Goal: Task Accomplishment & Management: Use online tool/utility

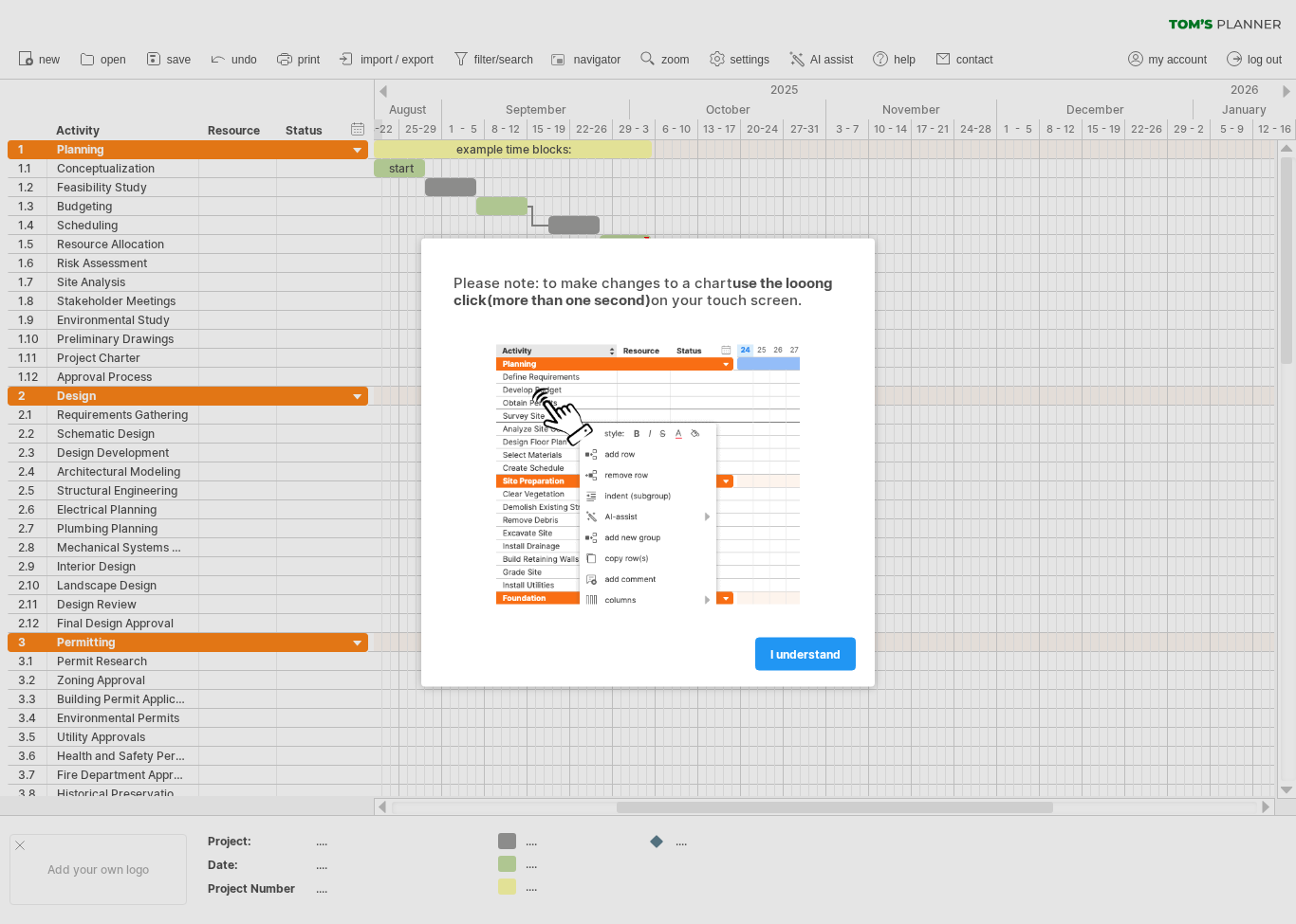
click at [819, 644] on link "I understand" at bounding box center [805, 654] width 101 height 33
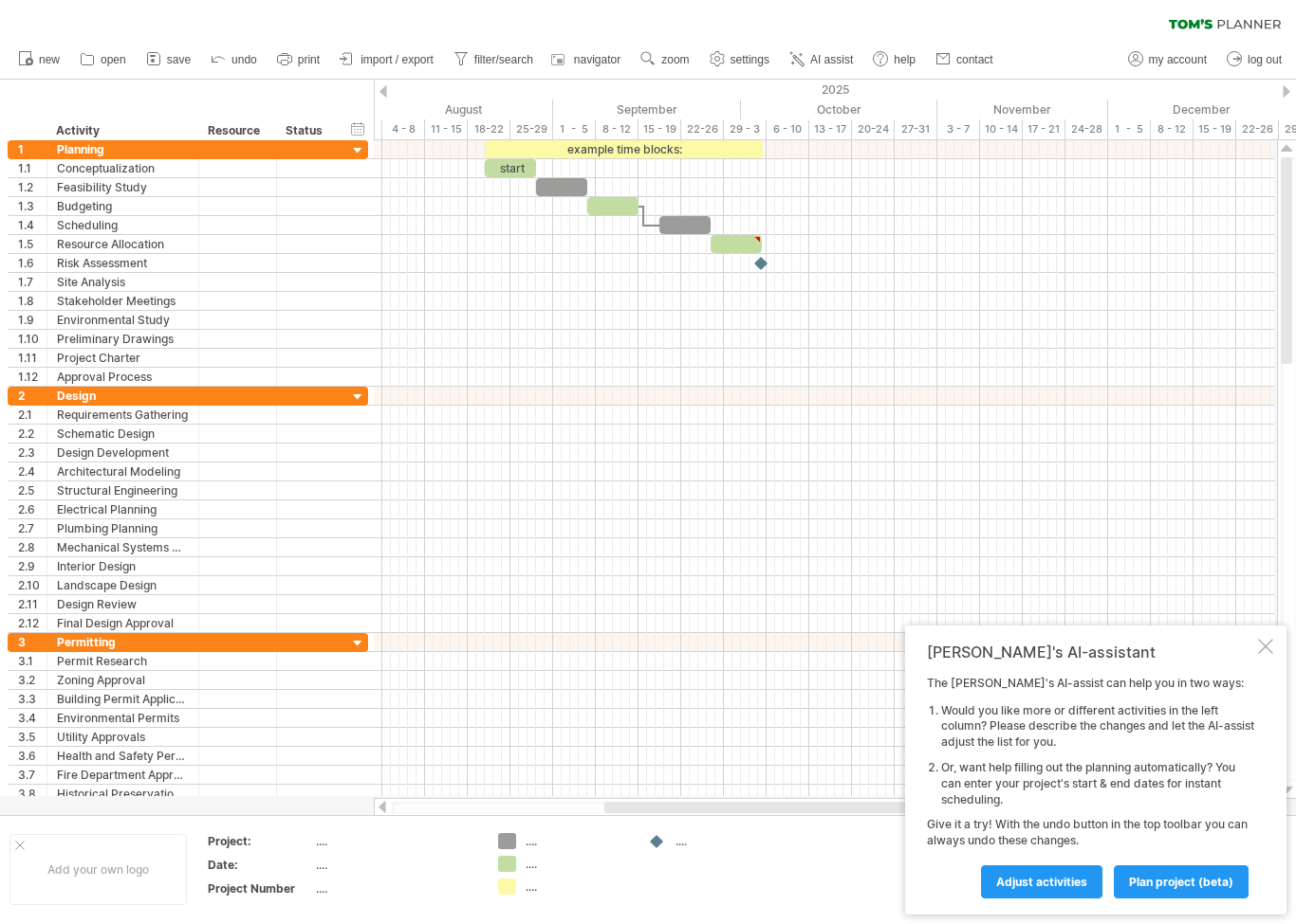
click at [1174, 878] on span "plan project (beta)" at bounding box center [1180, 882] width 104 height 15
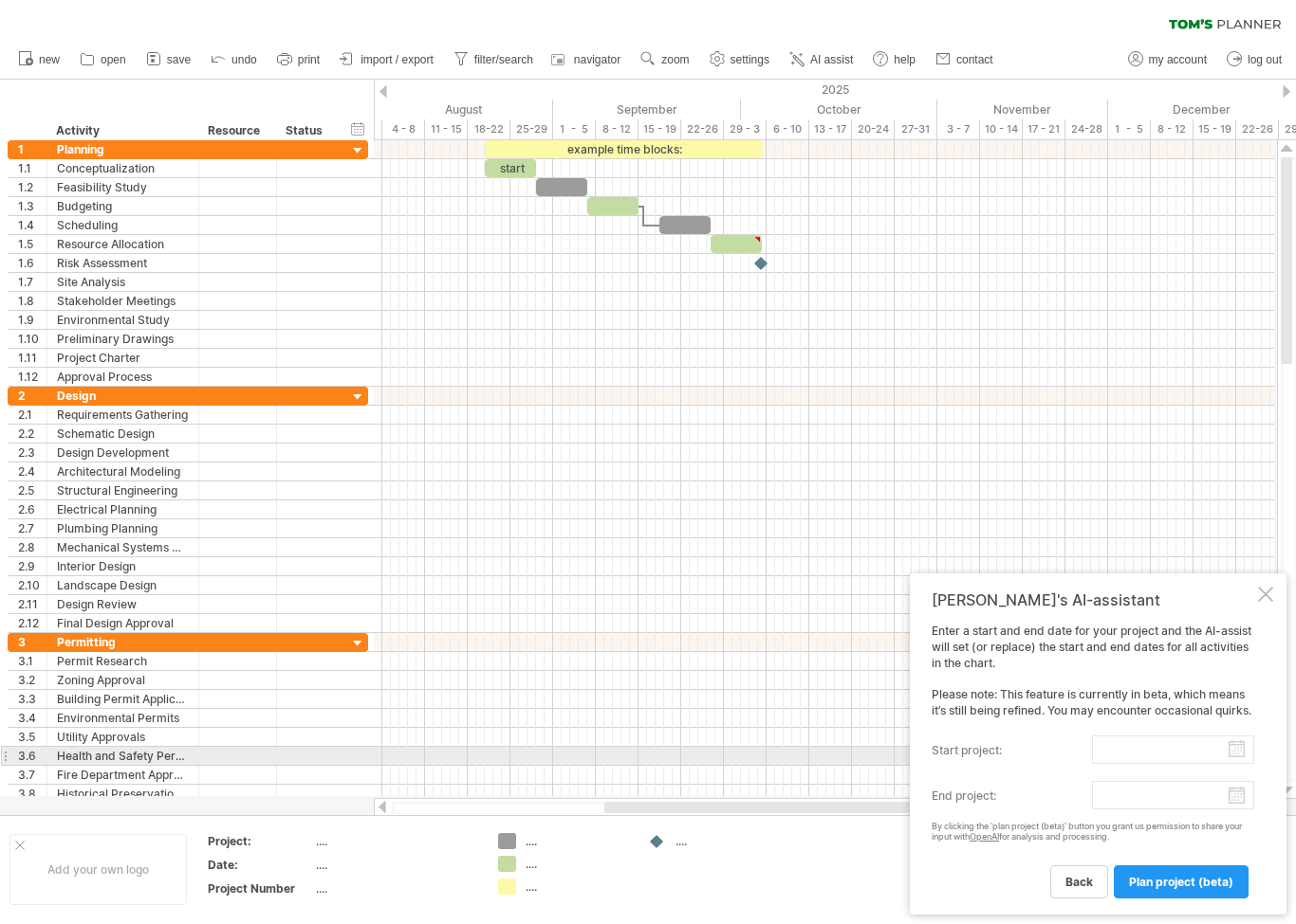
click at [1237, 751] on input "start project:" at bounding box center [1172, 750] width 162 height 28
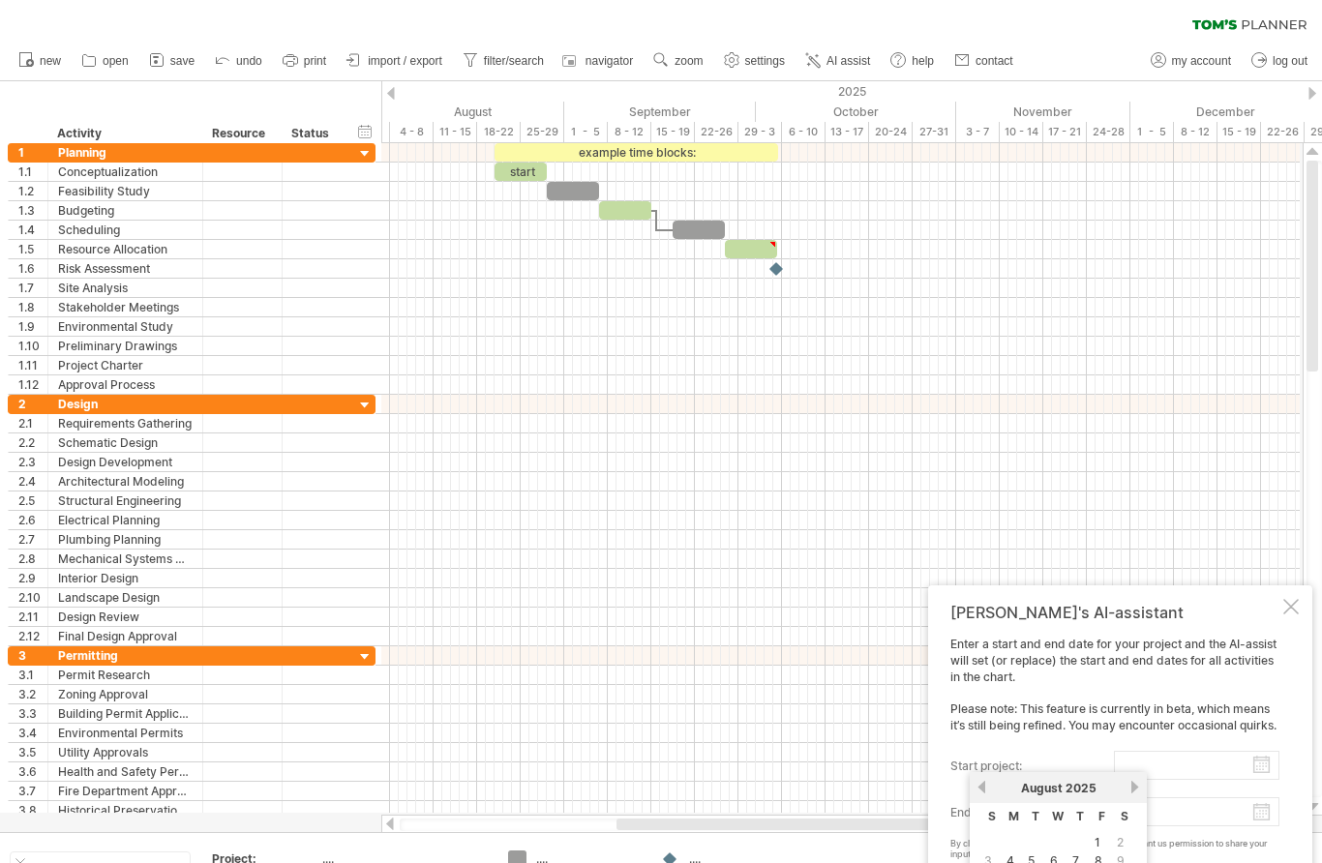
type input "********"
click at [1262, 806] on body "progress(100%) Trying to reach [DOMAIN_NAME] Connected again... 0% clear filter…" at bounding box center [661, 473] width 1322 height 947
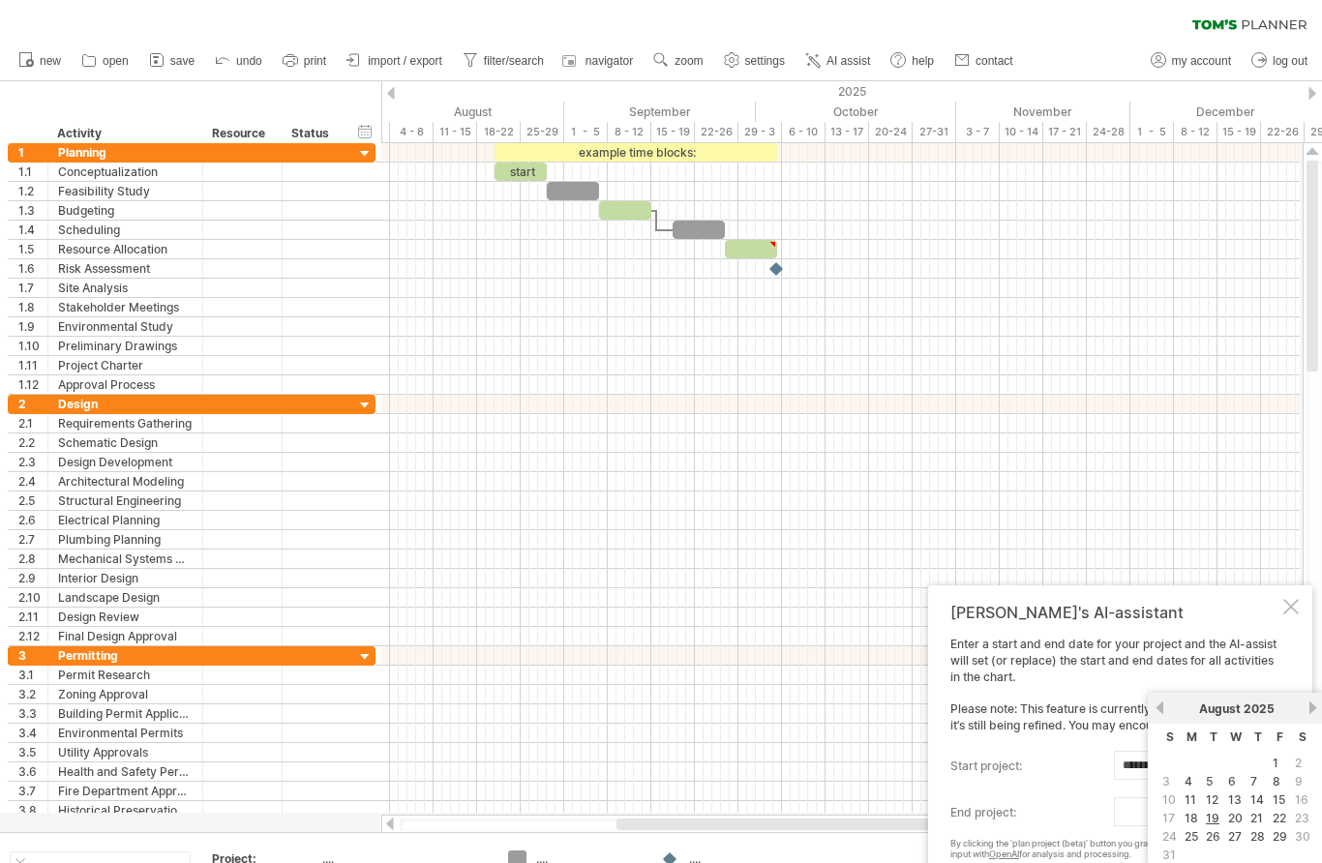
click at [1299, 705] on div "[DATE]" at bounding box center [1236, 708] width 140 height 15
click at [1299, 699] on div "previous next [DATE]" at bounding box center [1235, 708] width 177 height 31
click at [1303, 714] on div "[DATE]" at bounding box center [1236, 708] width 140 height 15
click at [1300, 704] on div "[DATE]" at bounding box center [1236, 708] width 140 height 15
click at [1295, 707] on div "[DATE]" at bounding box center [1236, 708] width 140 height 15
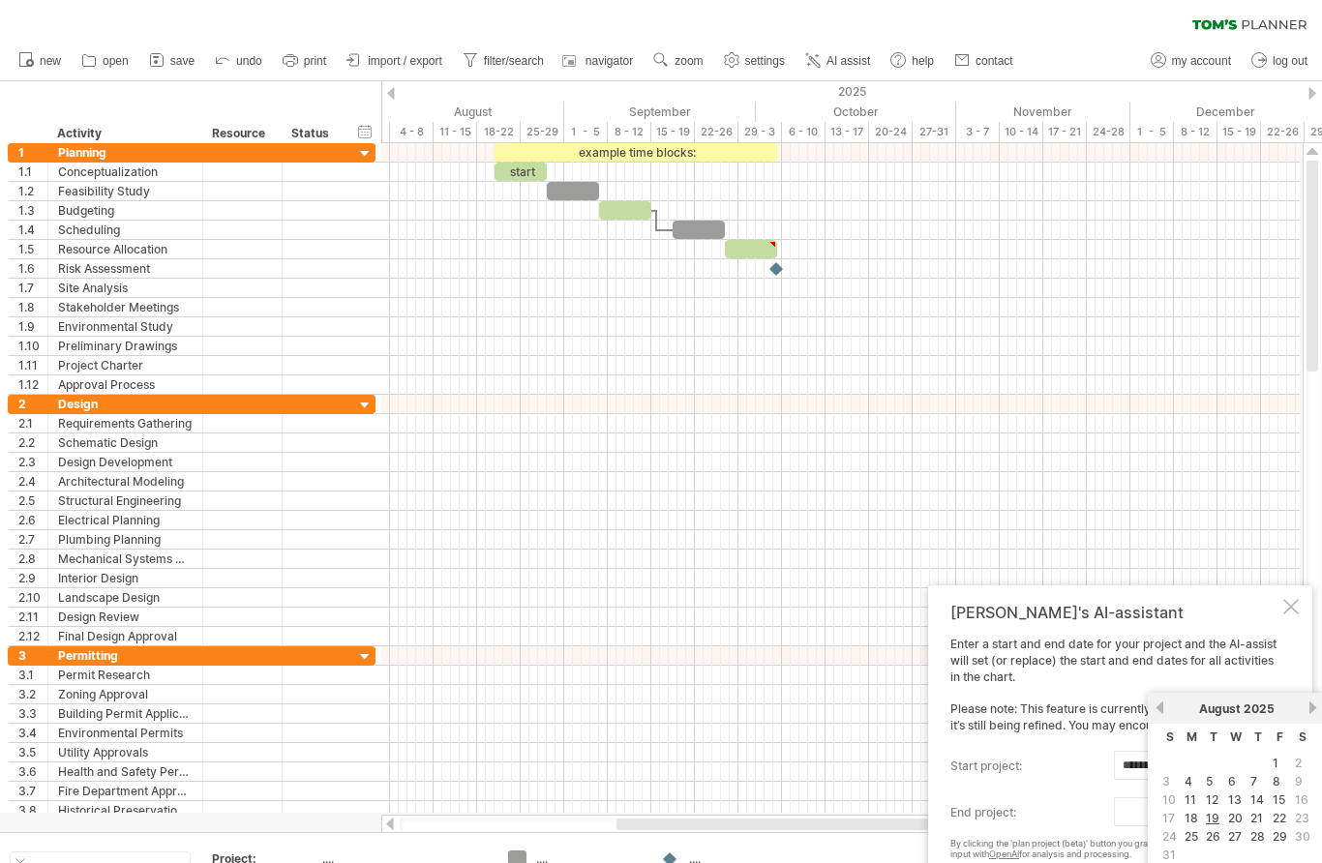
click at [1231, 700] on div "previous next [DATE]" at bounding box center [1235, 708] width 177 height 31
click at [1254, 704] on span "2025" at bounding box center [1258, 708] width 31 height 15
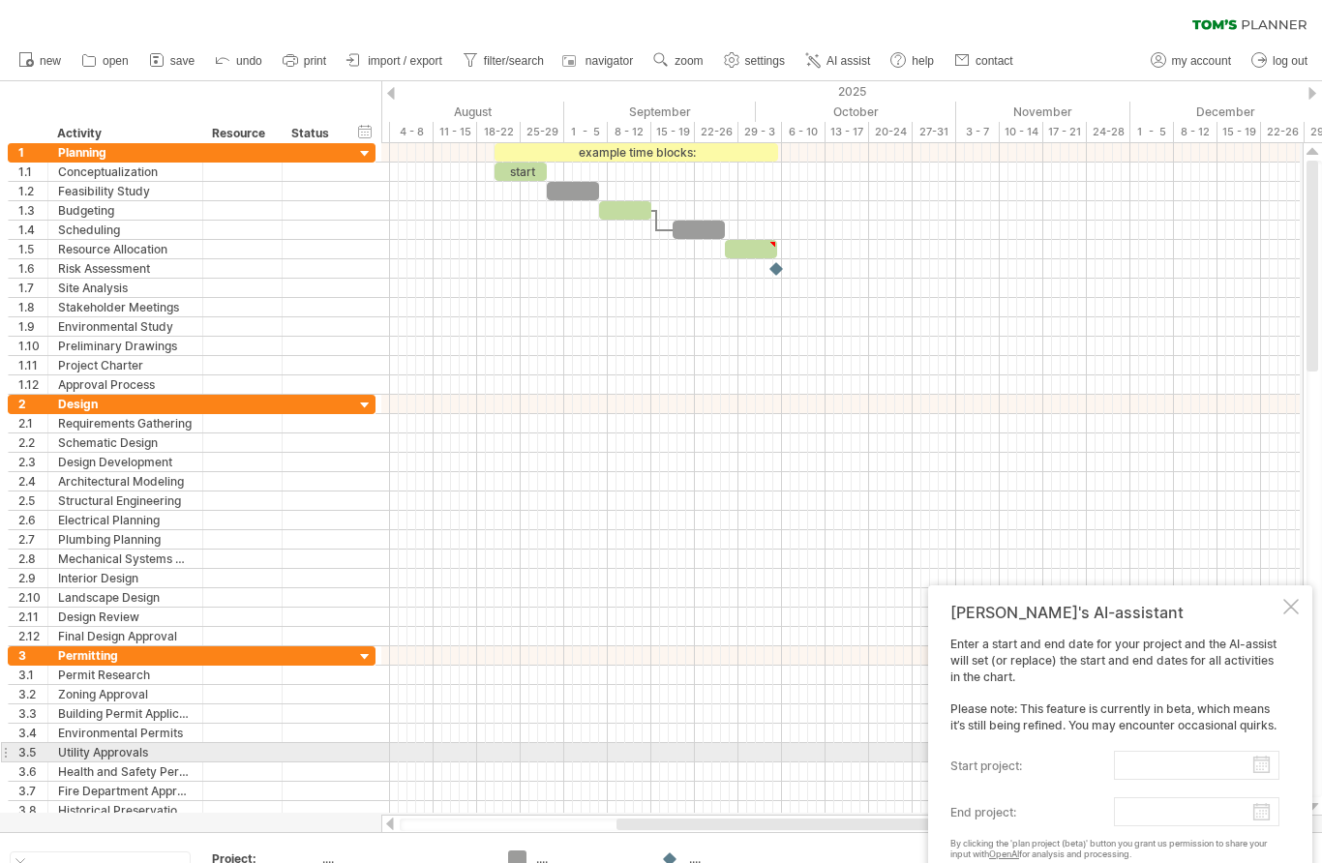
click at [1259, 759] on body "progress(100%) Trying to reach [DOMAIN_NAME] Connected again... 0% clear filter…" at bounding box center [661, 473] width 1322 height 947
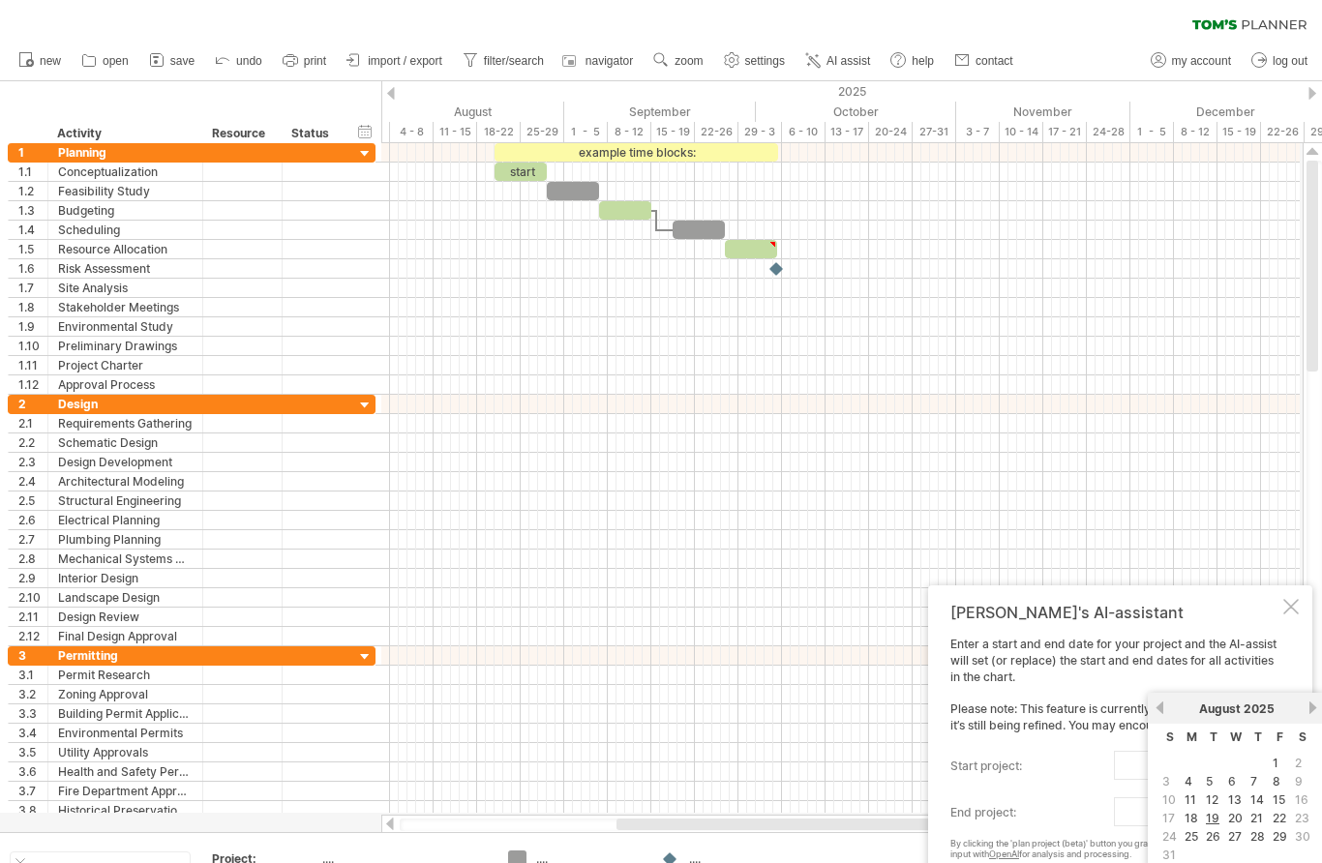
click at [1196, 835] on link "25" at bounding box center [1190, 836] width 17 height 18
type input "********"
click at [1170, 815] on body "progress(100%) Trying to reach [DOMAIN_NAME] Connected again... 0% clear filter…" at bounding box center [661, 473] width 1322 height 947
click at [1298, 710] on div "[DATE]" at bounding box center [1236, 708] width 140 height 15
click at [1298, 701] on div "[DATE]" at bounding box center [1236, 708] width 140 height 15
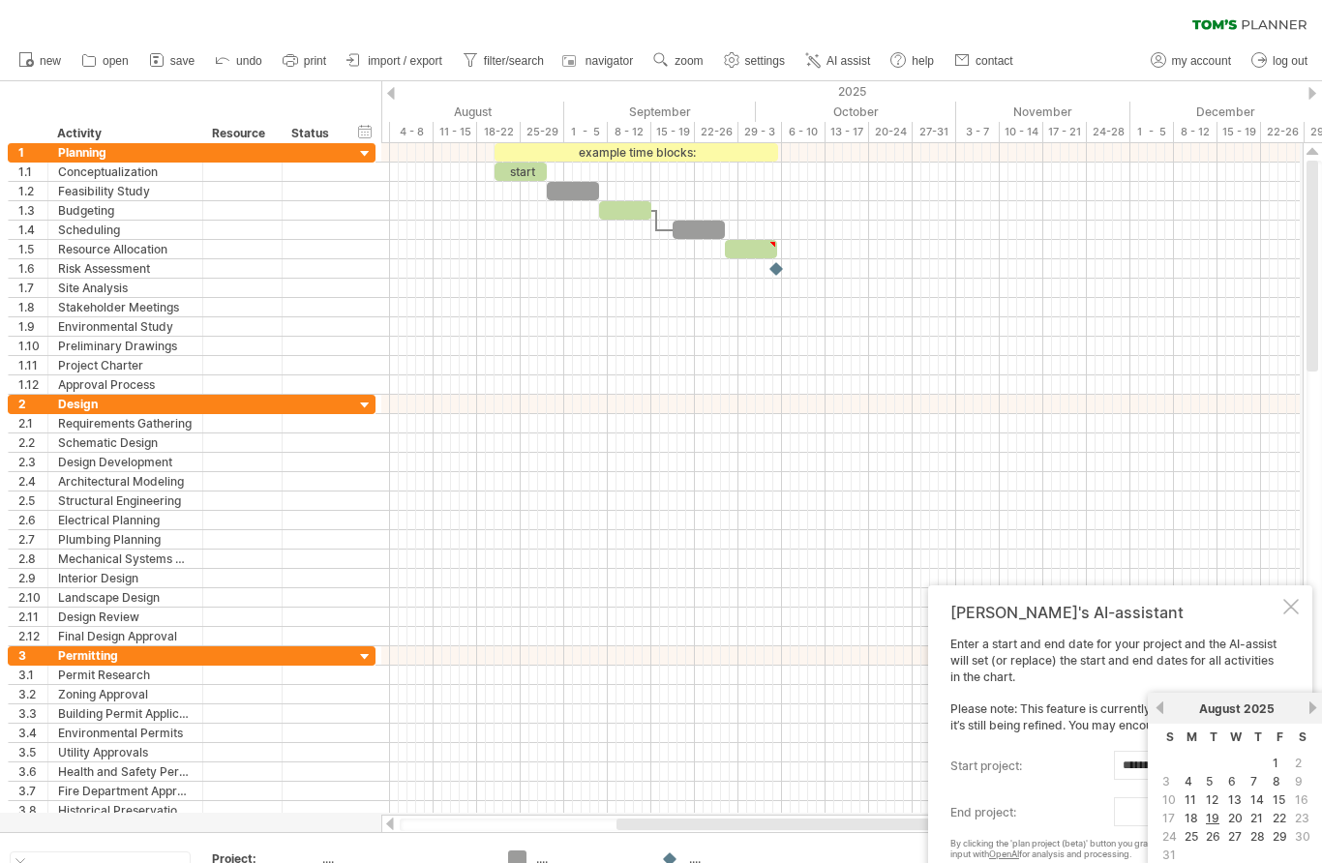
click at [1283, 834] on link "29" at bounding box center [1279, 836] width 18 height 18
click at [1270, 826] on body "progress(100%) Trying to reach [DOMAIN_NAME] Connected again... 0% clear filter…" at bounding box center [661, 473] width 1322 height 947
click at [1312, 702] on link "next" at bounding box center [1312, 707] width 15 height 15
click at [1246, 762] on td "3" at bounding box center [1237, 763] width 20 height 16
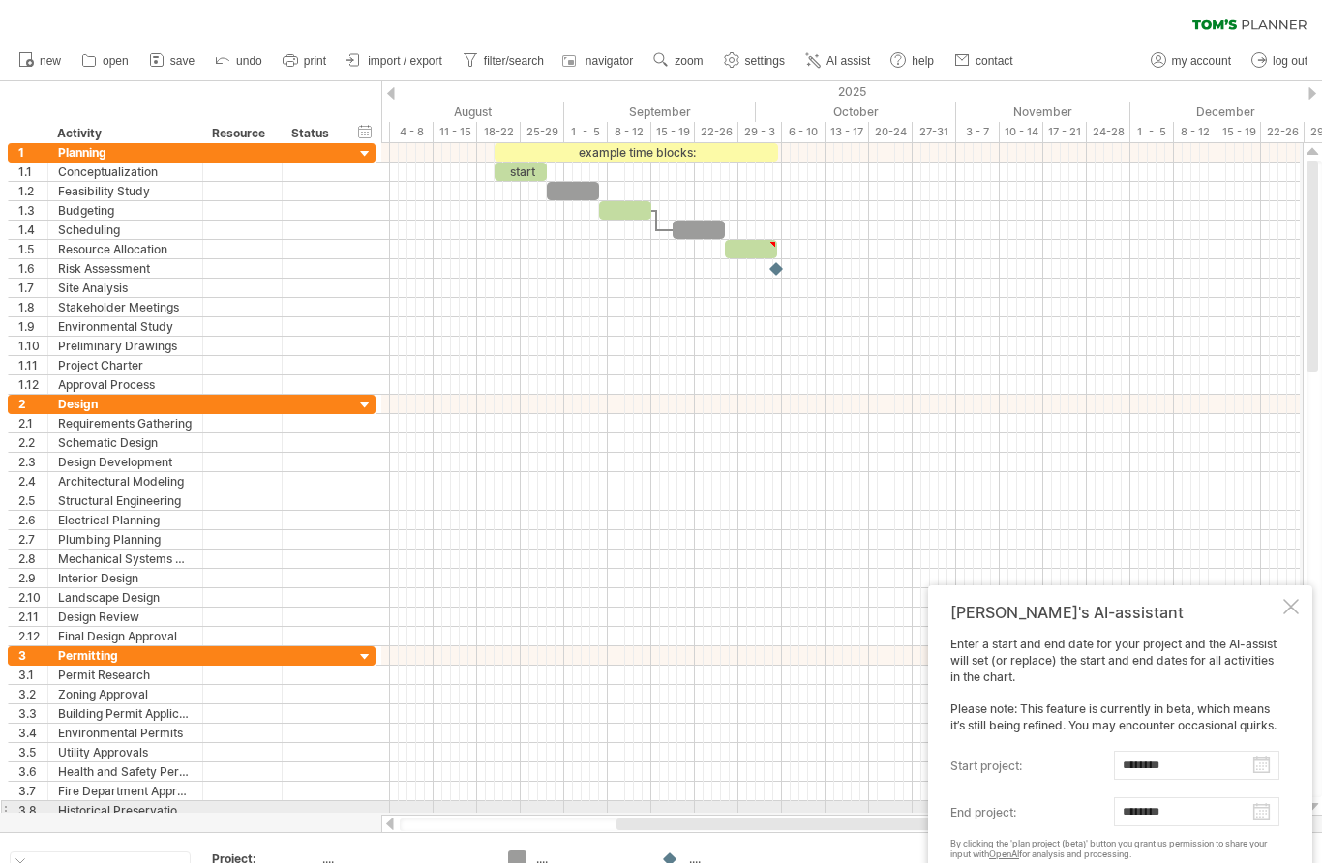
click at [1255, 812] on body "progress(100%) Trying to reach [DOMAIN_NAME] Connected again... 0% clear filter…" at bounding box center [661, 473] width 1322 height 947
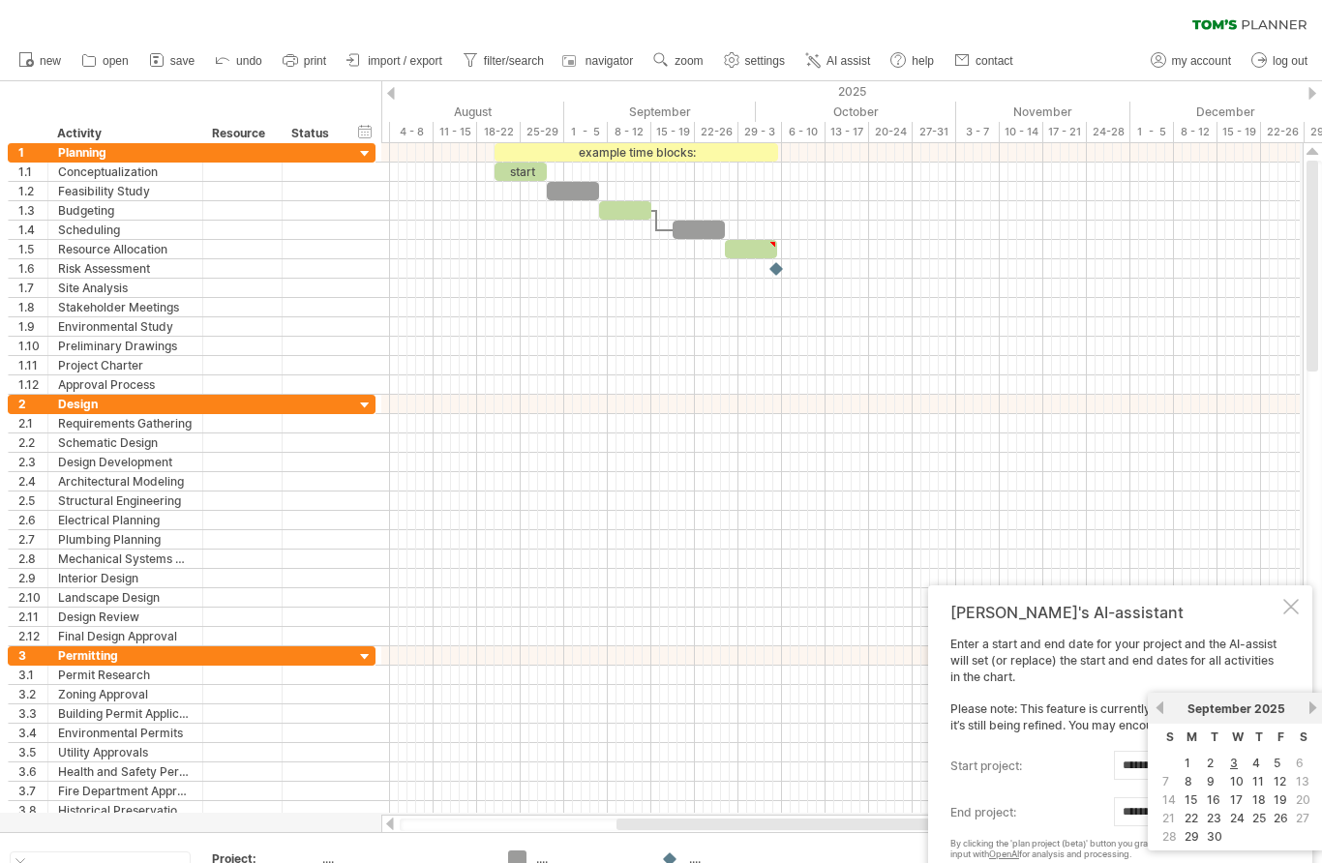
click at [1308, 704] on link "next" at bounding box center [1312, 707] width 15 height 15
click at [1298, 706] on div "[DATE]" at bounding box center [1236, 708] width 140 height 15
click at [1308, 707] on link "next" at bounding box center [1312, 707] width 15 height 15
click at [1310, 709] on link "next" at bounding box center [1312, 707] width 15 height 15
click at [1311, 713] on link "next" at bounding box center [1312, 707] width 15 height 15
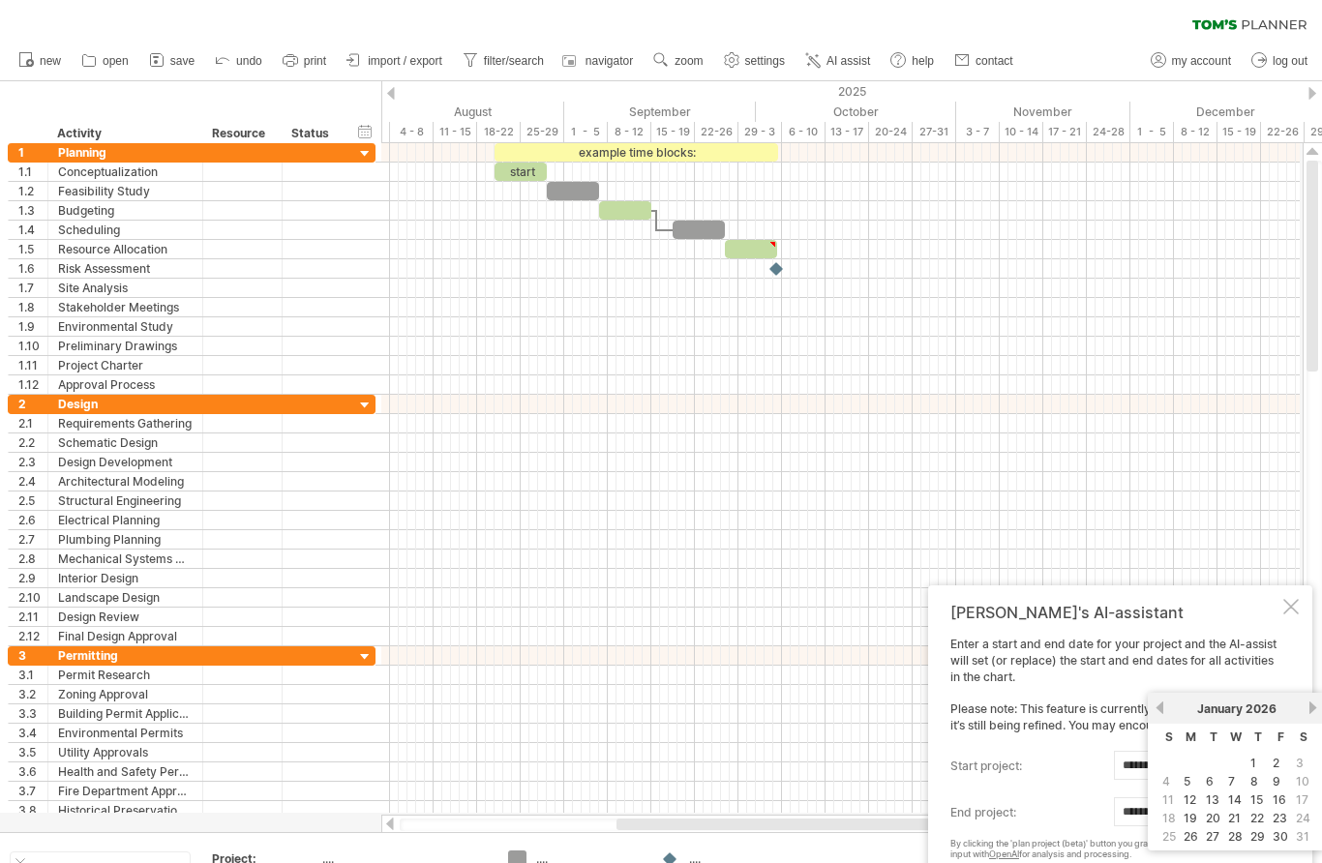
click at [1307, 715] on div "previous next [DATE]" at bounding box center [1235, 708] width 177 height 31
click at [1302, 714] on div "[DATE]" at bounding box center [1236, 708] width 140 height 15
click at [1299, 703] on div "[DATE]" at bounding box center [1236, 708] width 140 height 15
click at [1304, 712] on div "[DATE]" at bounding box center [1236, 708] width 140 height 15
click at [1263, 828] on link "29" at bounding box center [1257, 836] width 18 height 18
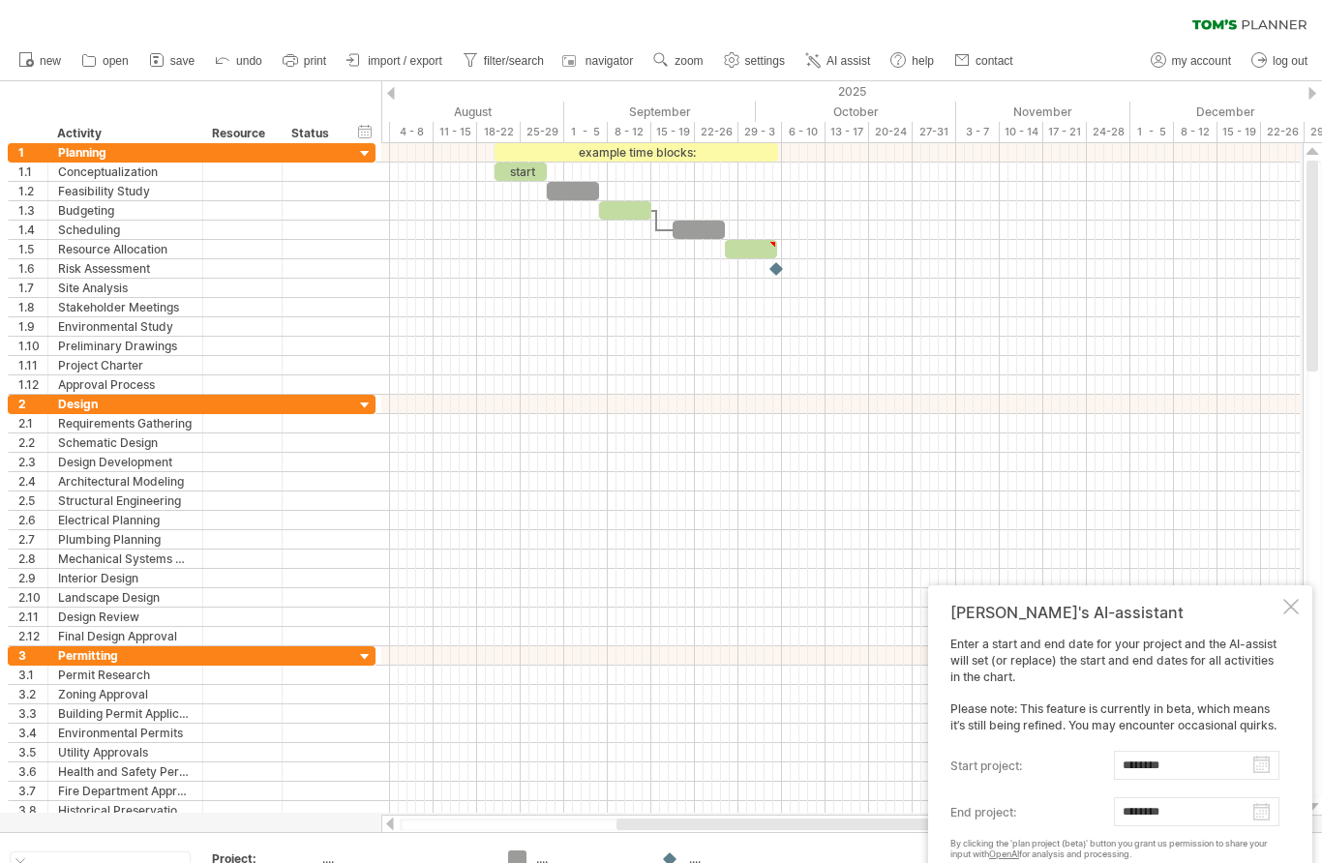
click at [1271, 814] on body "progress(100%) Trying to reach [DOMAIN_NAME] Connected again... 0% clear filter…" at bounding box center [661, 473] width 1322 height 947
click at [1313, 702] on link "next" at bounding box center [1312, 707] width 15 height 15
click at [1302, 714] on div "[DATE]" at bounding box center [1235, 708] width 138 height 15
click at [1308, 708] on link "next" at bounding box center [1310, 707] width 15 height 15
click at [1281, 818] on link "27" at bounding box center [1279, 818] width 17 height 18
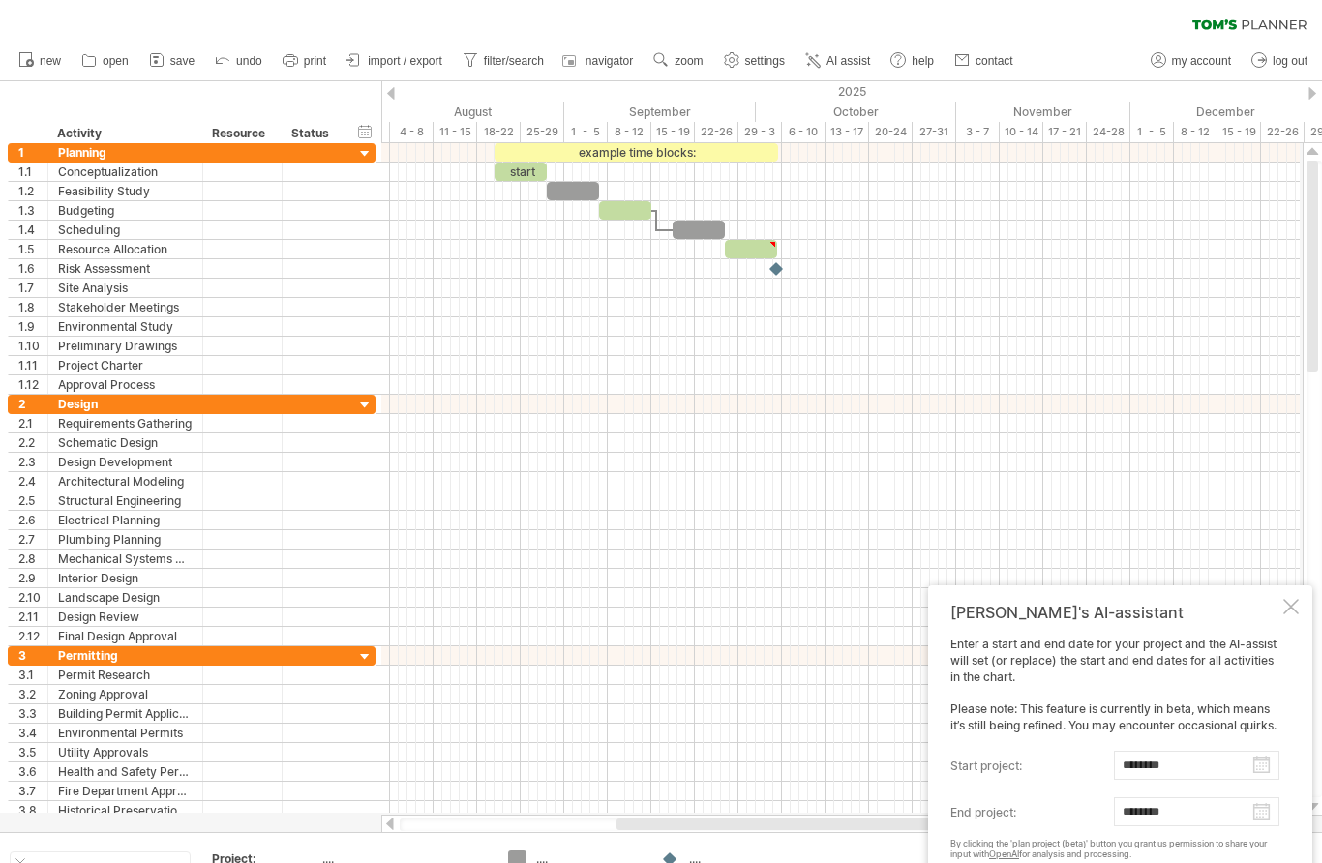
click at [1266, 814] on body "progress(100%) Trying to reach [DOMAIN_NAME] Connected again... 0% clear filter…" at bounding box center [661, 473] width 1322 height 947
click at [1309, 703] on link "next" at bounding box center [1312, 707] width 15 height 15
click at [1305, 712] on div "[DATE]" at bounding box center [1236, 708] width 140 height 15
click at [1308, 712] on link "next" at bounding box center [1312, 707] width 15 height 15
click at [1304, 714] on div "[DATE]" at bounding box center [1236, 708] width 140 height 15
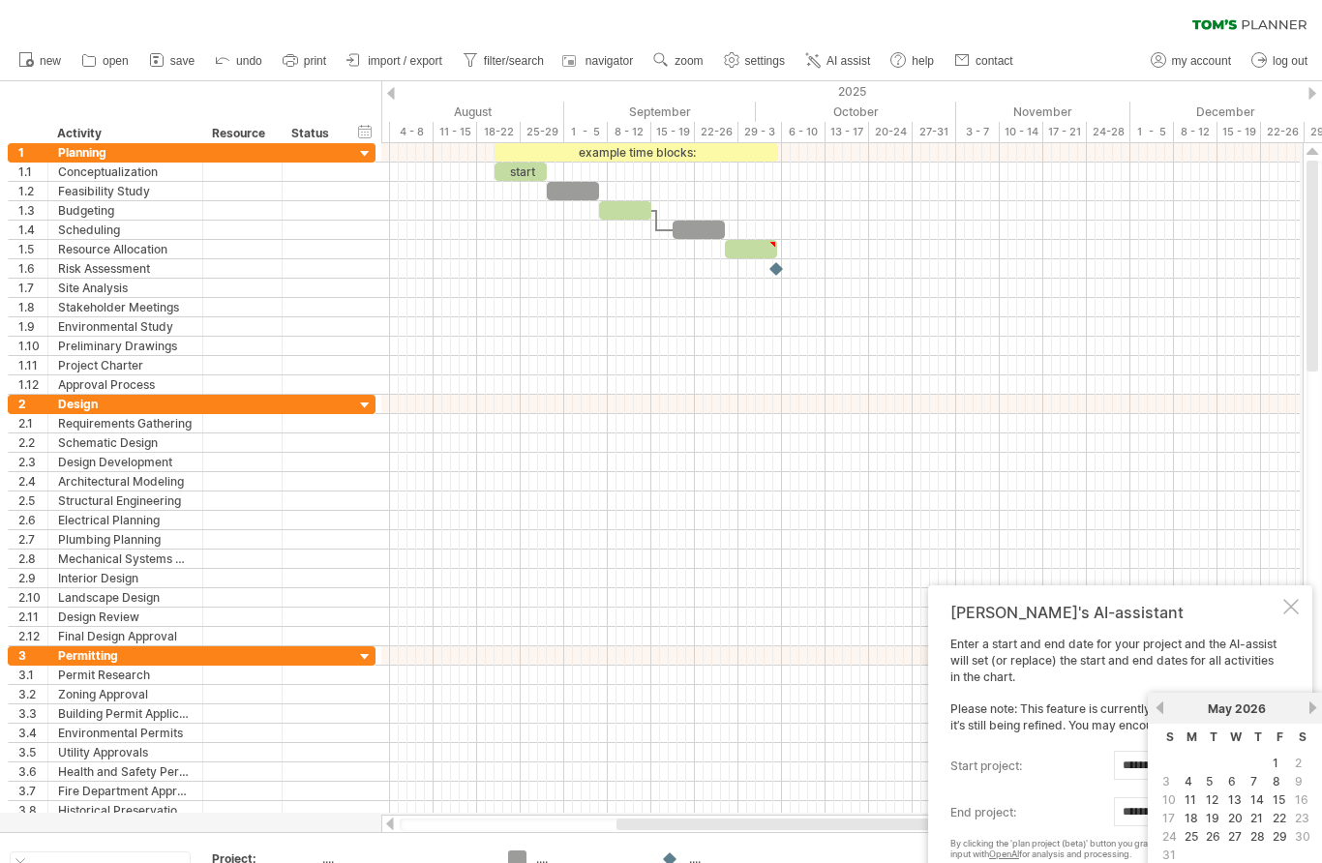
click at [1301, 716] on div "previous next [DATE]" at bounding box center [1235, 708] width 177 height 31
click at [1279, 837] on link "29" at bounding box center [1279, 836] width 18 height 18
click at [1267, 805] on body "progress(100%) Trying to reach [DOMAIN_NAME] Connected again... 0% clear filter…" at bounding box center [661, 473] width 1322 height 947
click at [1307, 704] on link "next" at bounding box center [1312, 707] width 15 height 15
click at [1298, 712] on div "[DATE]" at bounding box center [1236, 708] width 140 height 15
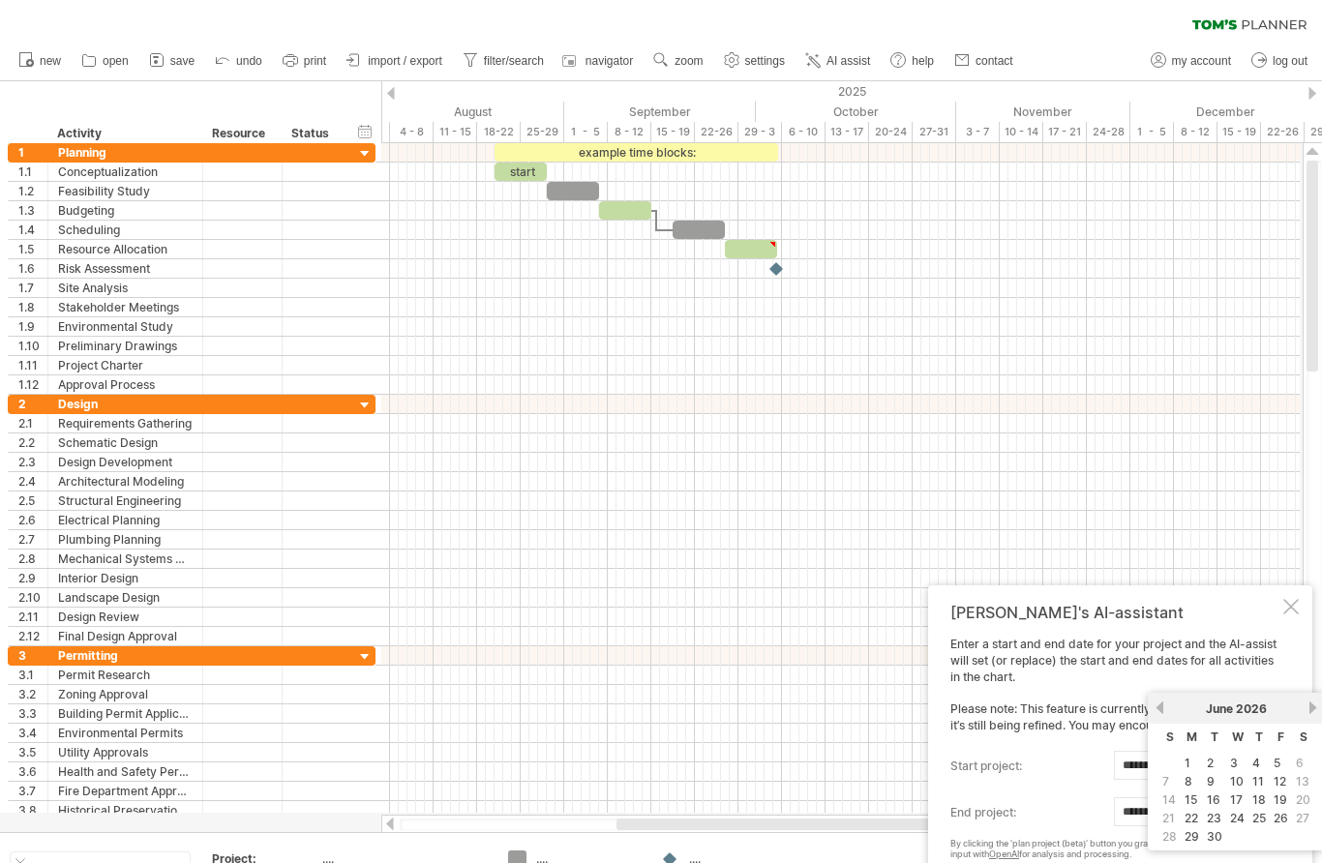
click at [1307, 704] on link "next" at bounding box center [1312, 707] width 15 height 15
click at [1303, 704] on div "[DATE]" at bounding box center [1236, 708] width 140 height 15
click at [1296, 705] on div "[DATE]" at bounding box center [1236, 708] width 140 height 15
click at [1302, 708] on div "[DATE]" at bounding box center [1236, 708] width 140 height 15
click at [1273, 840] on link "31" at bounding box center [1280, 836] width 17 height 18
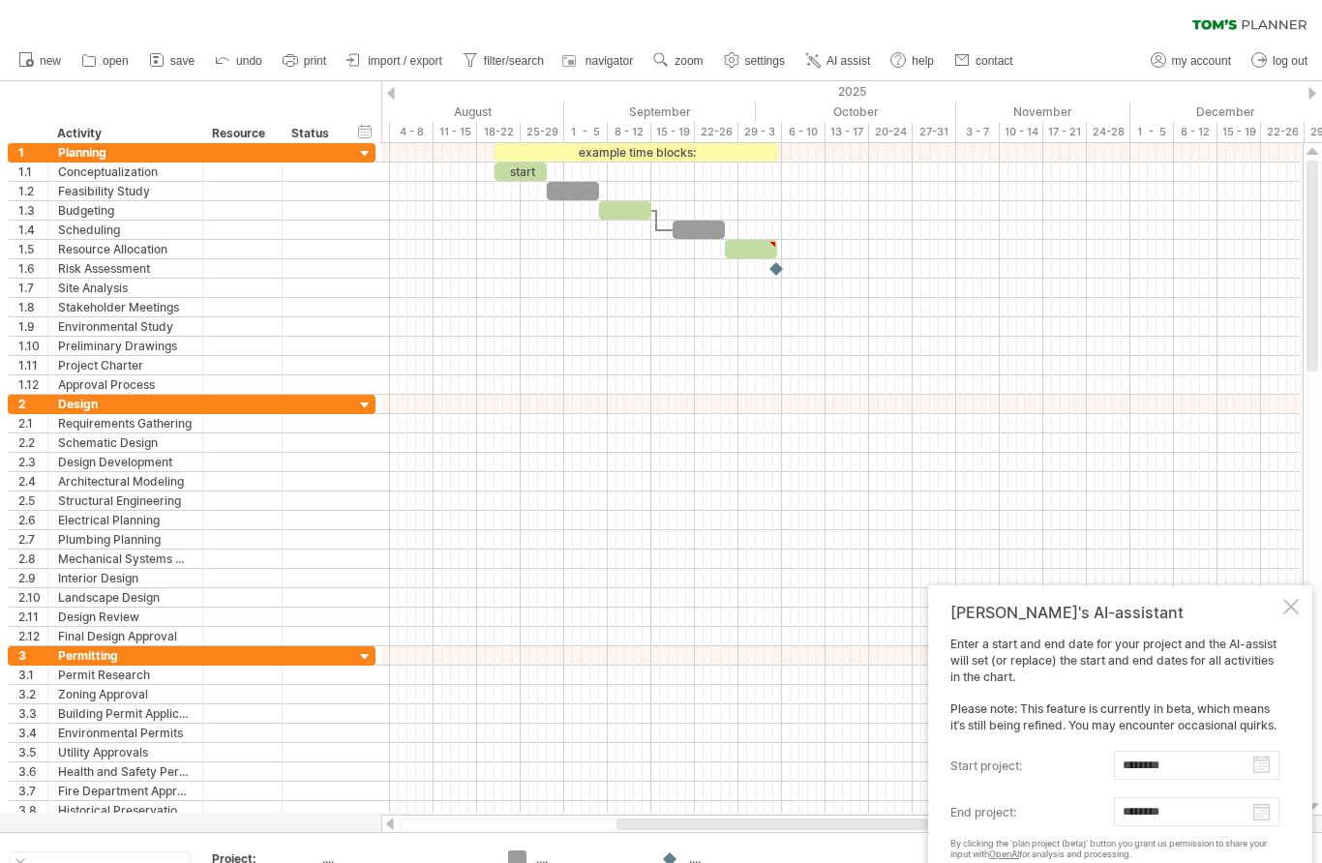
click at [1267, 809] on body "progress(100%) Trying to reach [DOMAIN_NAME] Connected again... 0% clear filter…" at bounding box center [661, 473] width 1322 height 947
click at [1308, 708] on link "next" at bounding box center [1312, 707] width 15 height 15
click at [1302, 710] on div "[DATE]" at bounding box center [1236, 708] width 140 height 15
click at [1301, 709] on div "[DATE]" at bounding box center [1236, 708] width 140 height 15
click at [1276, 840] on link "28" at bounding box center [1280, 836] width 18 height 18
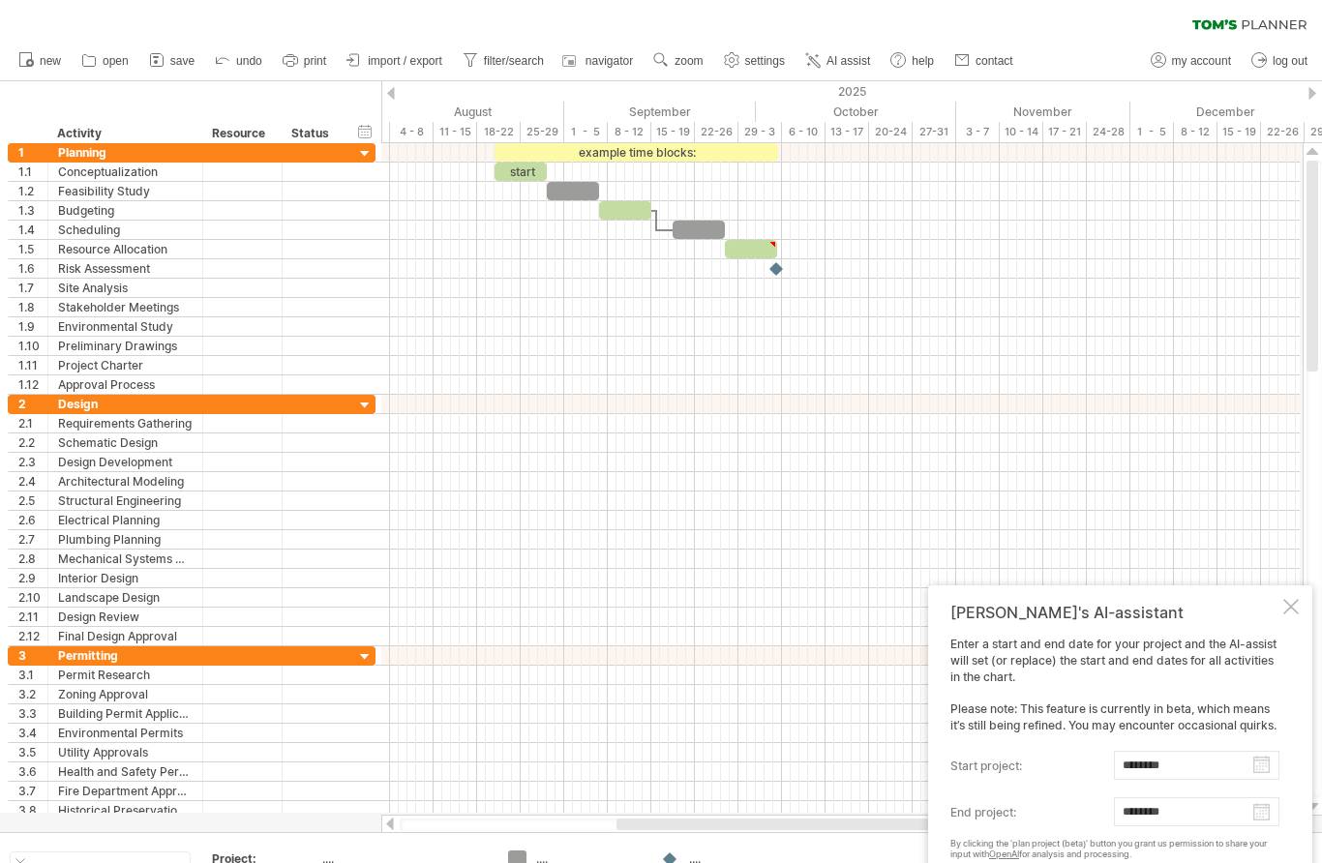
click at [1261, 815] on body "progress(100%) Trying to reach [DOMAIN_NAME] Connected again... 0% clear filter…" at bounding box center [661, 473] width 1322 height 947
click at [1313, 702] on link "next" at bounding box center [1312, 707] width 15 height 15
click at [1301, 710] on div "[DATE]" at bounding box center [1236, 708] width 140 height 15
click at [1280, 818] on link "25" at bounding box center [1280, 818] width 17 height 18
click at [1263, 818] on body "progress(100%) Trying to reach [DOMAIN_NAME] Connected again... 0% clear filter…" at bounding box center [661, 473] width 1322 height 947
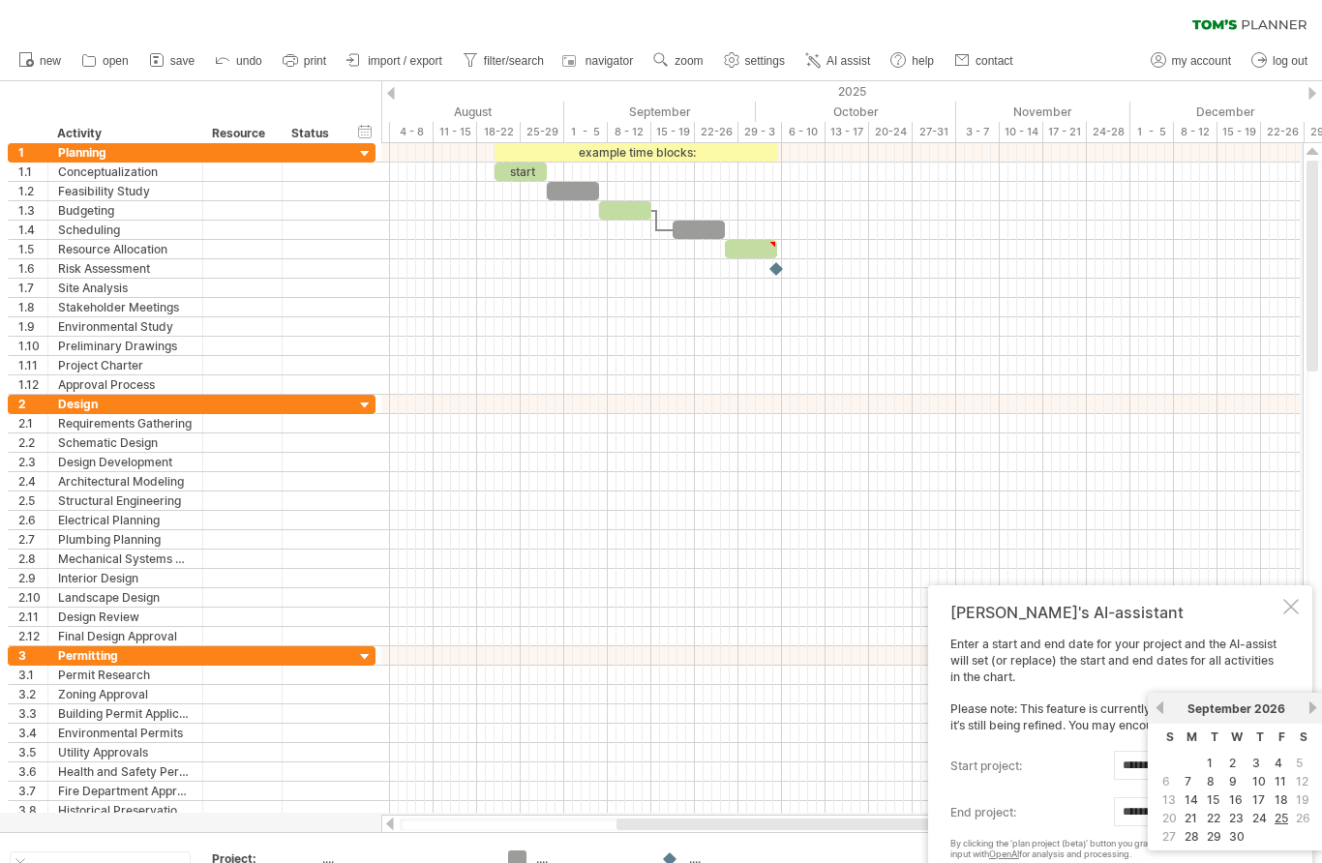
click at [1309, 707] on link "next" at bounding box center [1312, 707] width 15 height 15
click at [1282, 833] on link "30" at bounding box center [1279, 836] width 19 height 18
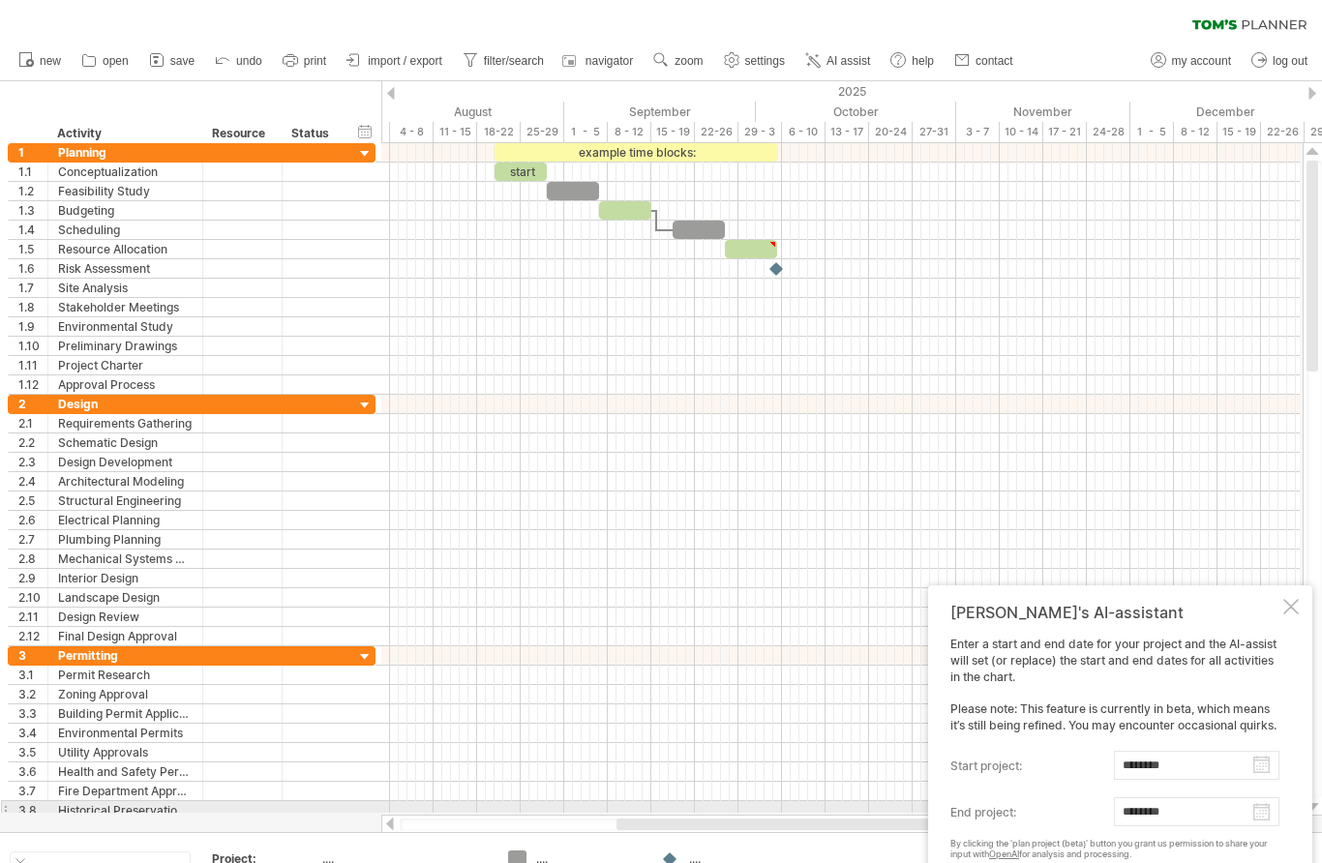
click at [1266, 811] on body "progress(100%) Trying to reach [DOMAIN_NAME] Connected again... 0% clear filter…" at bounding box center [661, 473] width 1322 height 947
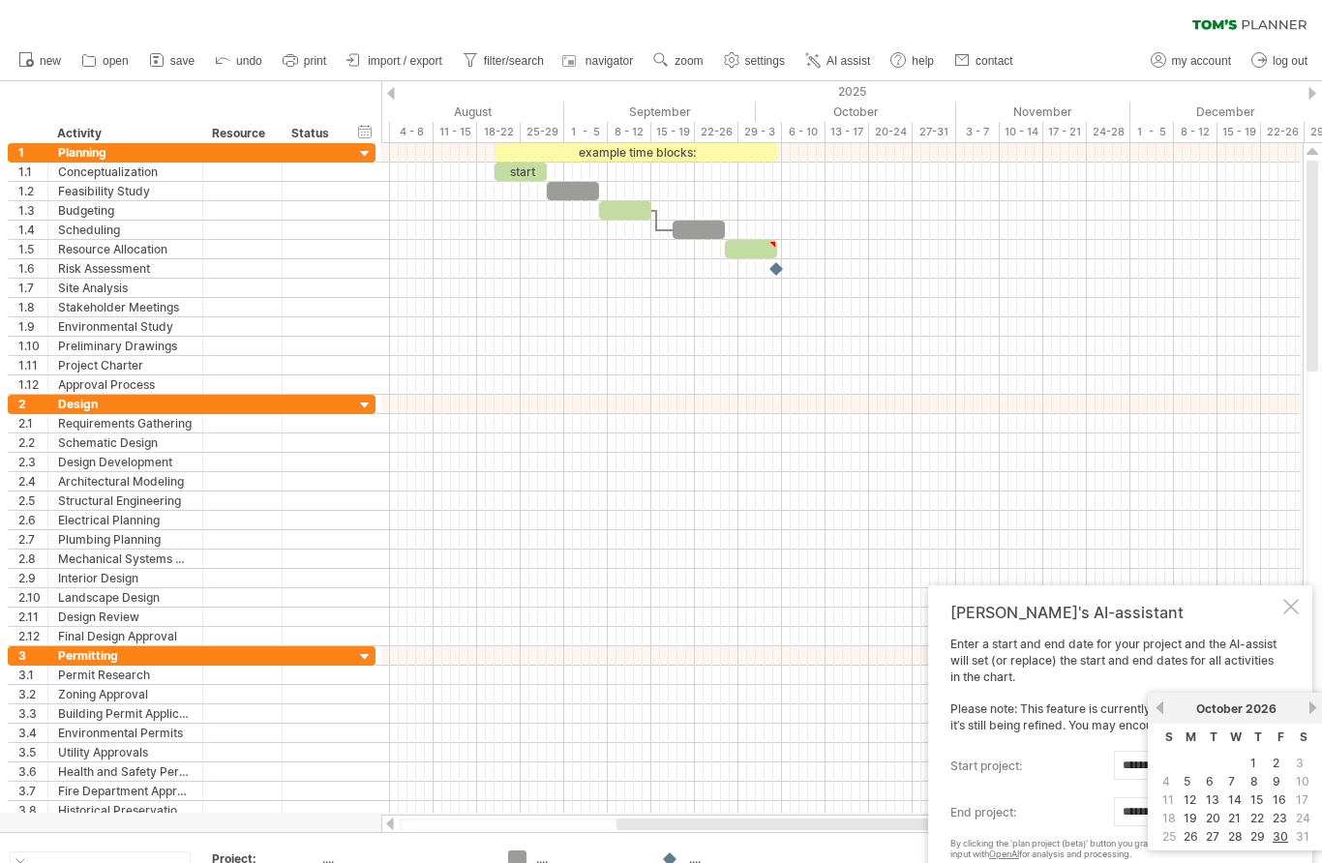
click at [1312, 704] on link "next" at bounding box center [1312, 707] width 15 height 15
click at [1282, 819] on link "27" at bounding box center [1279, 818] width 17 height 18
click at [1264, 810] on body "progress(100%) Trying to reach [DOMAIN_NAME] Connected again... 0% clear filter…" at bounding box center [661, 473] width 1322 height 947
click at [1240, 819] on link "25" at bounding box center [1236, 818] width 17 height 18
click at [1268, 813] on body "progress(100%) Trying to reach [DOMAIN_NAME] Connected again... 0% clear filter…" at bounding box center [661, 473] width 1322 height 947
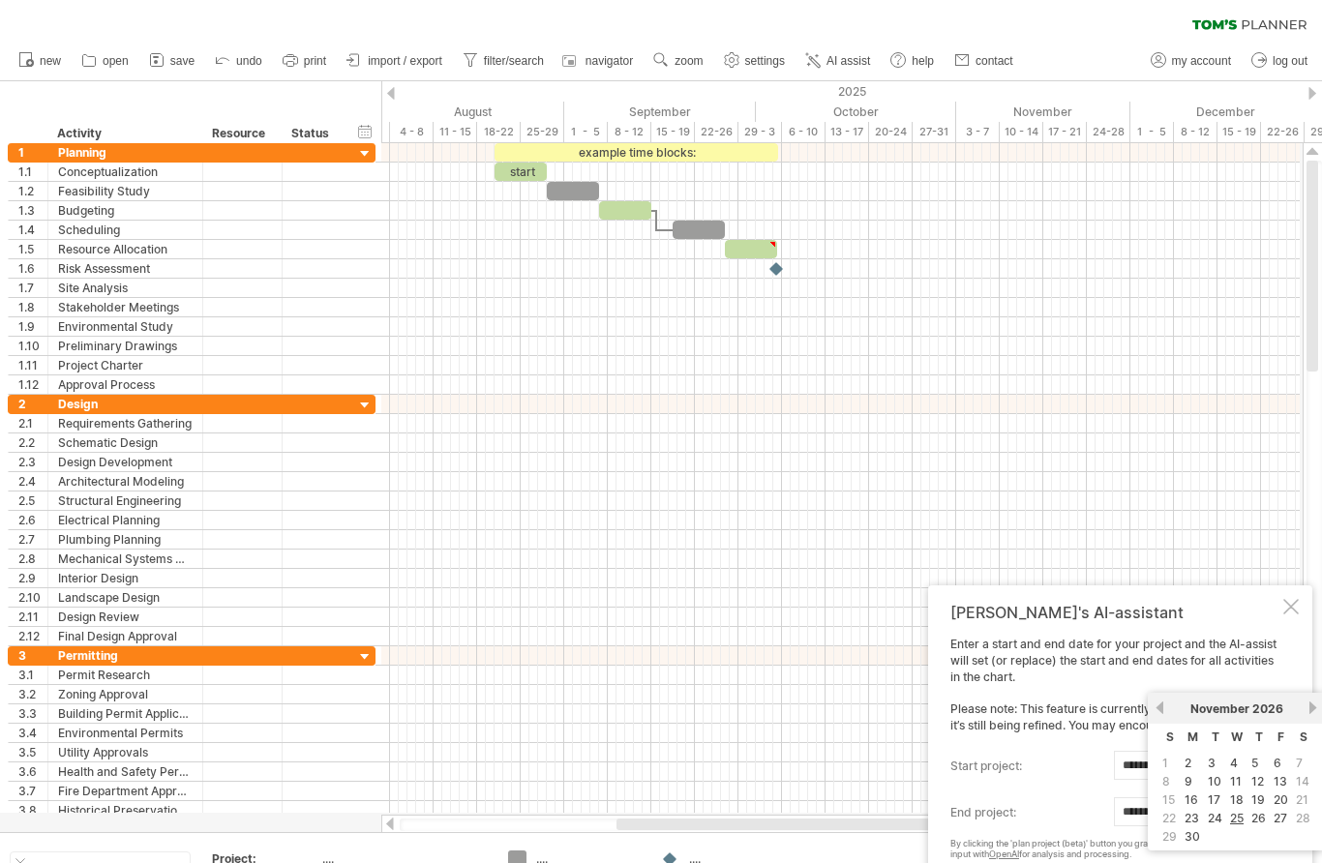
click at [1201, 839] on link "30" at bounding box center [1191, 836] width 19 height 18
type input "********"
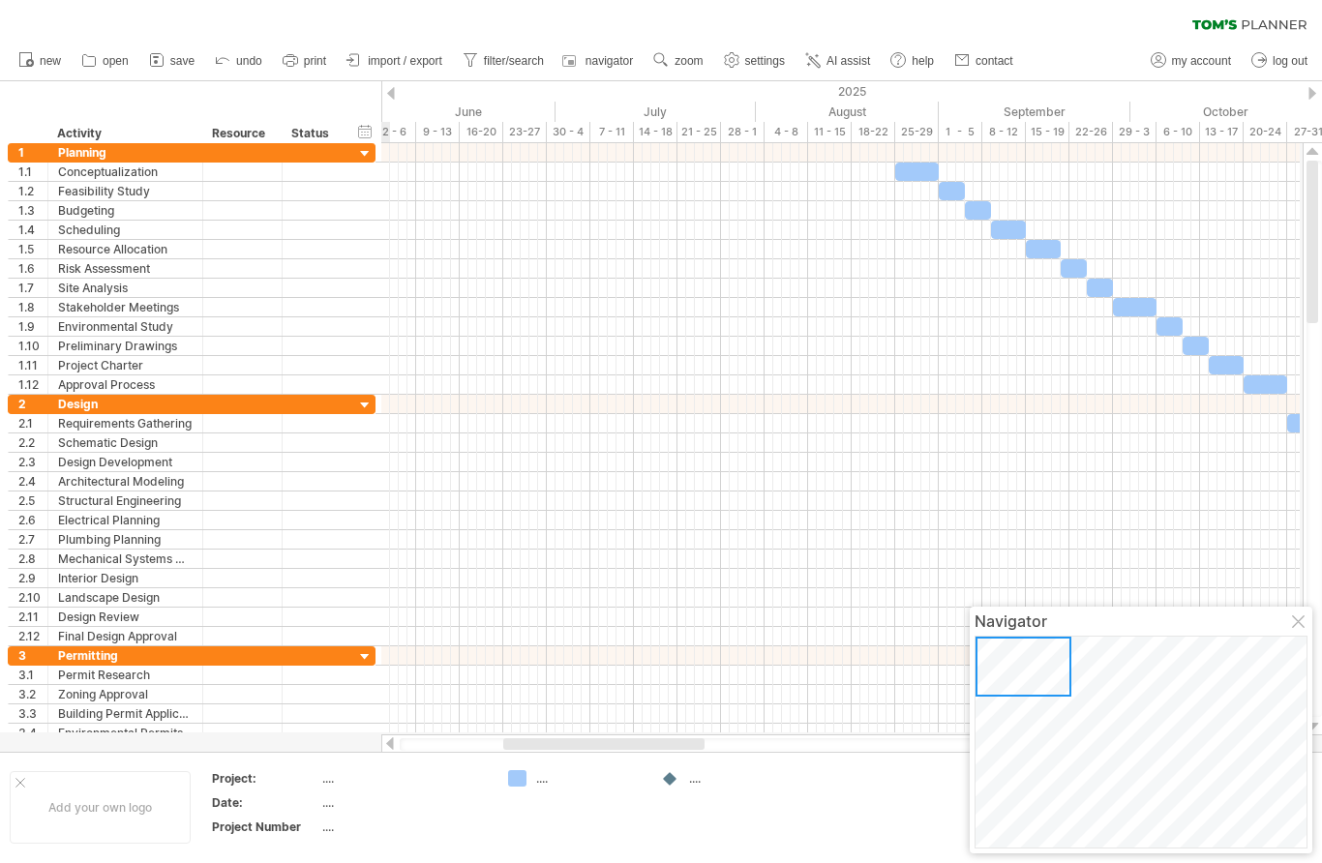
click at [364, 153] on div at bounding box center [365, 154] width 18 height 18
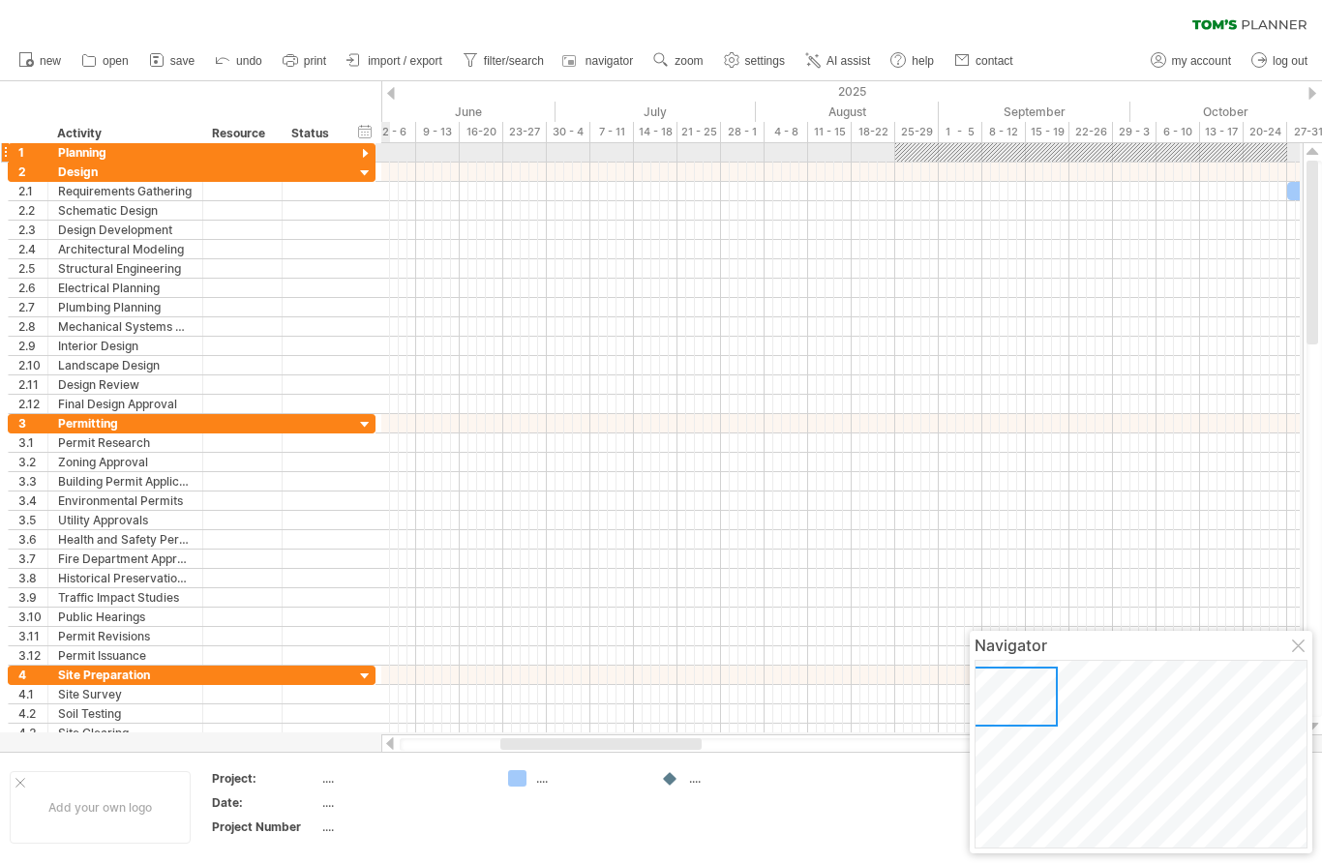
click at [363, 166] on div at bounding box center [365, 173] width 18 height 18
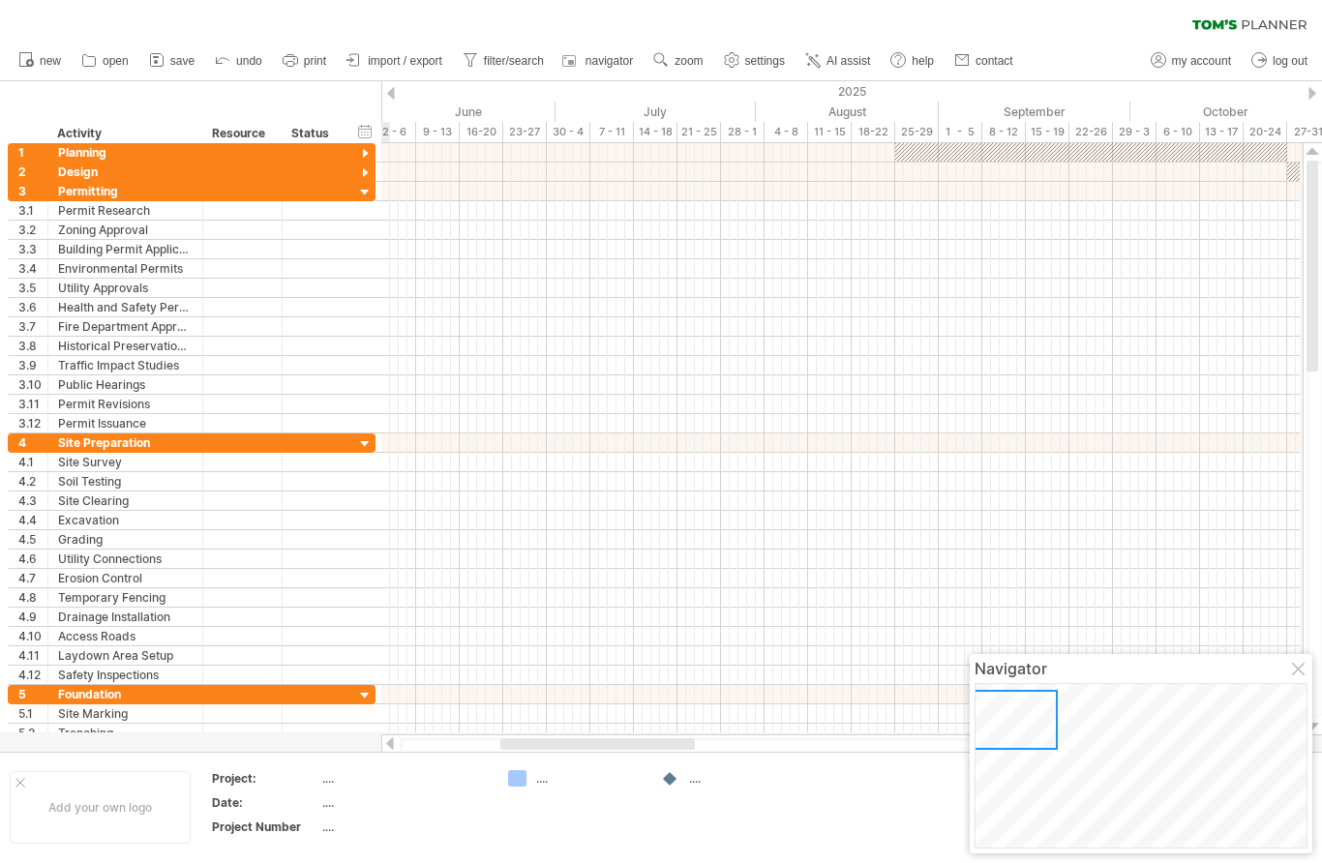
click at [363, 195] on div at bounding box center [365, 193] width 18 height 18
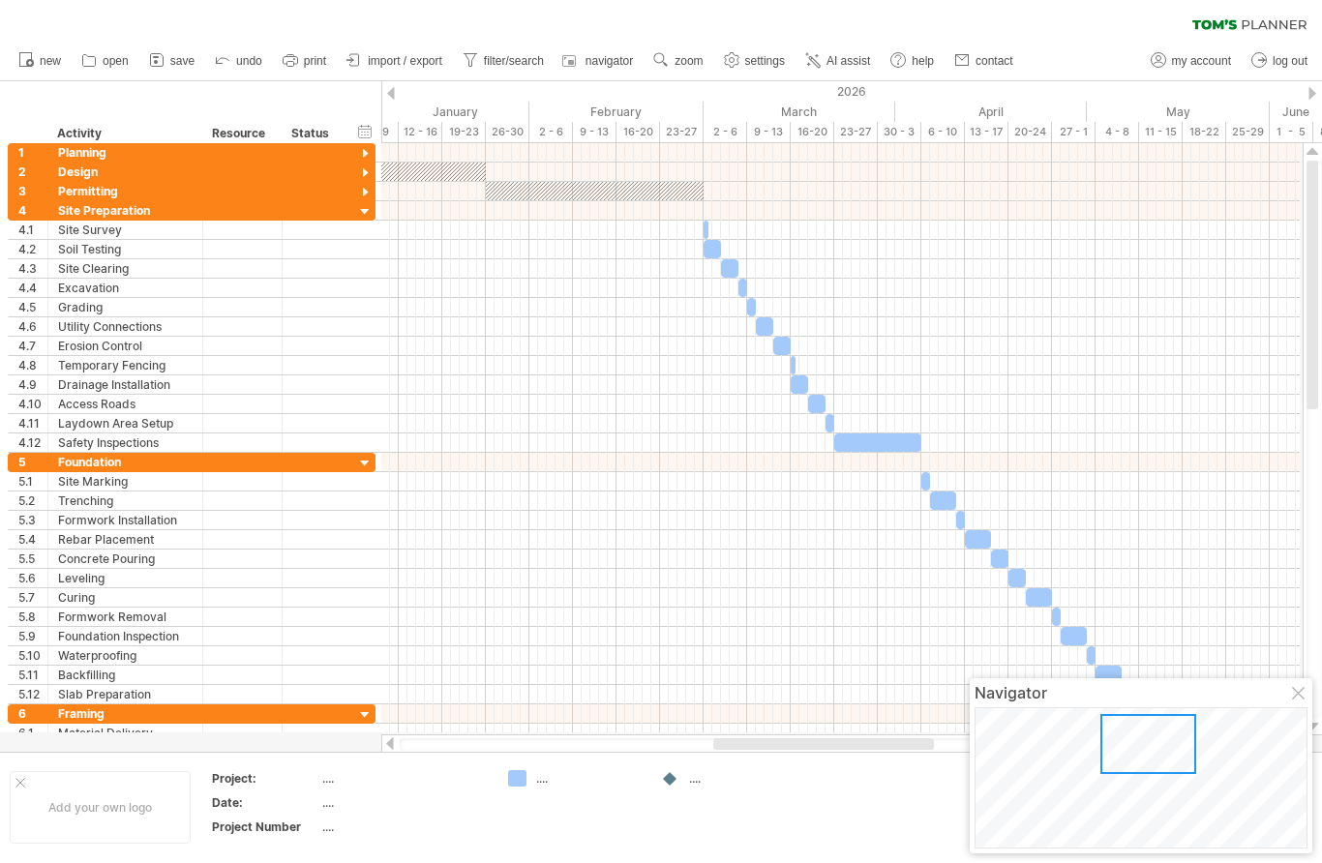
click at [365, 149] on div at bounding box center [365, 154] width 18 height 18
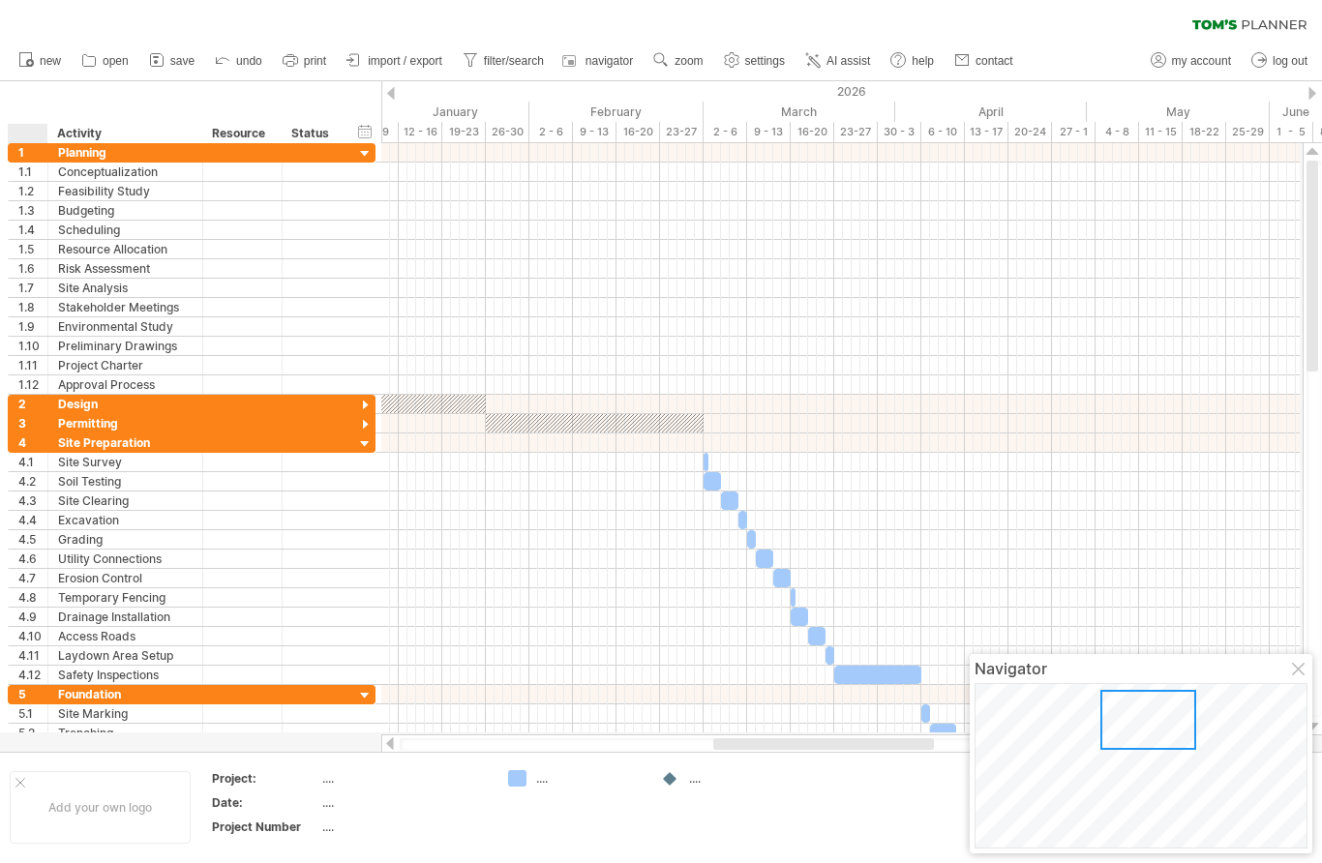
click at [14, 147] on div "1" at bounding box center [29, 152] width 40 height 18
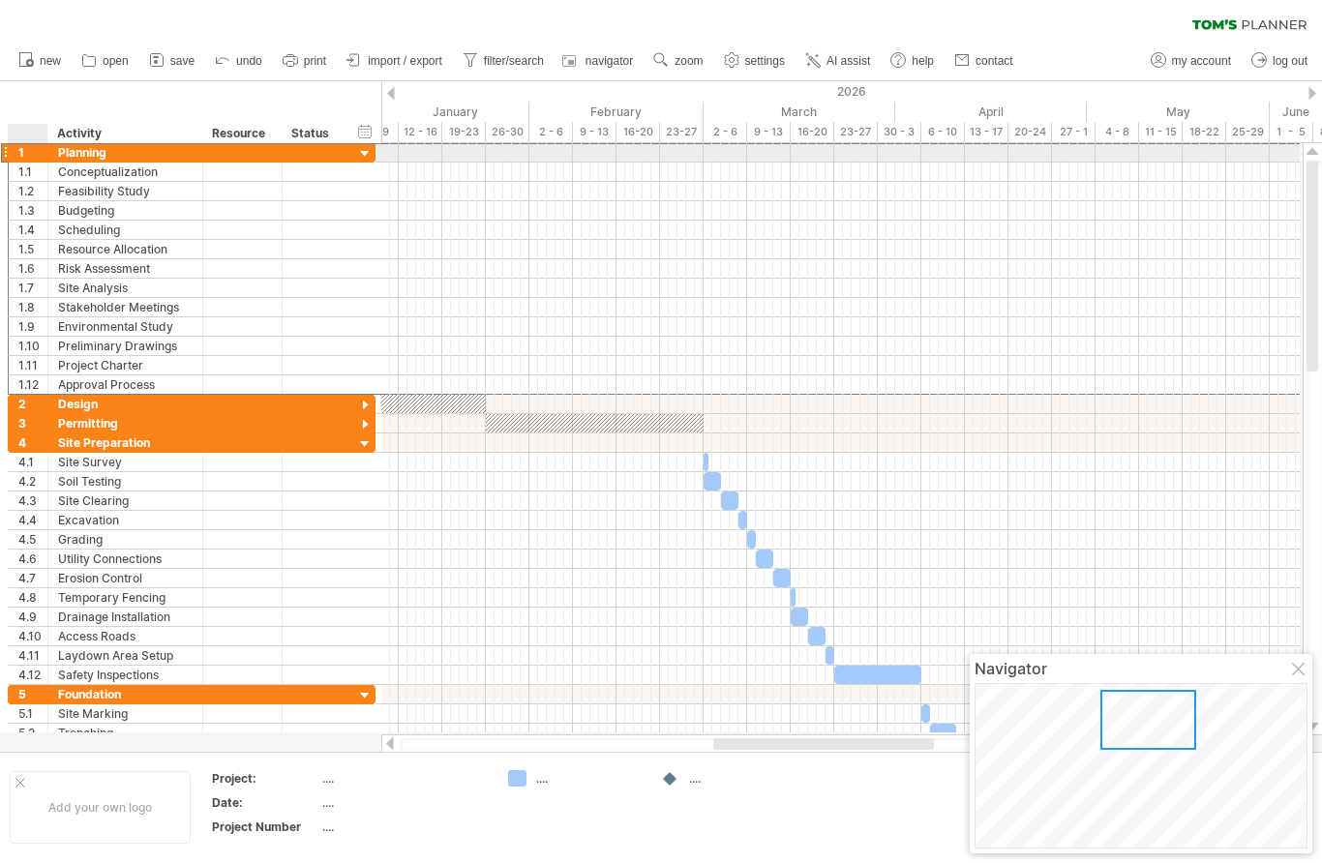
click at [20, 162] on div "1 ******** Planning" at bounding box center [192, 152] width 368 height 20
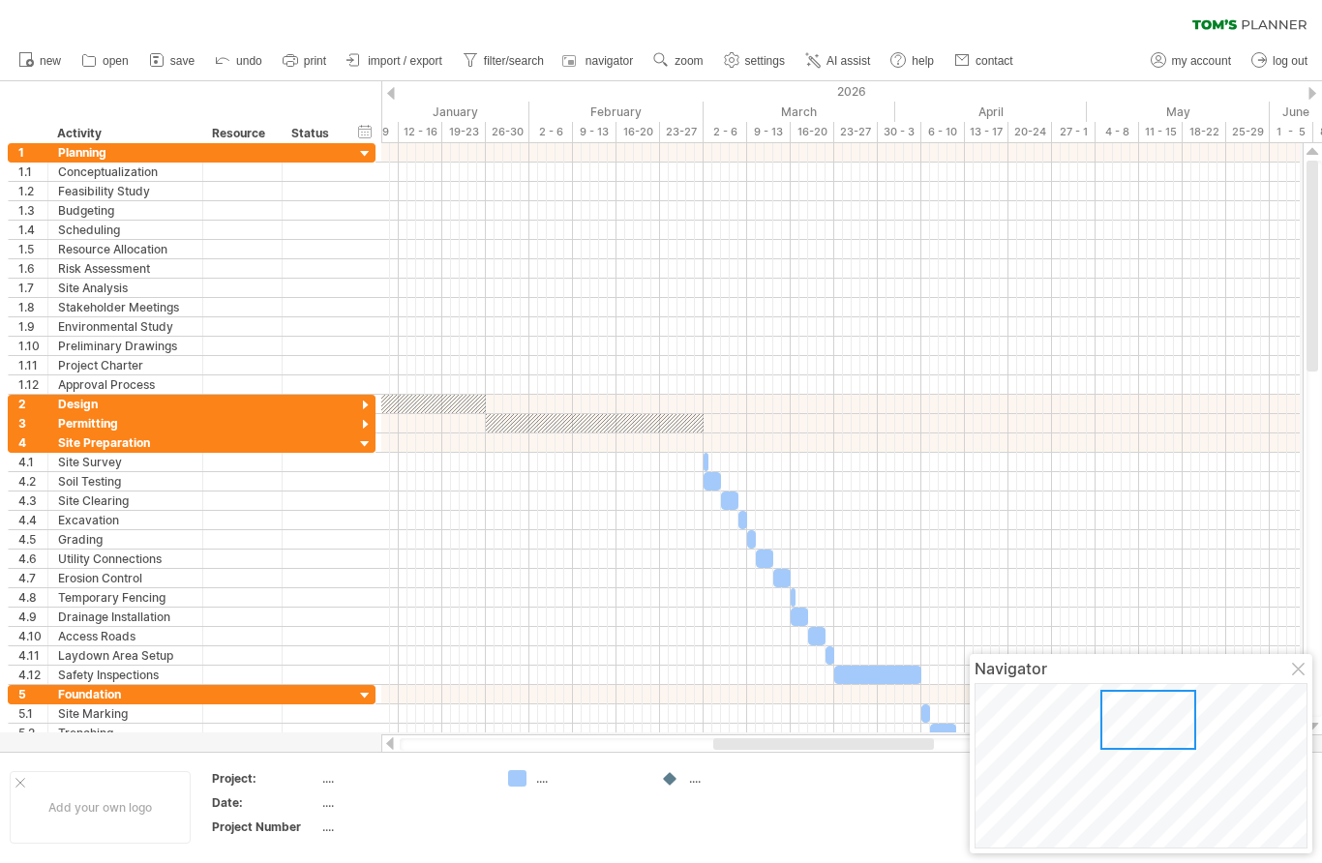
click at [7, 143] on div "**********" at bounding box center [188, 443] width 376 height 600
click at [15, 152] on div "1" at bounding box center [29, 152] width 40 height 18
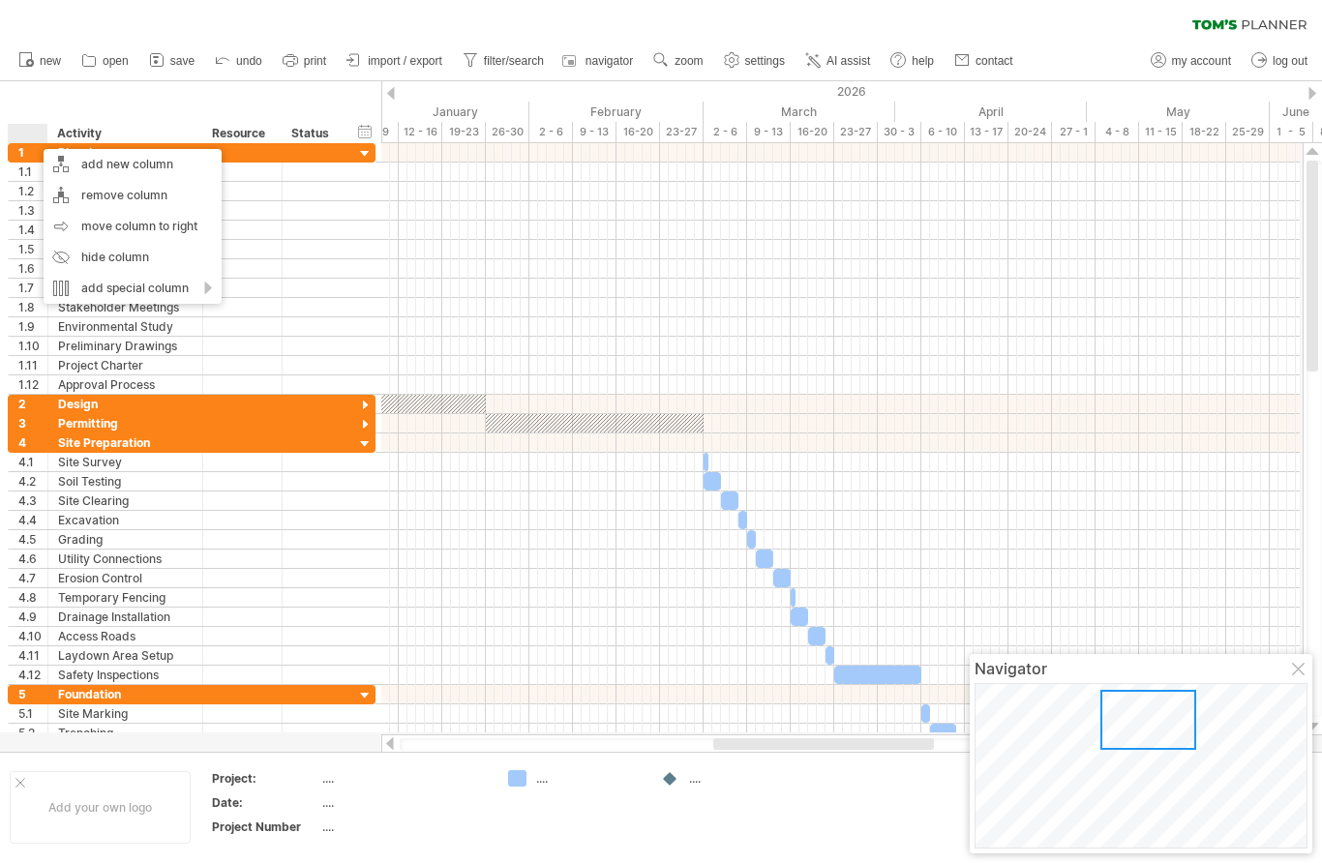
click at [34, 154] on div "1" at bounding box center [32, 152] width 29 height 18
click at [110, 85] on div "hide start/end/duration show start/end/duration ******** Activity ******** Reso…" at bounding box center [190, 112] width 381 height 62
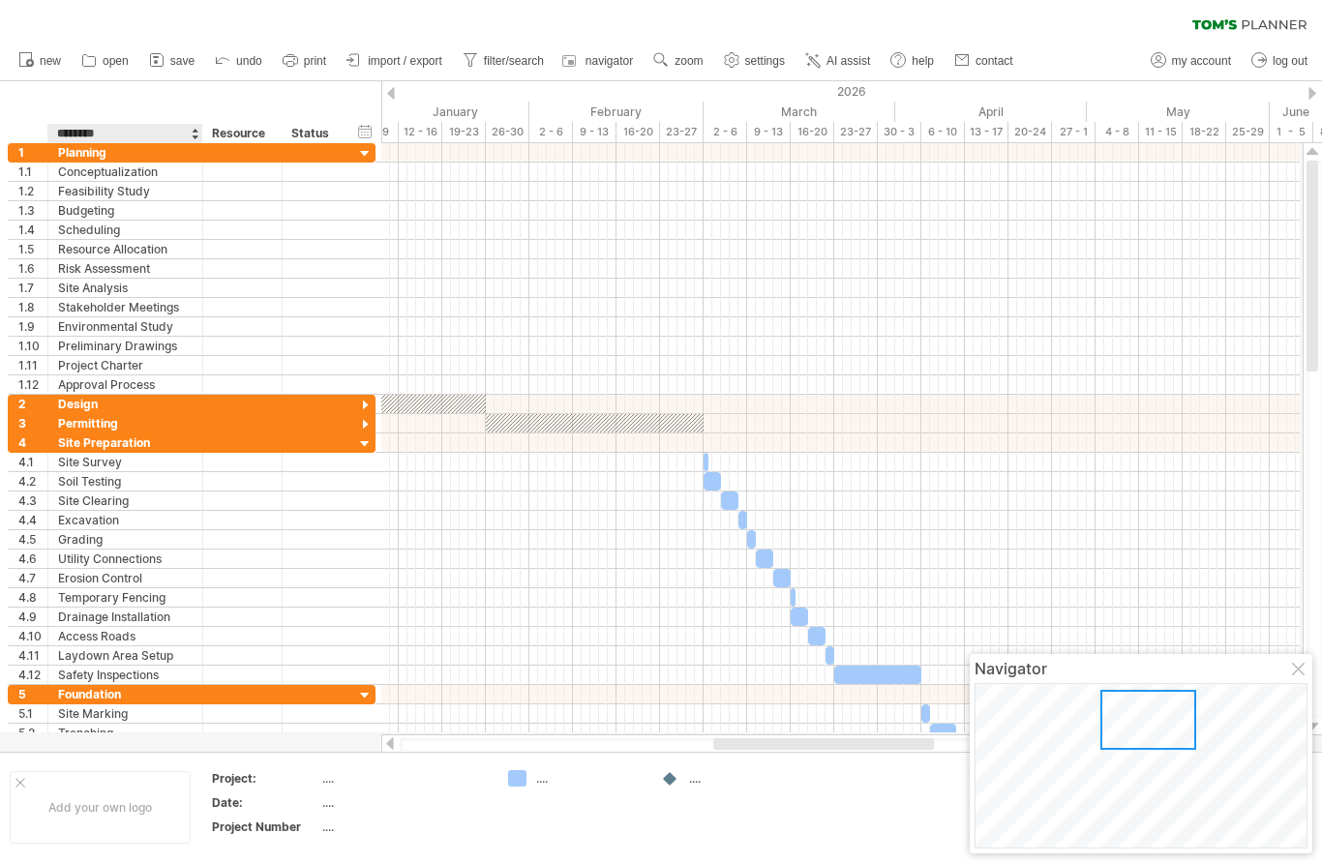
scroll to position [14, 0]
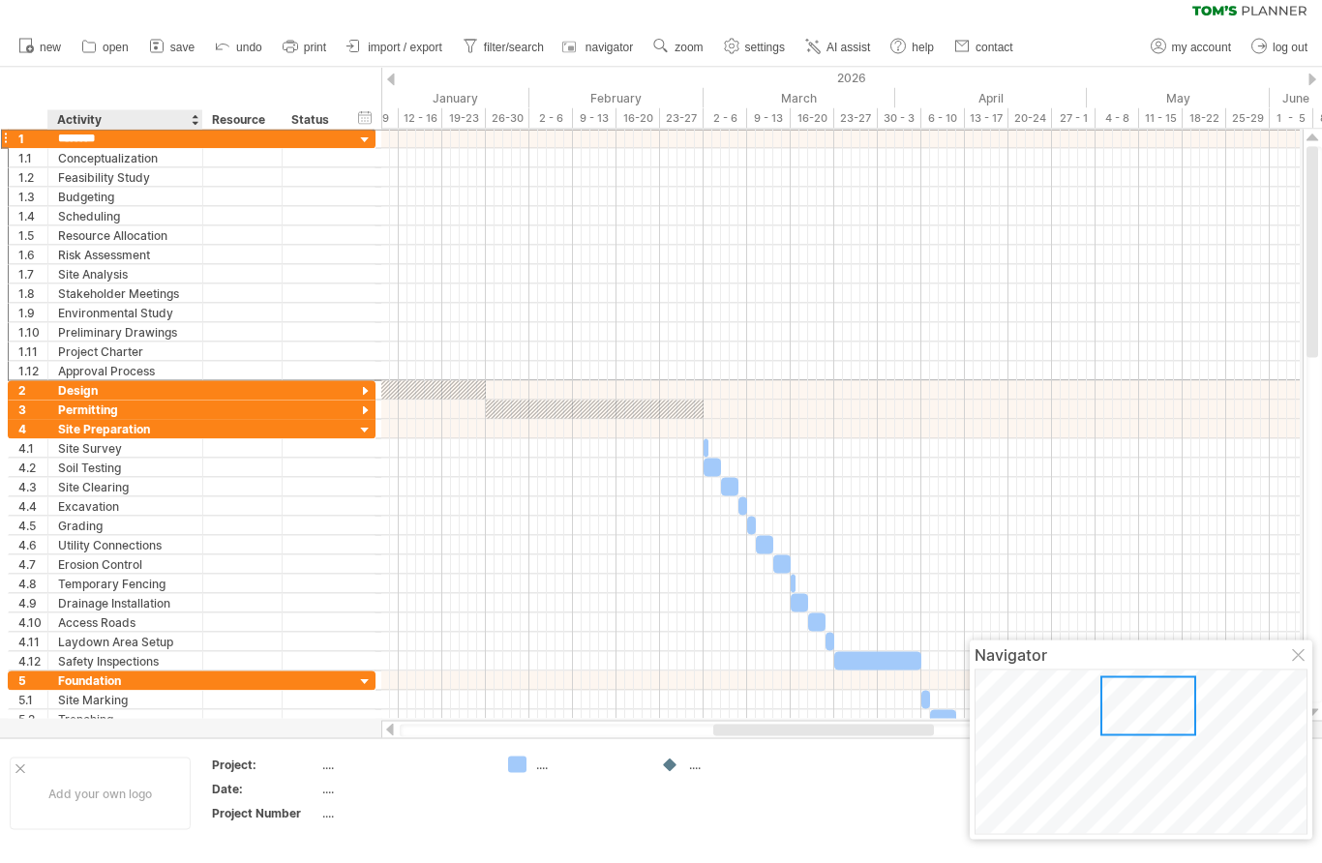
click at [109, 143] on input "********" at bounding box center [125, 139] width 134 height 18
click at [506, 53] on span "filter/search" at bounding box center [514, 47] width 60 height 14
type input "**********"
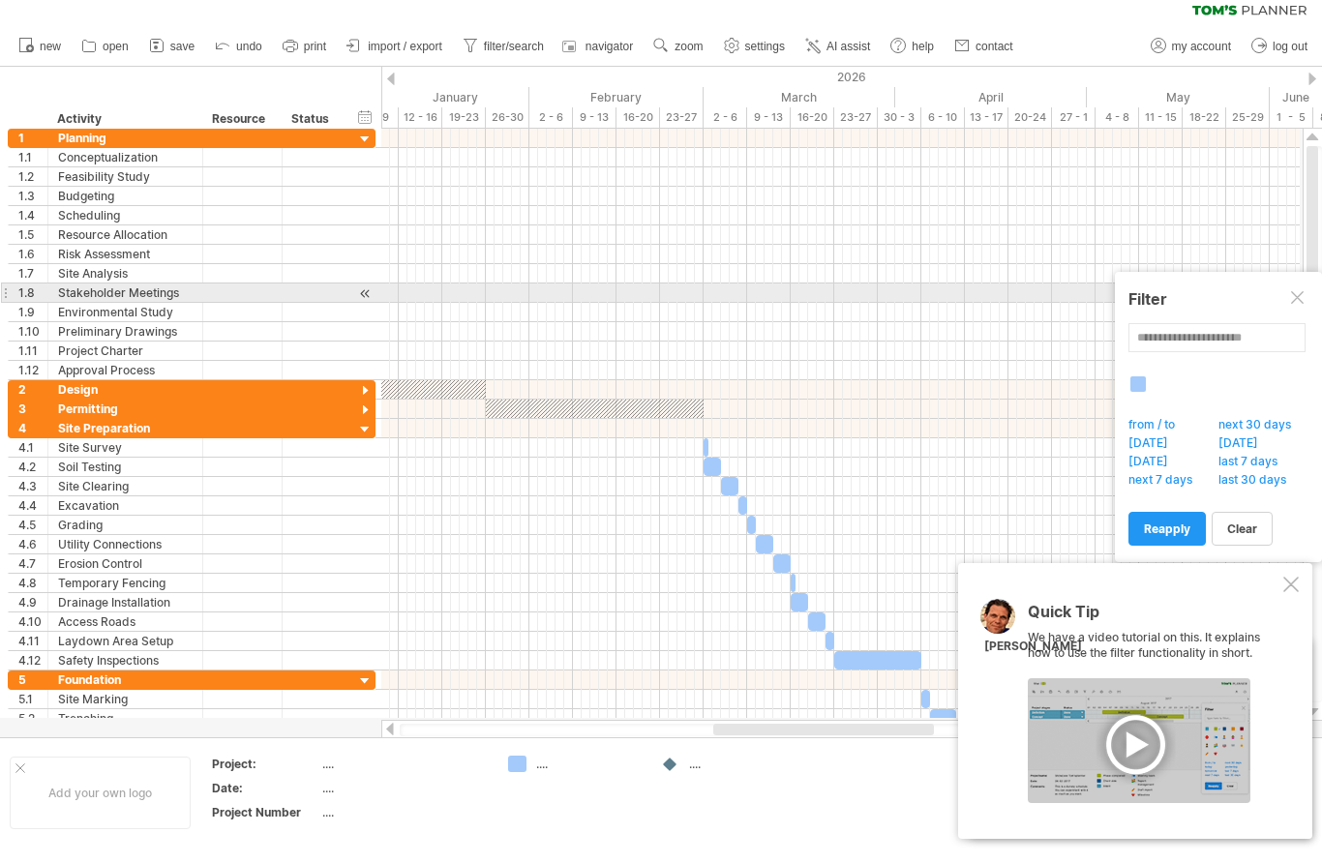
click at [1300, 307] on div at bounding box center [1298, 298] width 15 height 15
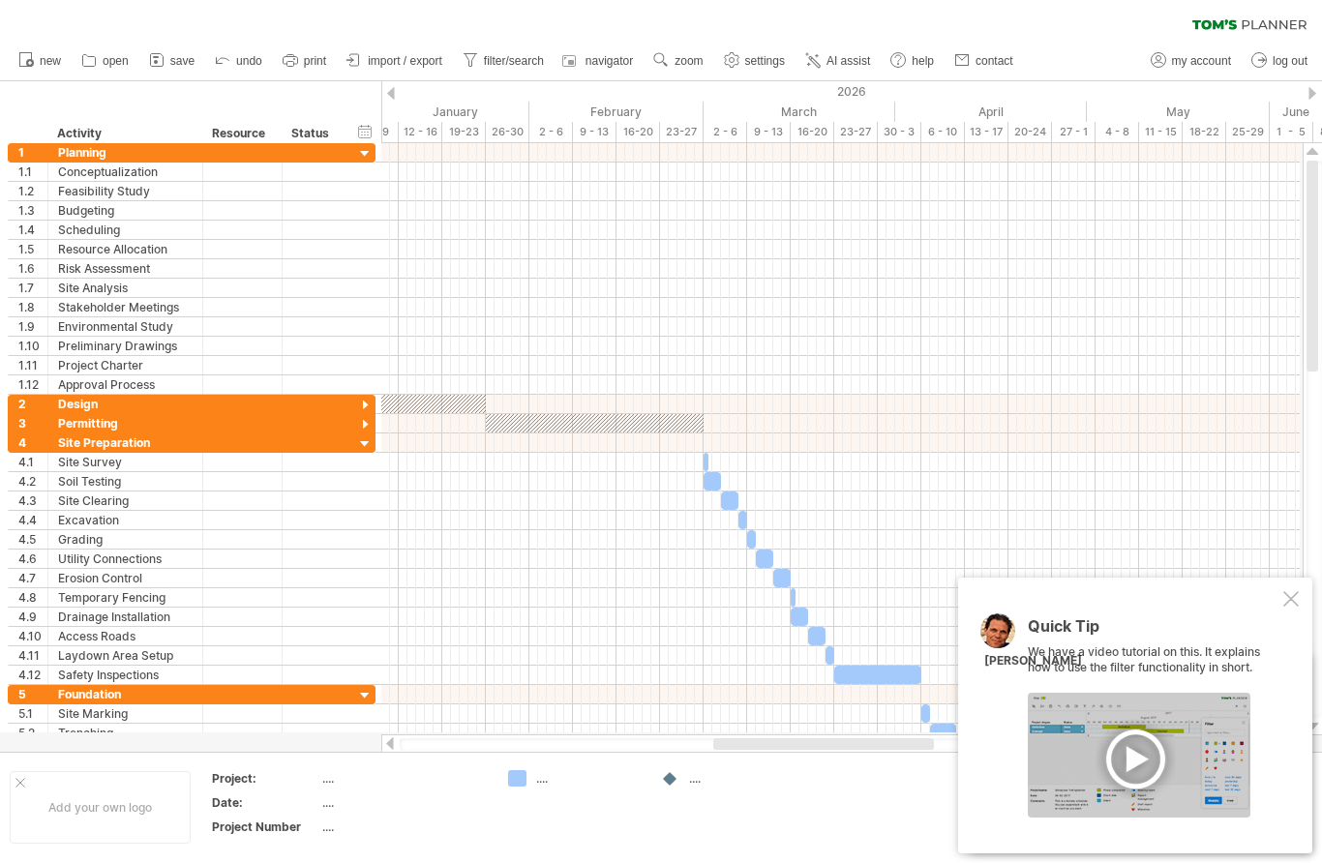
click at [854, 60] on span "AI assist" at bounding box center [848, 61] width 44 height 14
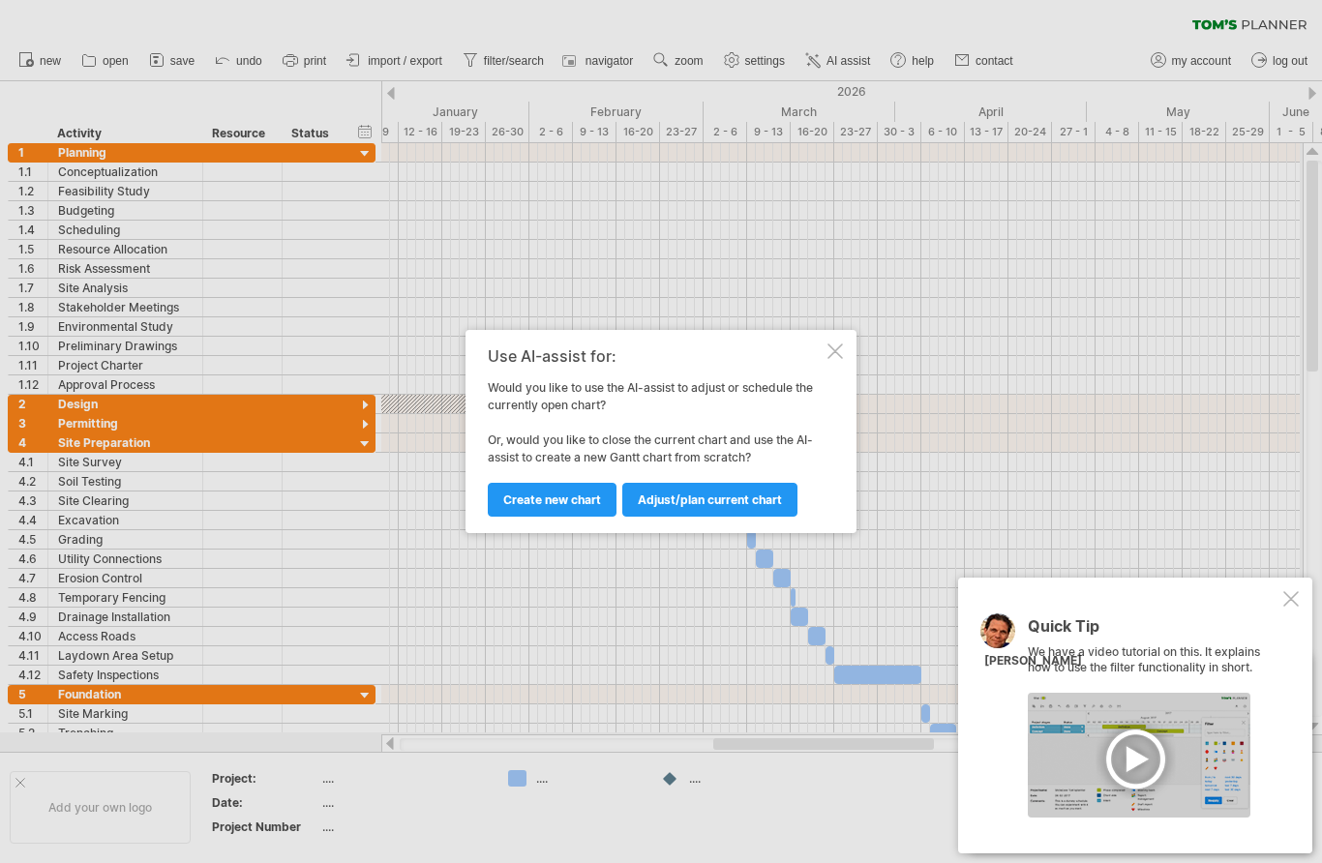
click at [717, 501] on span "Adjust/plan current chart" at bounding box center [710, 499] width 144 height 15
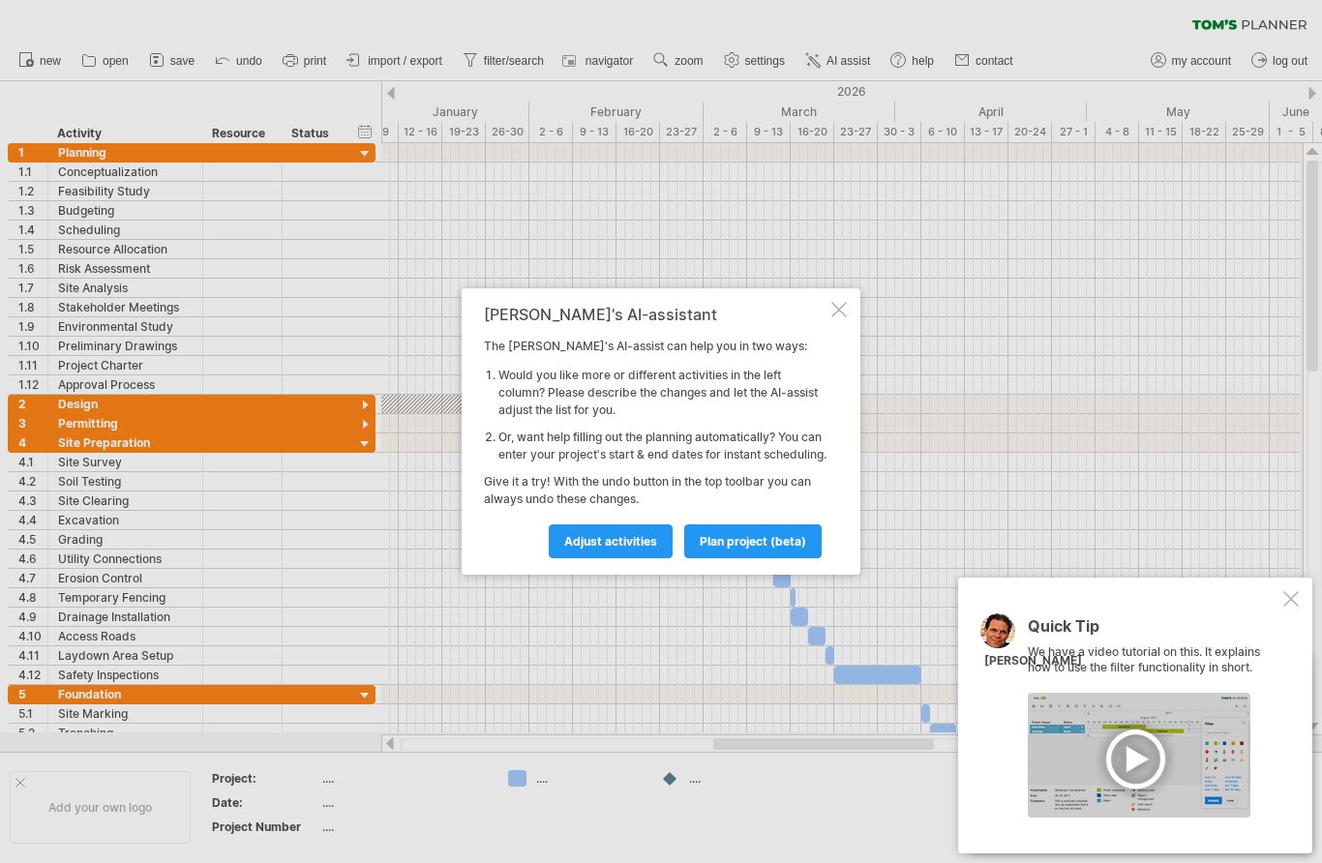
click at [632, 557] on link "Adjust activities" at bounding box center [611, 541] width 124 height 34
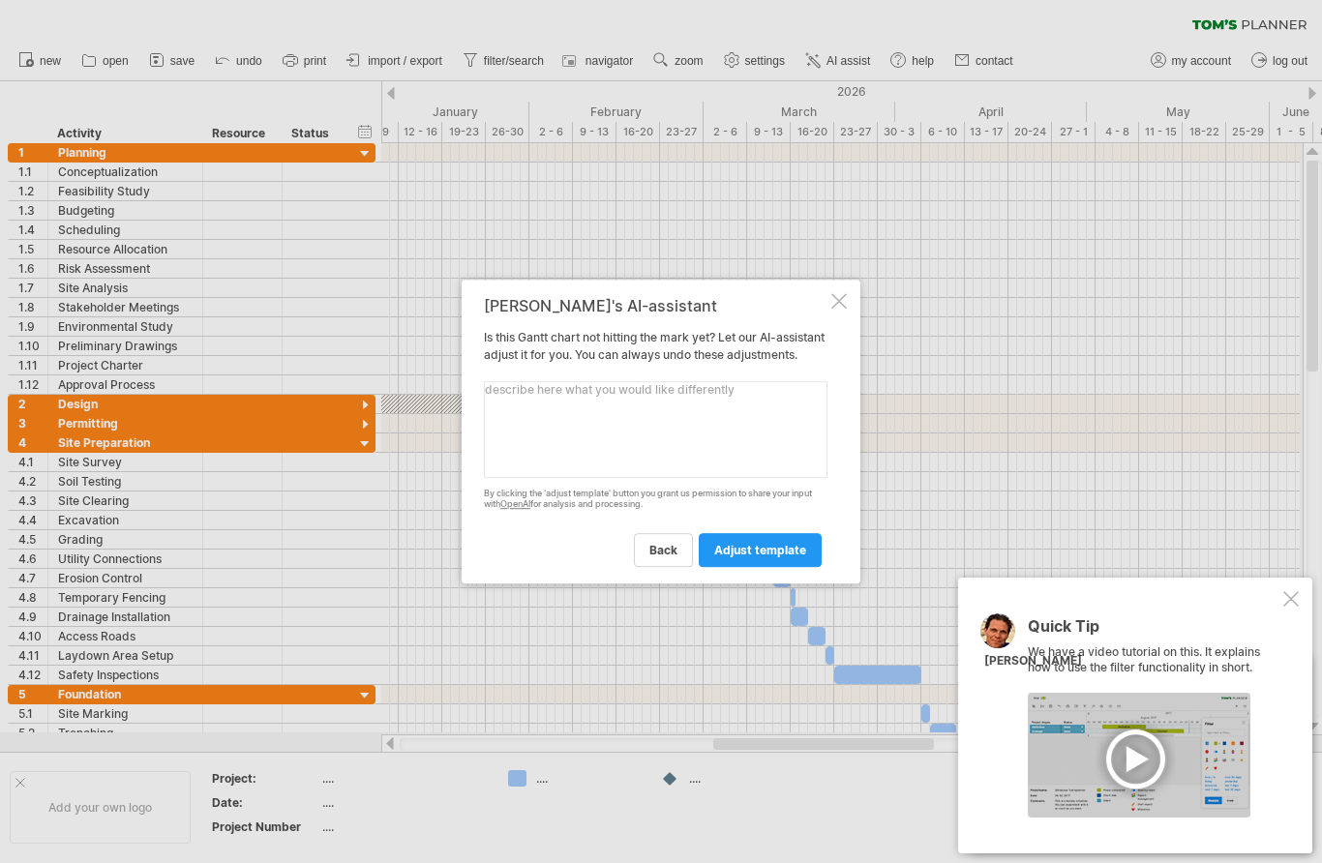
click at [758, 420] on textarea at bounding box center [655, 429] width 343 height 97
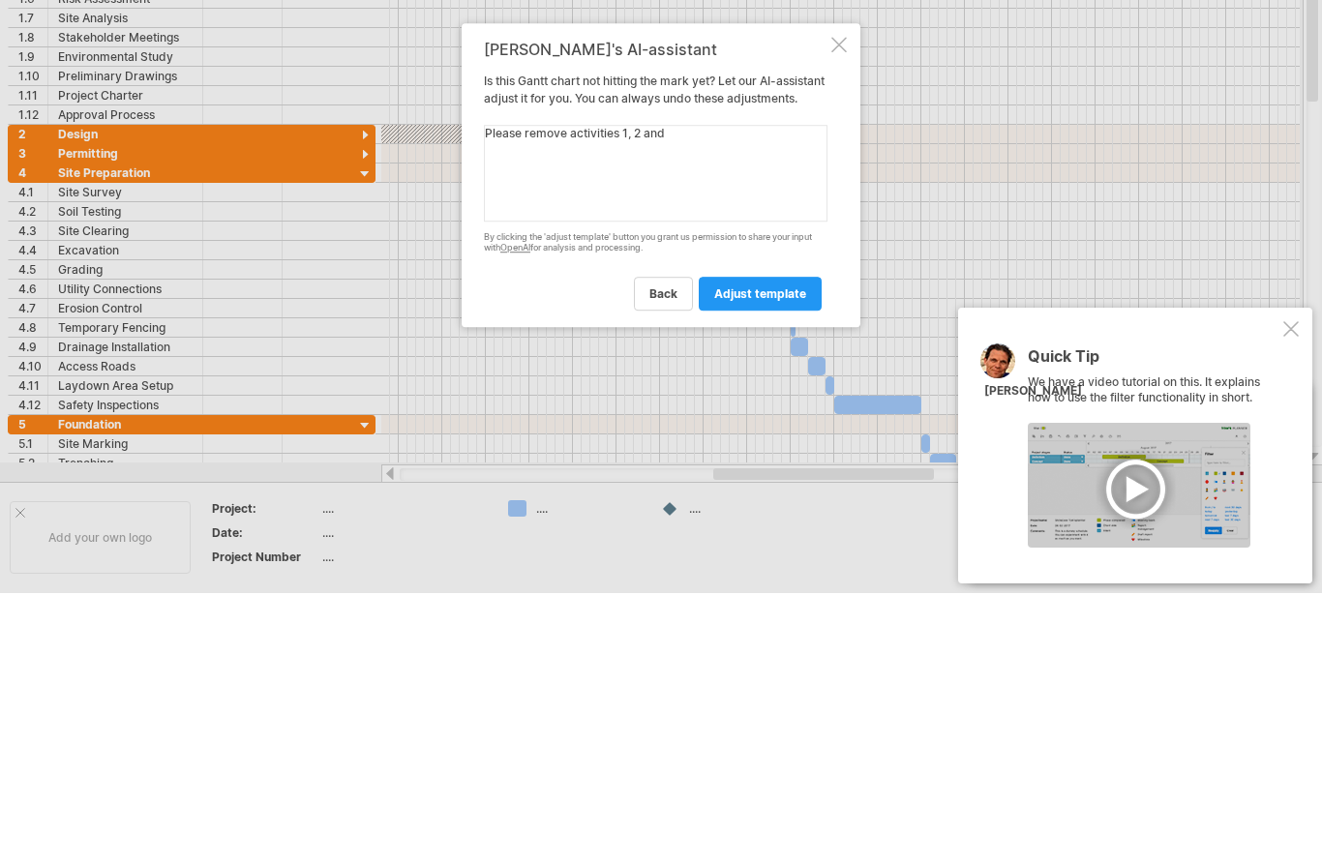
type textarea "Please remove activities 1, 2 and 3"
click at [780, 543] on span "adjust template" at bounding box center [760, 550] width 92 height 15
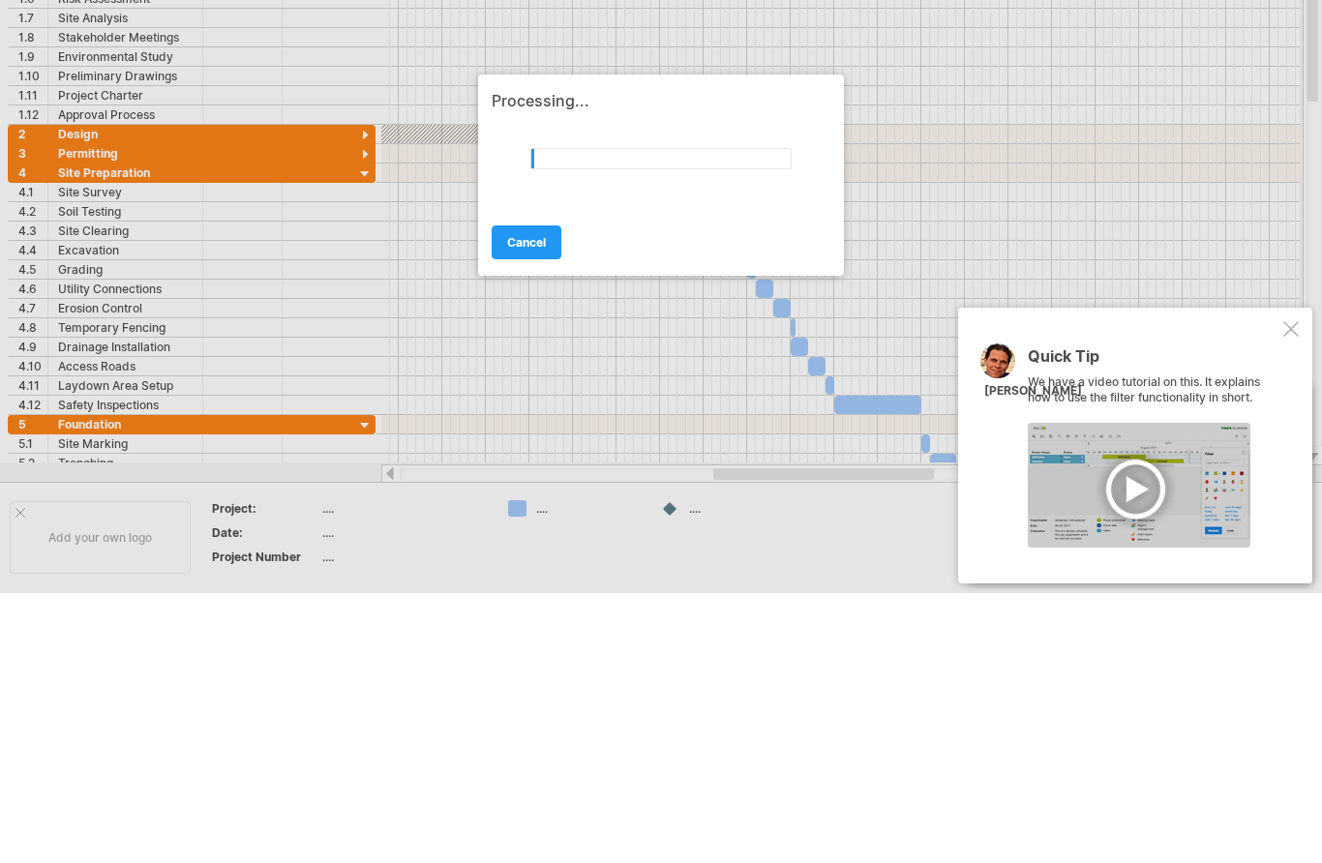
scroll to position [271, 0]
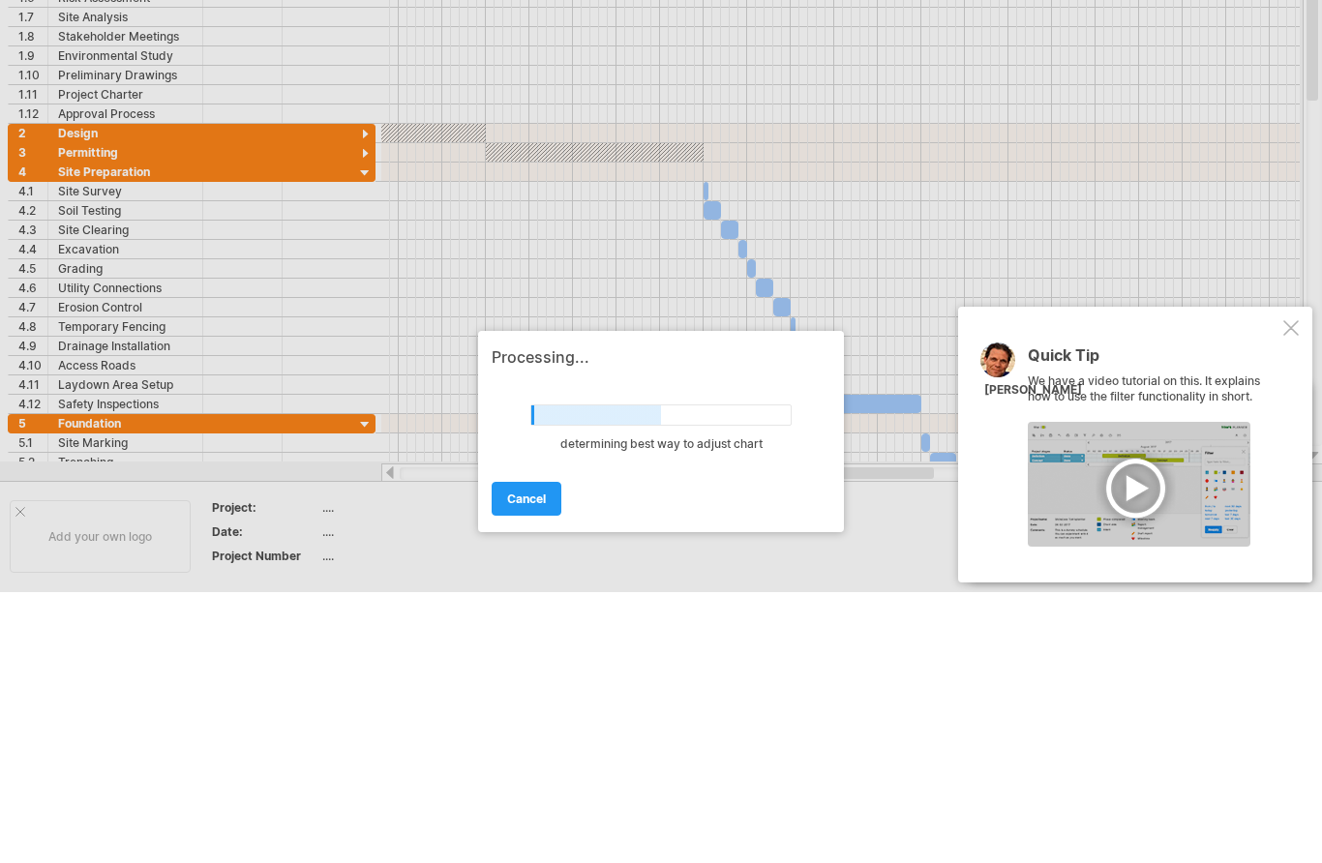
click at [1285, 336] on div at bounding box center [1290, 327] width 15 height 15
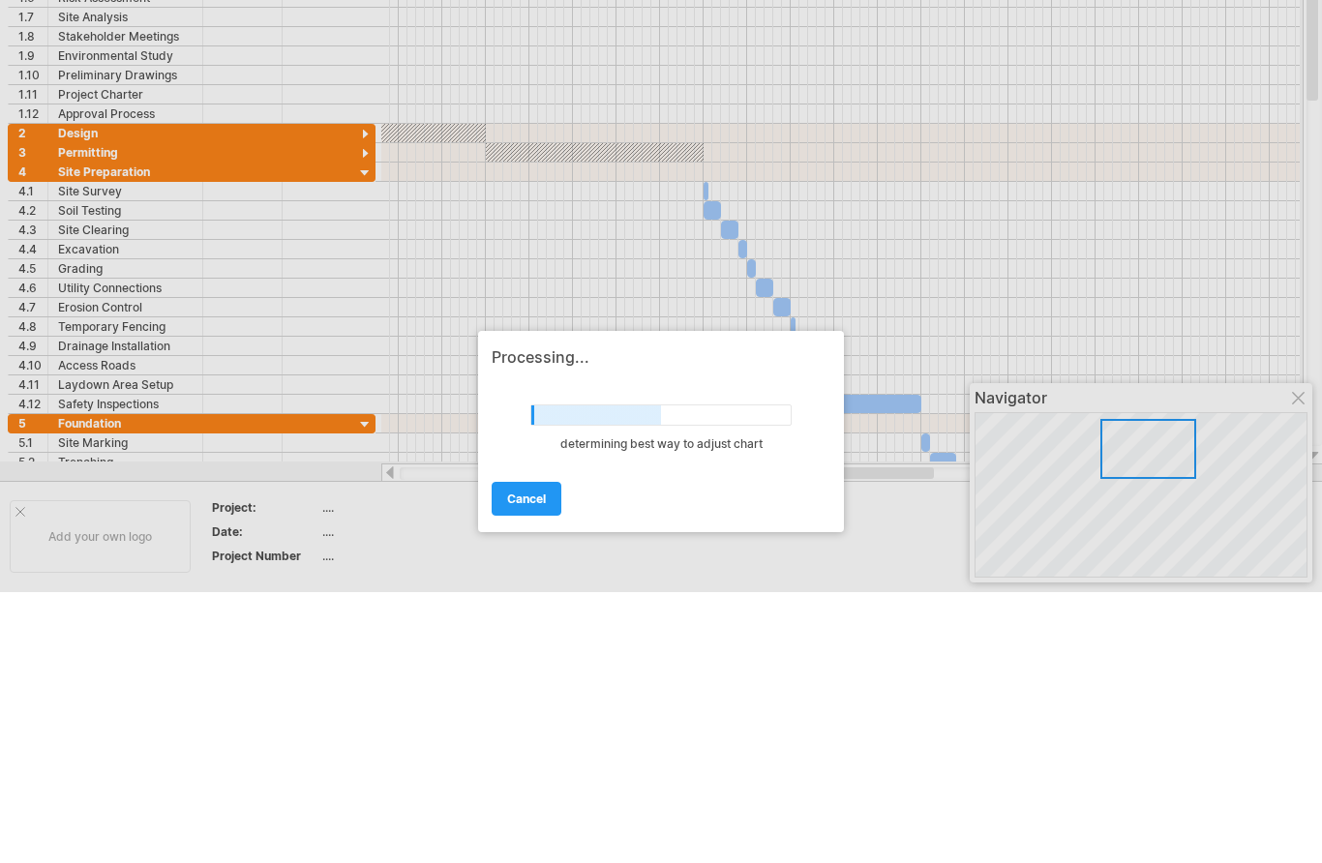
scroll to position [0, 0]
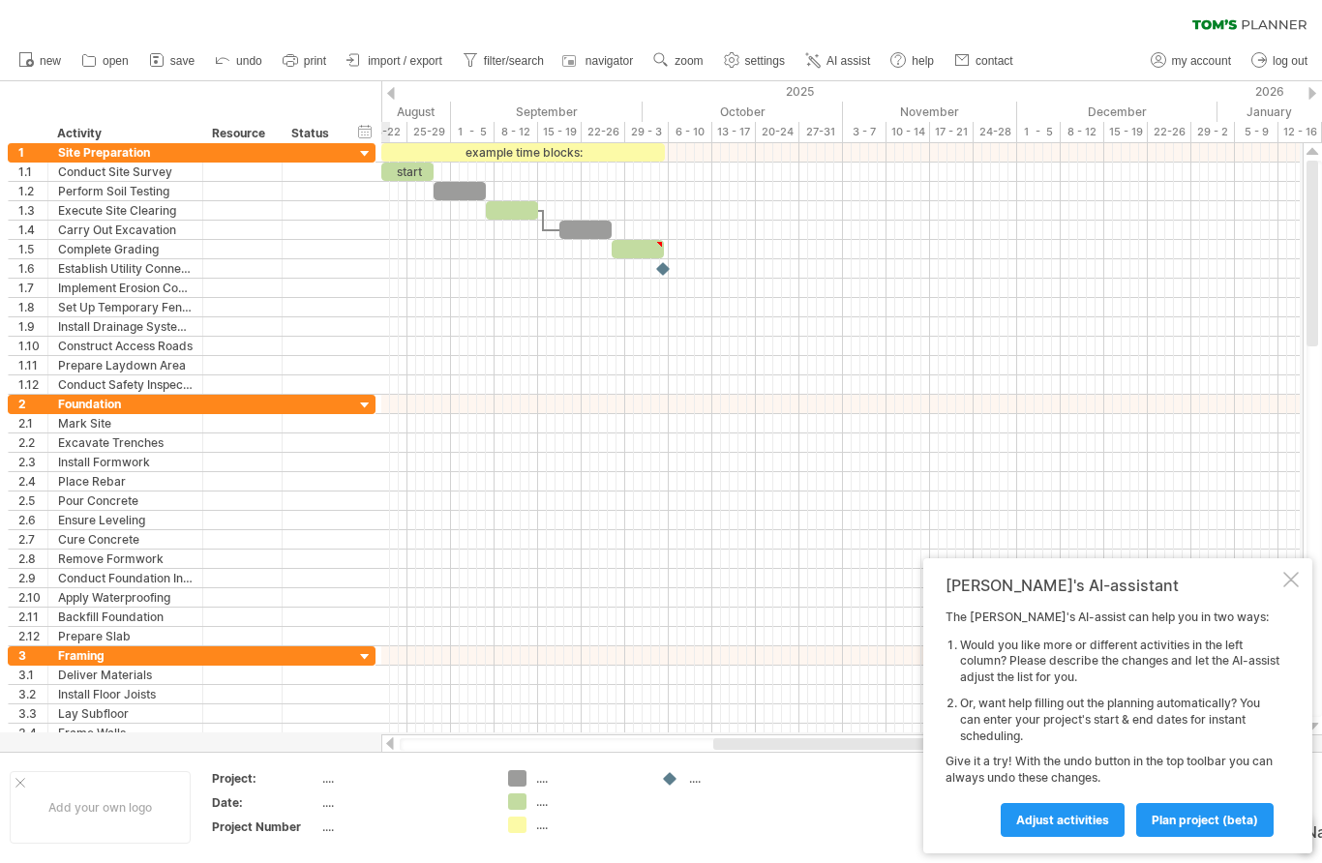
click at [1221, 806] on link "plan project (beta)" at bounding box center [1204, 820] width 137 height 34
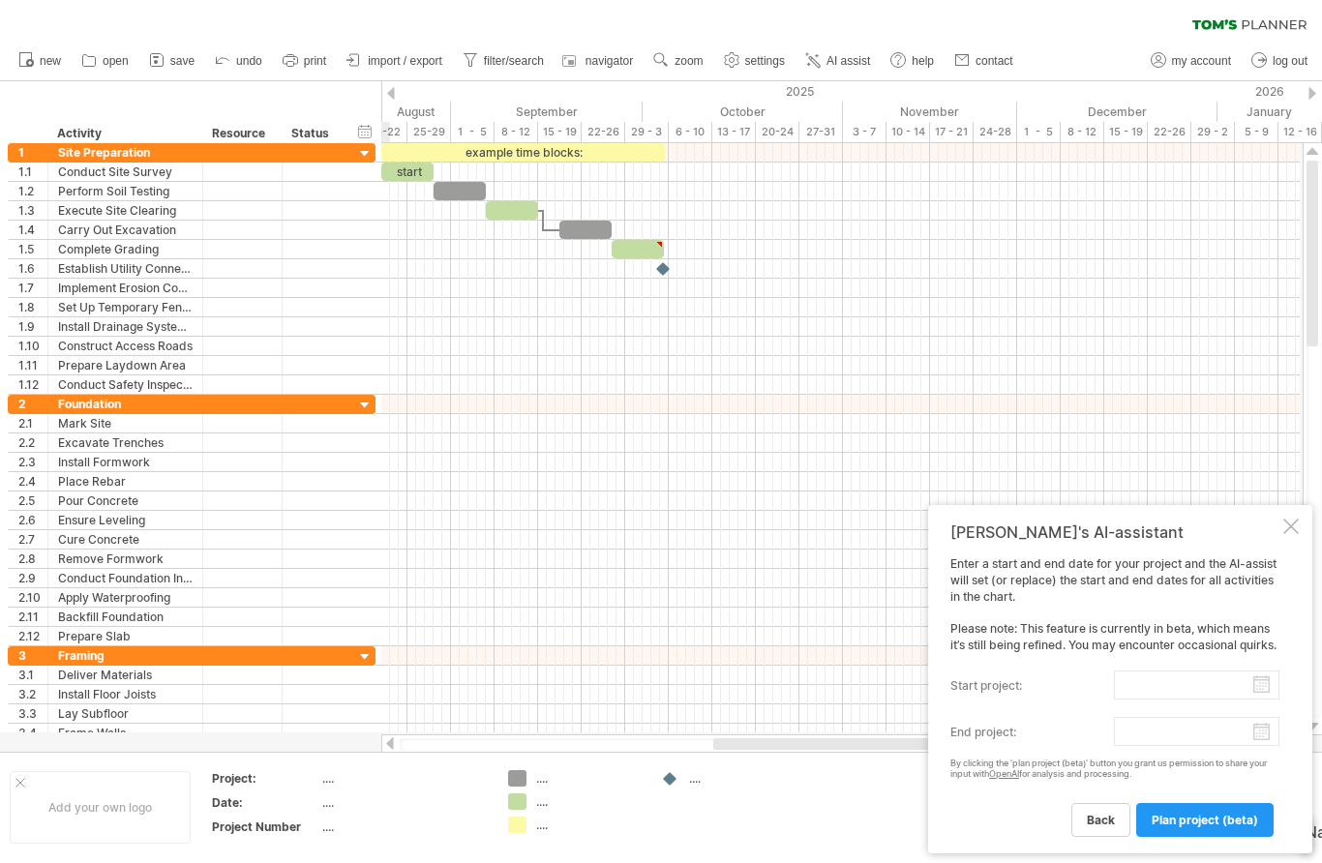
click at [1259, 679] on input "start project:" at bounding box center [1196, 684] width 165 height 29
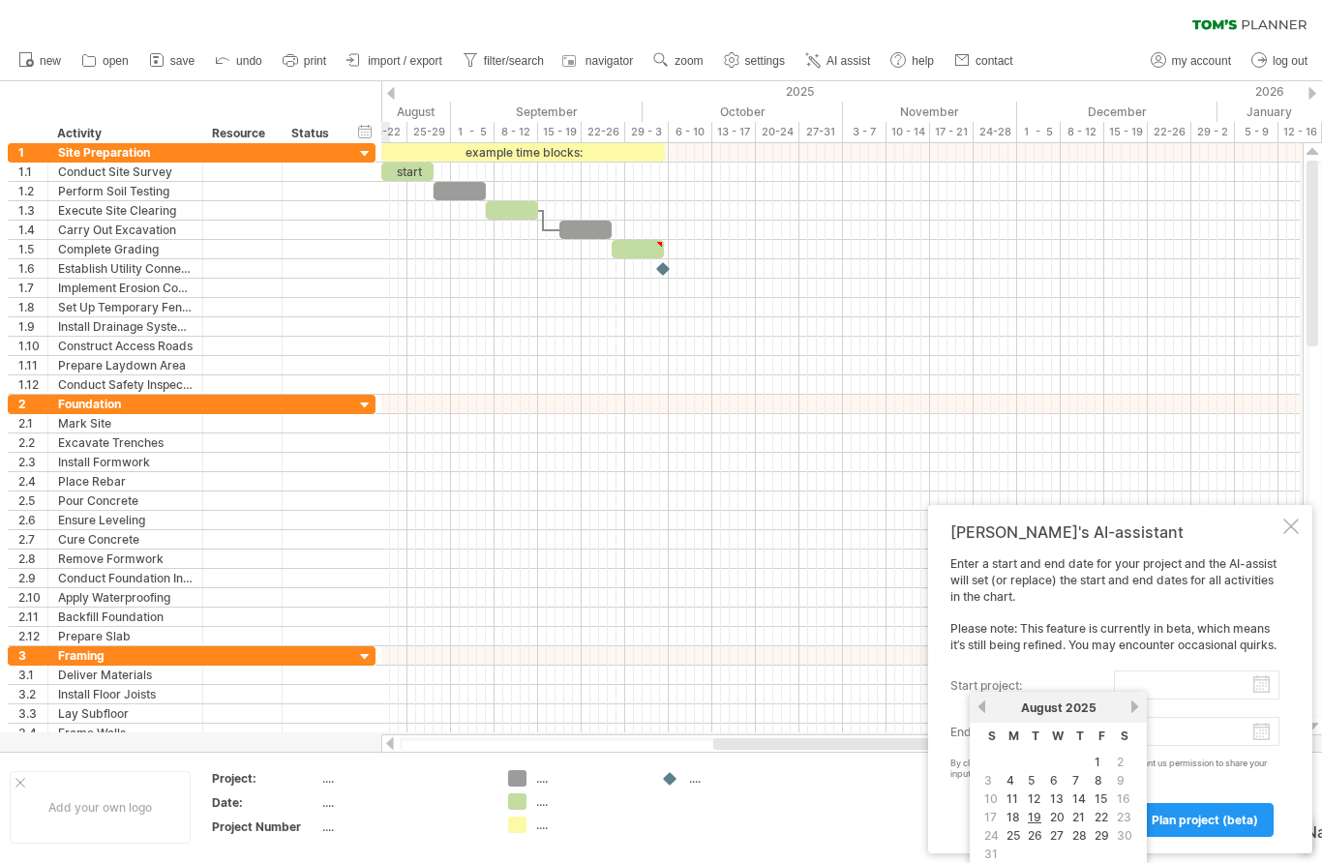
click at [1125, 705] on div "[DATE]" at bounding box center [1058, 707] width 140 height 15
click at [1132, 700] on link "next" at bounding box center [1134, 706] width 15 height 15
click at [1019, 755] on td "1" at bounding box center [1013, 762] width 20 height 16
type input "********"
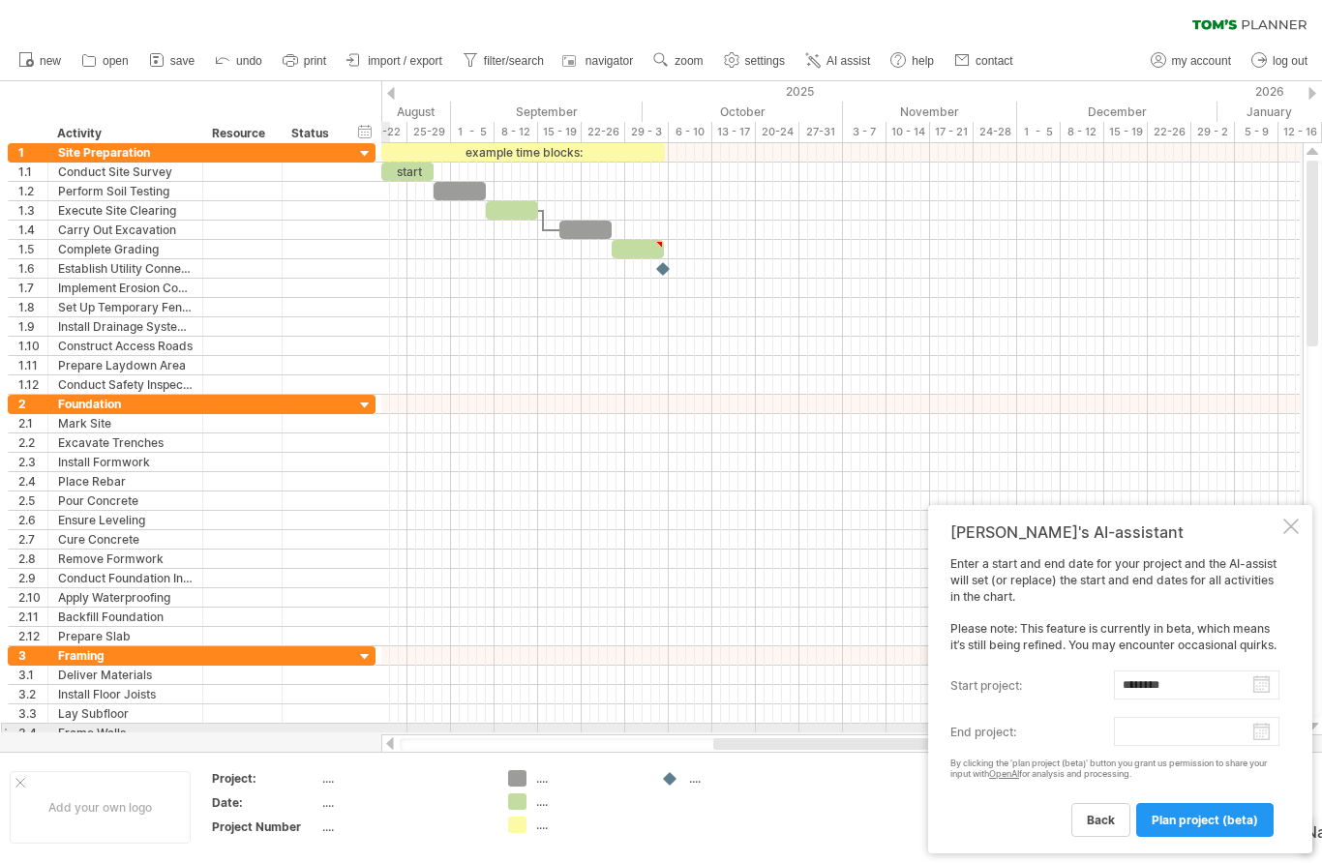
click at [1263, 732] on body "progress(100%) Trying to reach [DOMAIN_NAME] Connected again... 0% clear filter…" at bounding box center [661, 433] width 1322 height 867
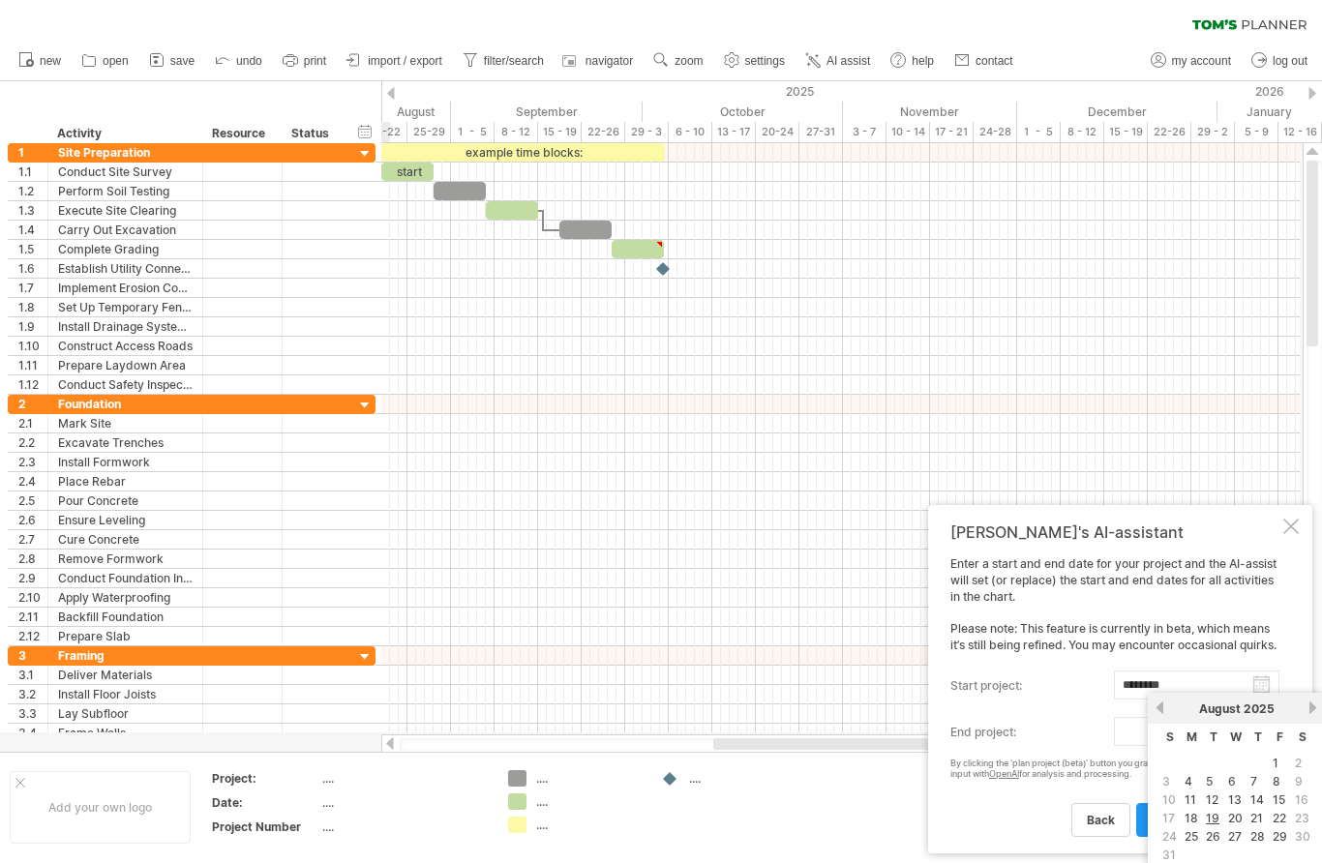
click at [1297, 705] on div "[DATE]" at bounding box center [1236, 708] width 140 height 15
click at [1301, 703] on div "[DATE]" at bounding box center [1236, 708] width 140 height 15
click at [1308, 703] on link "next" at bounding box center [1312, 707] width 15 height 15
click at [1303, 703] on div "[DATE]" at bounding box center [1236, 708] width 140 height 15
click at [1307, 707] on link "next" at bounding box center [1312, 707] width 15 height 15
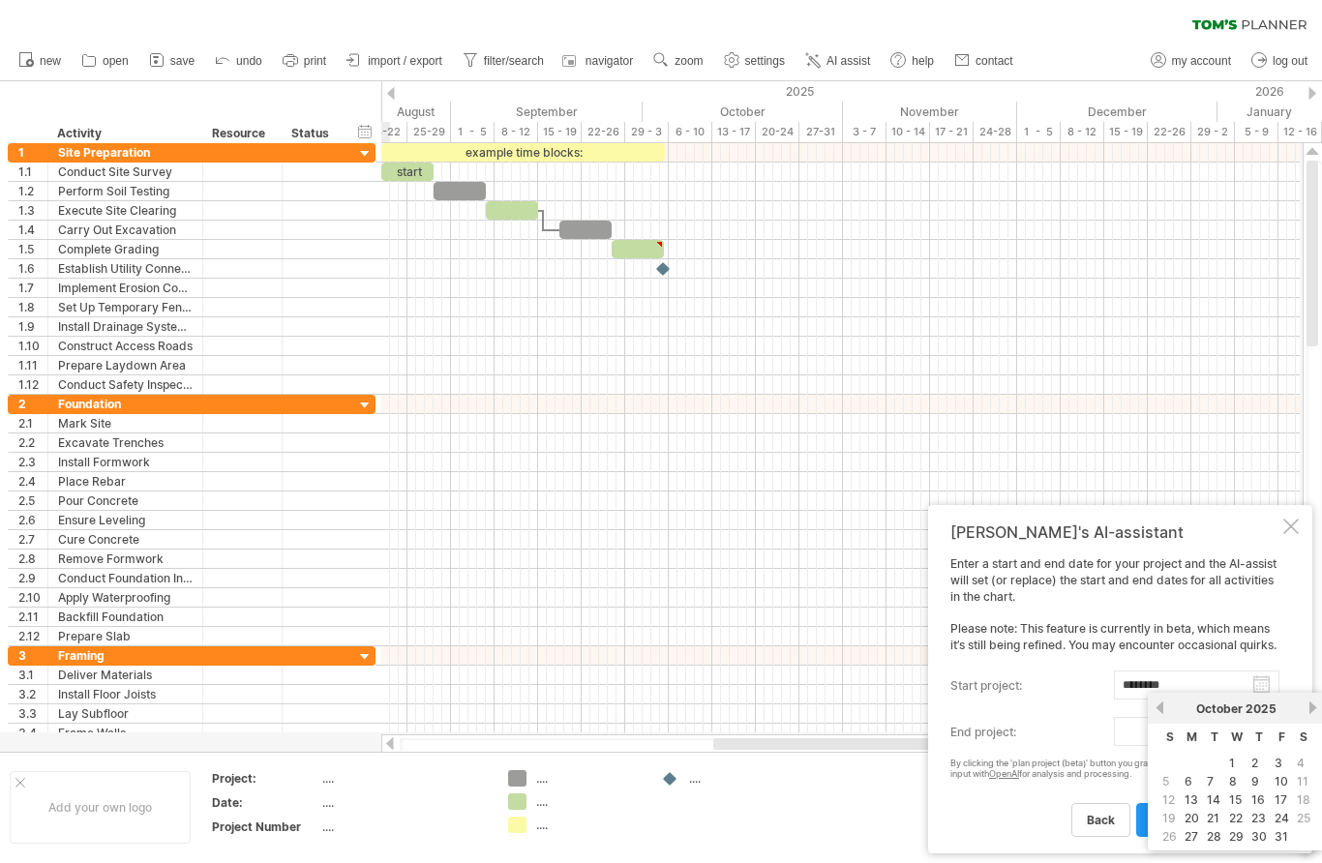
click at [1295, 706] on div "[DATE]" at bounding box center [1236, 708] width 140 height 15
click at [1280, 823] on link "24" at bounding box center [1281, 818] width 18 height 18
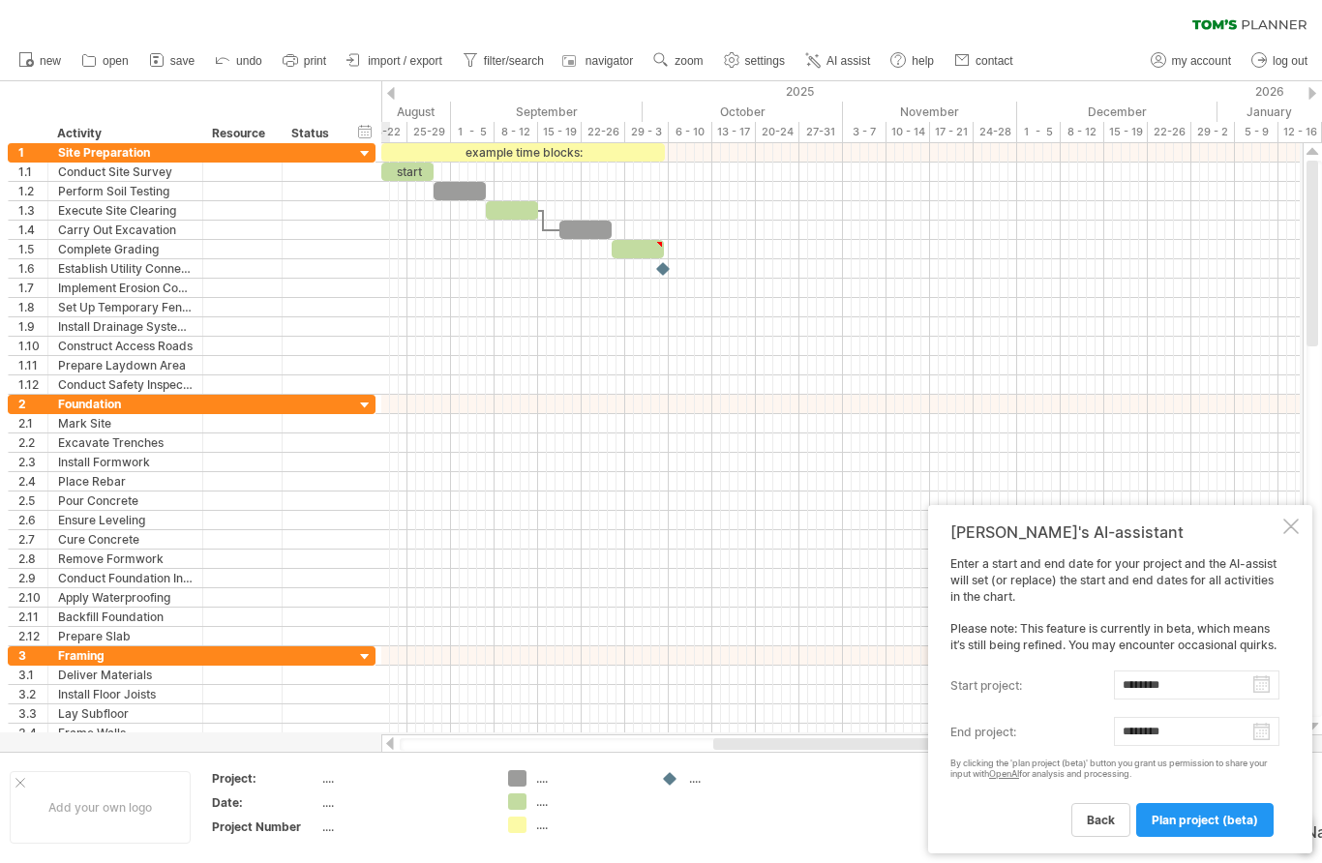
click at [1263, 731] on body "progress(100%) Trying to reach [DOMAIN_NAME] Connected again... 0% clear filter…" at bounding box center [661, 433] width 1322 height 867
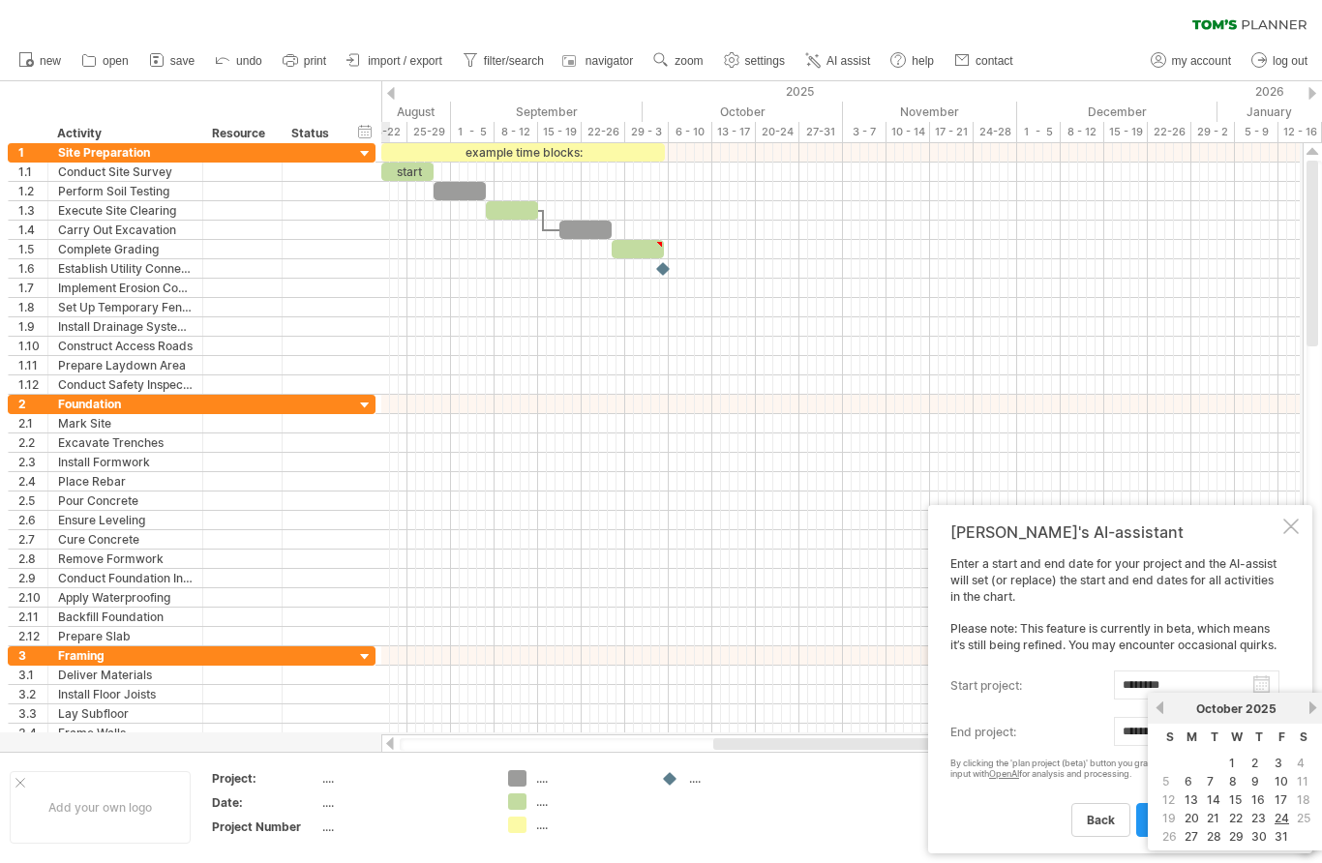
click at [1299, 713] on div "[DATE]" at bounding box center [1236, 708] width 140 height 15
click at [1300, 711] on div "[DATE]" at bounding box center [1236, 708] width 140 height 15
click at [1278, 826] on link "24" at bounding box center [1281, 818] width 18 height 18
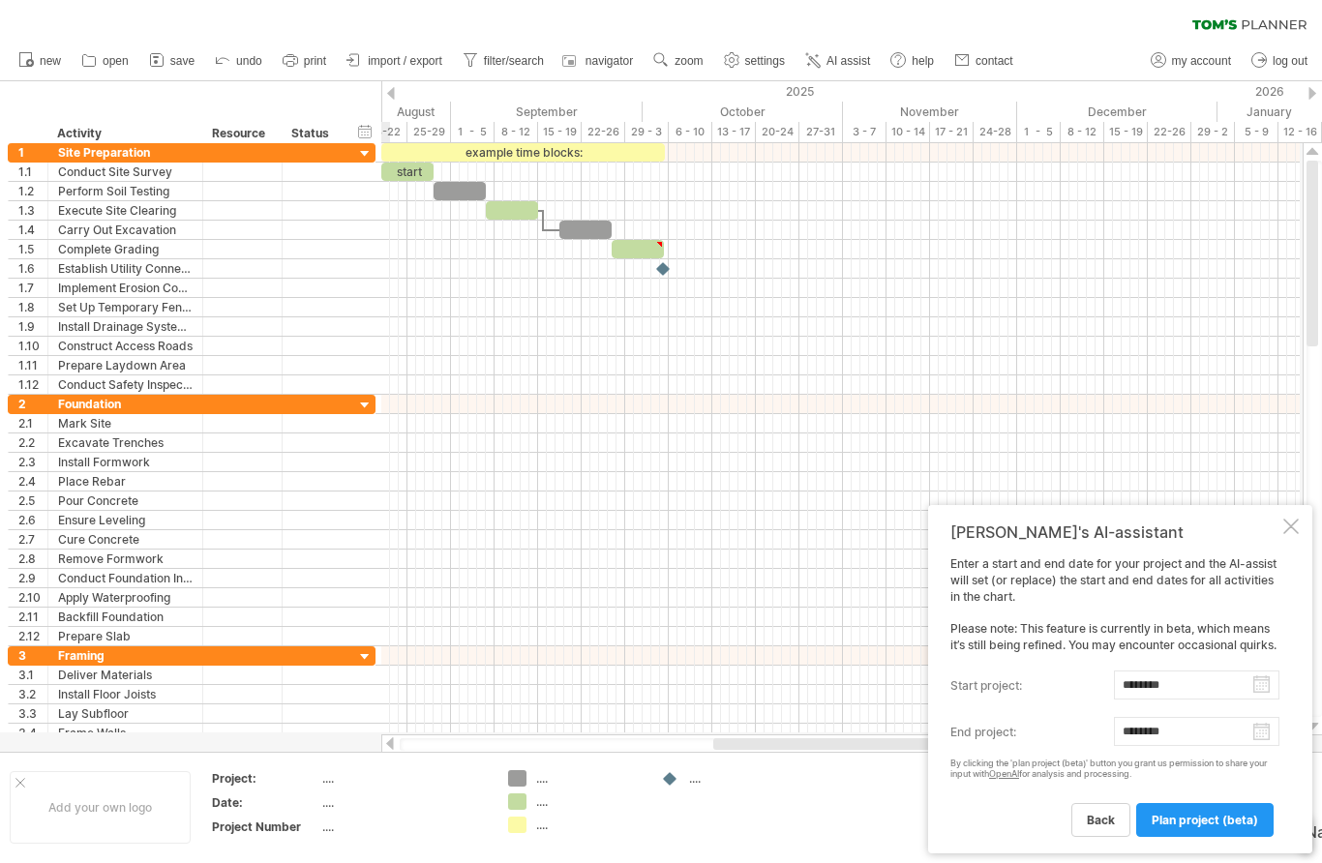
click at [1261, 742] on body "progress(100%) Trying to reach [DOMAIN_NAME] Connected again... 0% clear filter…" at bounding box center [661, 433] width 1322 height 867
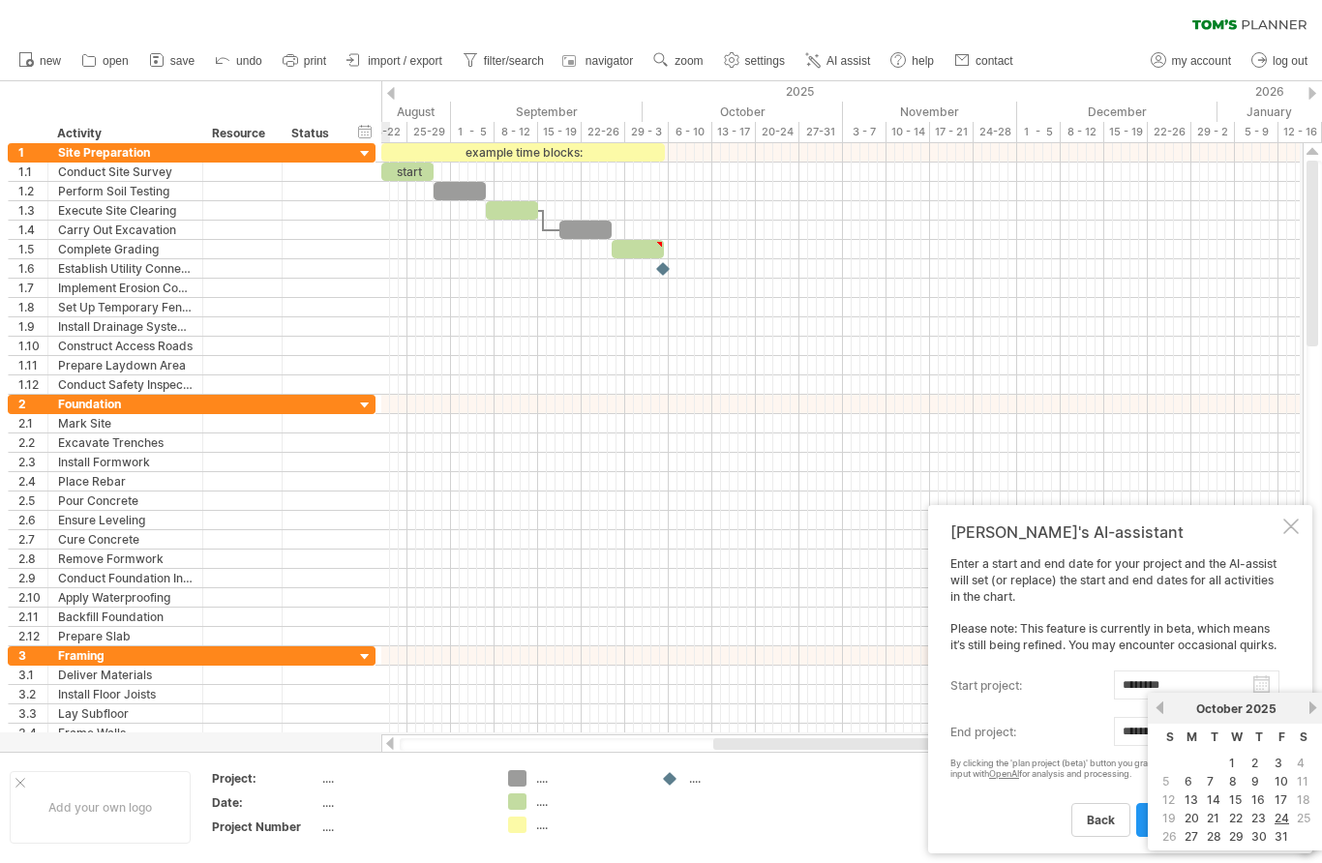
click at [1308, 708] on link "next" at bounding box center [1312, 707] width 15 height 15
click at [1287, 822] on link "21" at bounding box center [1279, 818] width 16 height 18
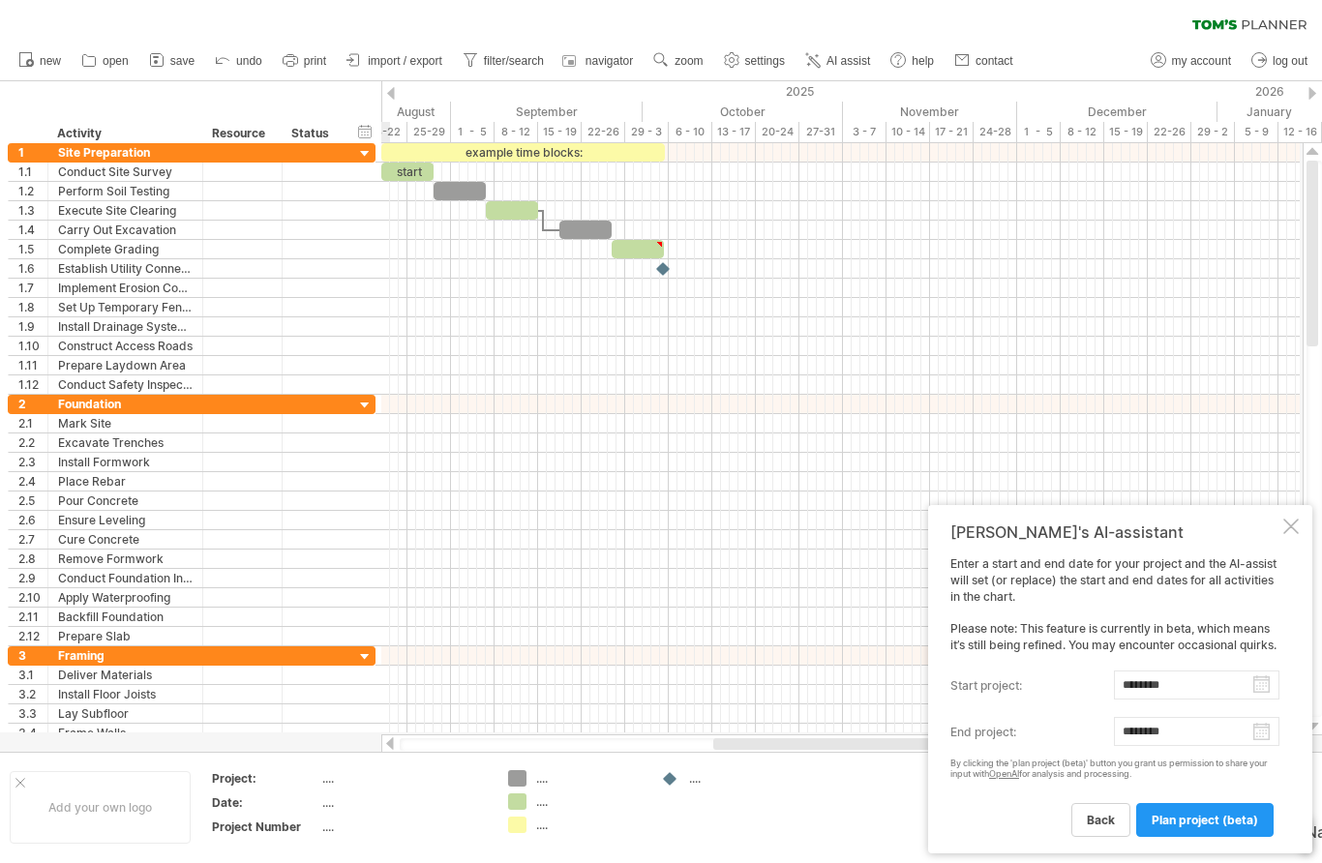
click at [1256, 737] on body "progress(100%) Trying to reach [DOMAIN_NAME] Connected again... 0% clear filter…" at bounding box center [661, 433] width 1322 height 867
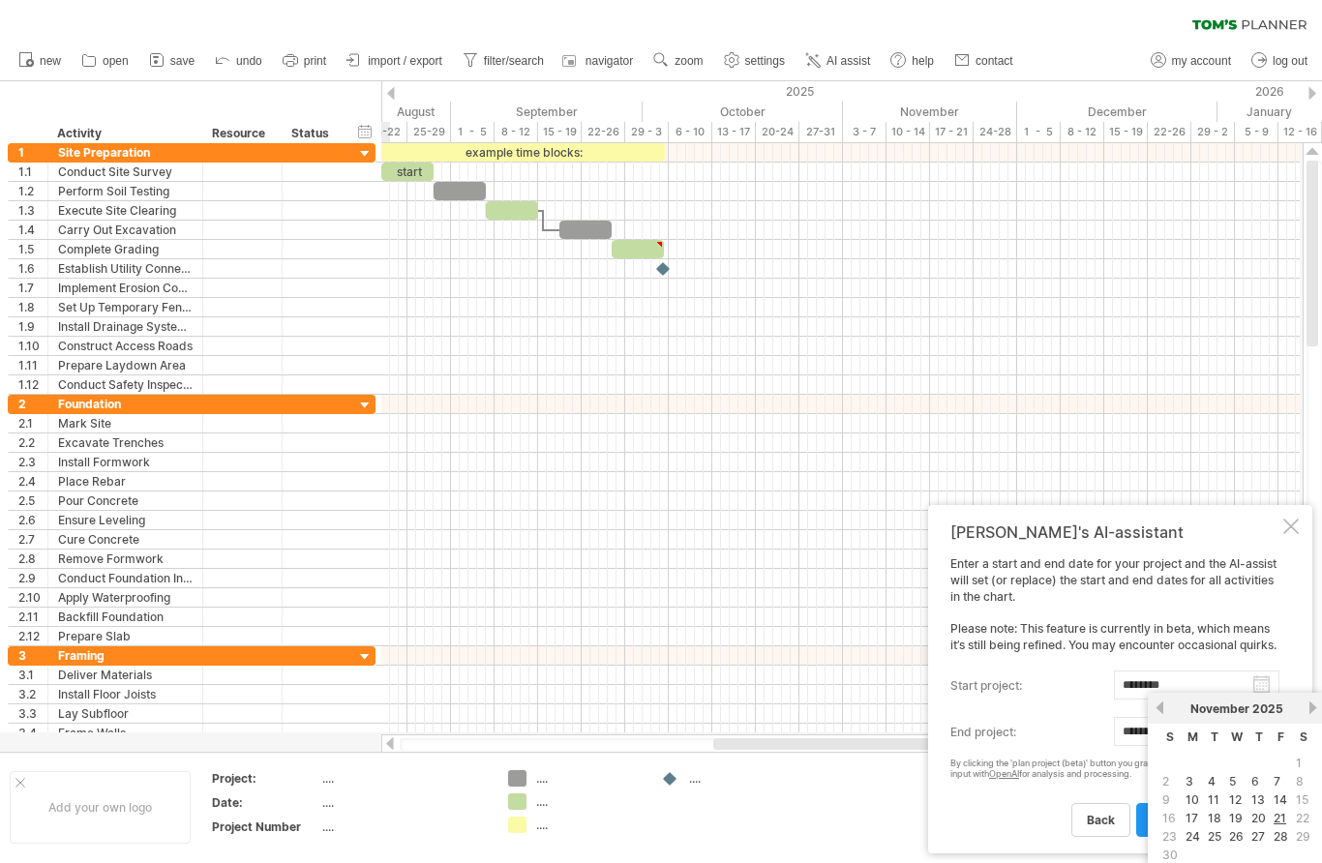
click at [1300, 705] on div "[DATE]" at bounding box center [1236, 708] width 140 height 15
click at [1308, 713] on link "next" at bounding box center [1312, 707] width 15 height 15
click at [1279, 812] on link "26" at bounding box center [1280, 818] width 18 height 18
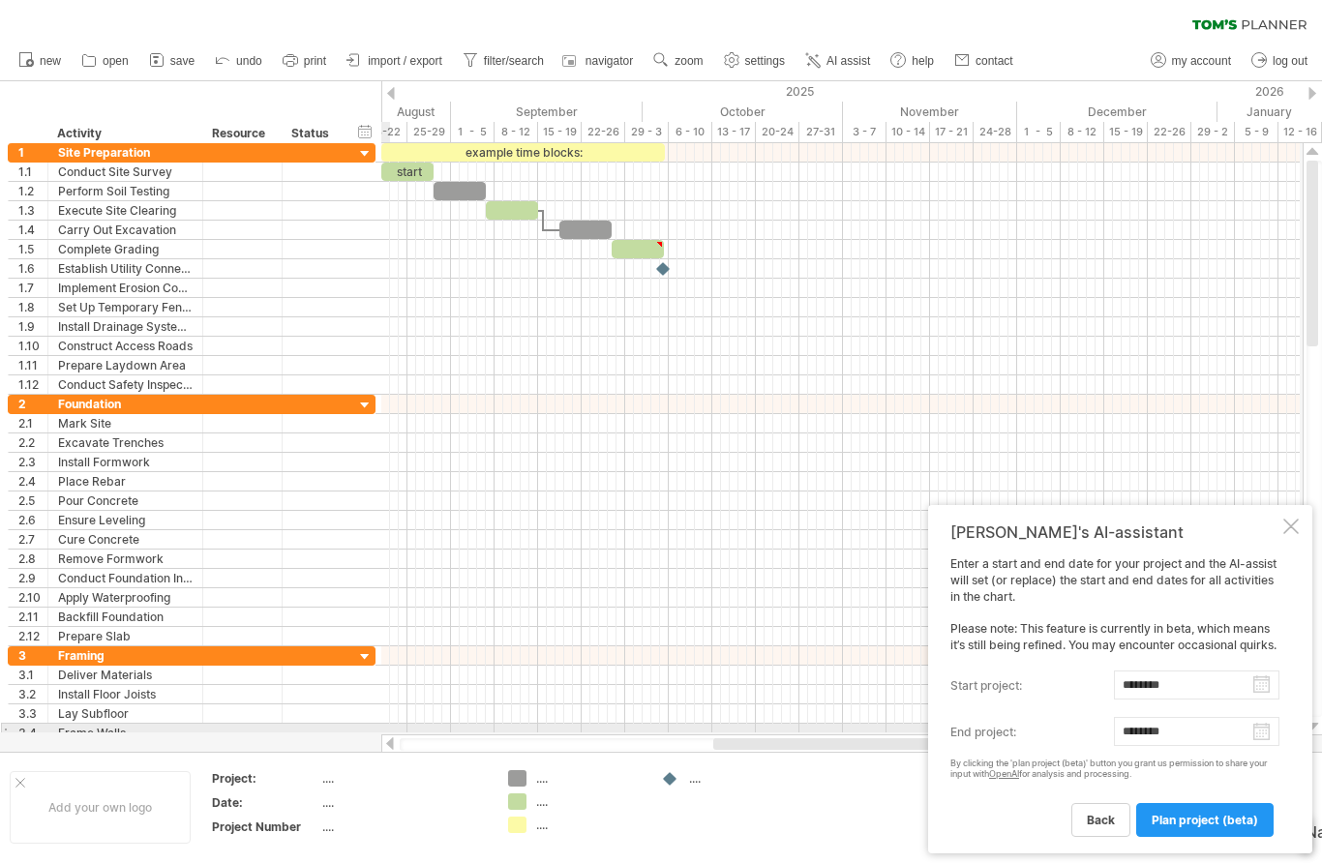
click at [1259, 729] on body "progress(100%) Trying to reach [DOMAIN_NAME] Connected again... 0% clear filter…" at bounding box center [661, 433] width 1322 height 867
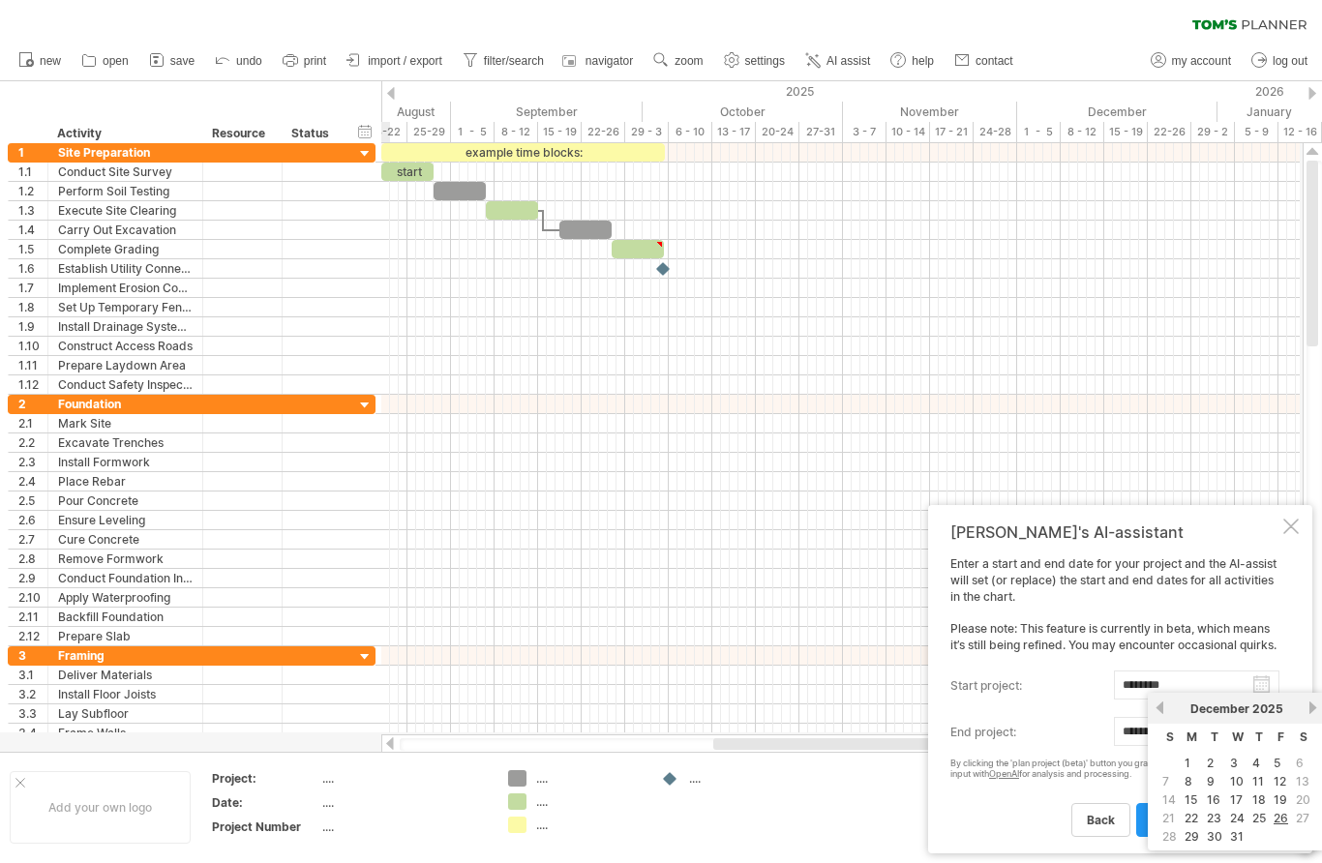
click at [1308, 706] on link "next" at bounding box center [1312, 707] width 15 height 15
click at [1308, 710] on link "next" at bounding box center [1312, 707] width 15 height 15
click at [1301, 709] on div "[DATE]" at bounding box center [1235, 708] width 138 height 15
click at [1302, 706] on div "[DATE]" at bounding box center [1235, 708] width 138 height 15
click at [1280, 809] on link "27" at bounding box center [1277, 818] width 17 height 18
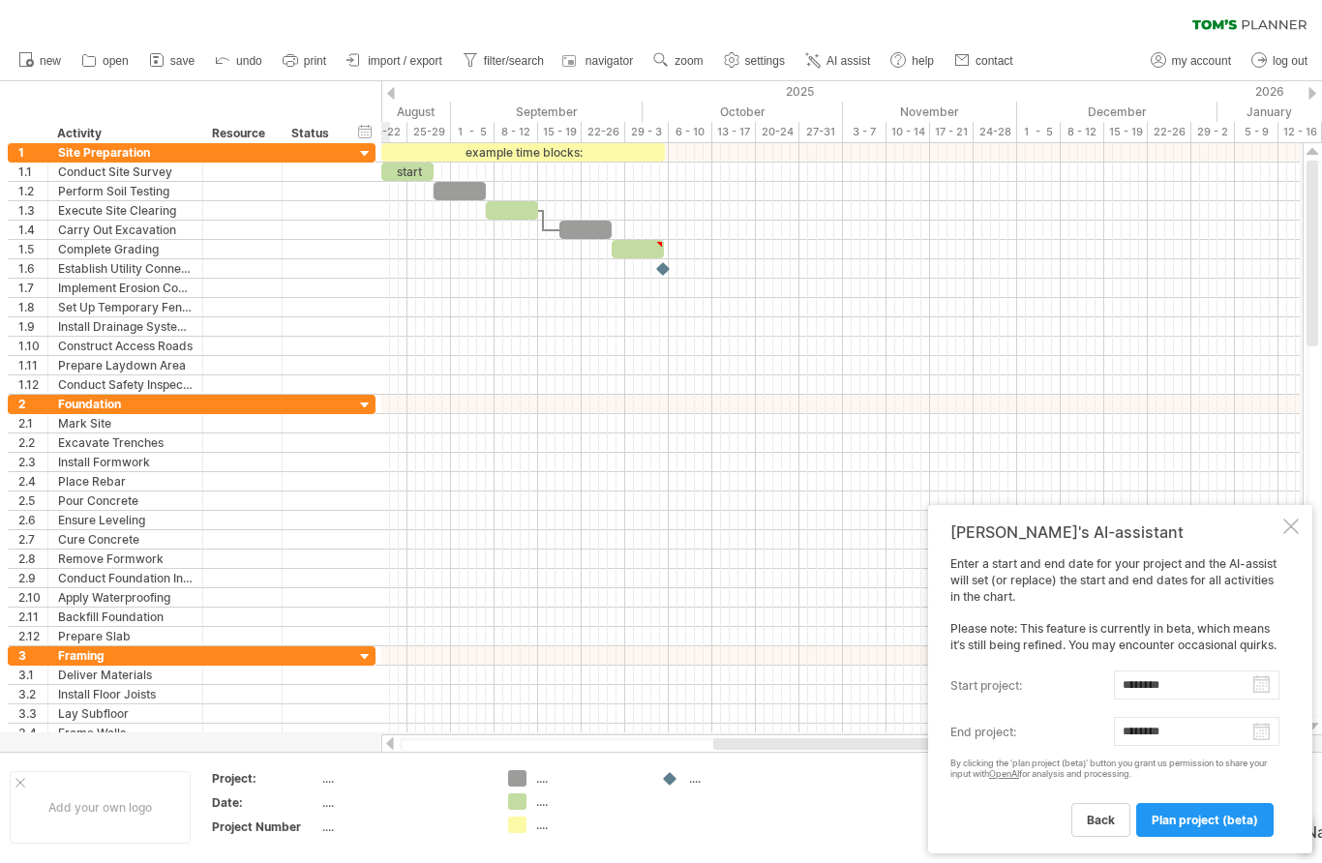
click at [1263, 726] on body "progress(100%) Trying to reach [DOMAIN_NAME] Connected again... 0% clear filter…" at bounding box center [661, 433] width 1322 height 867
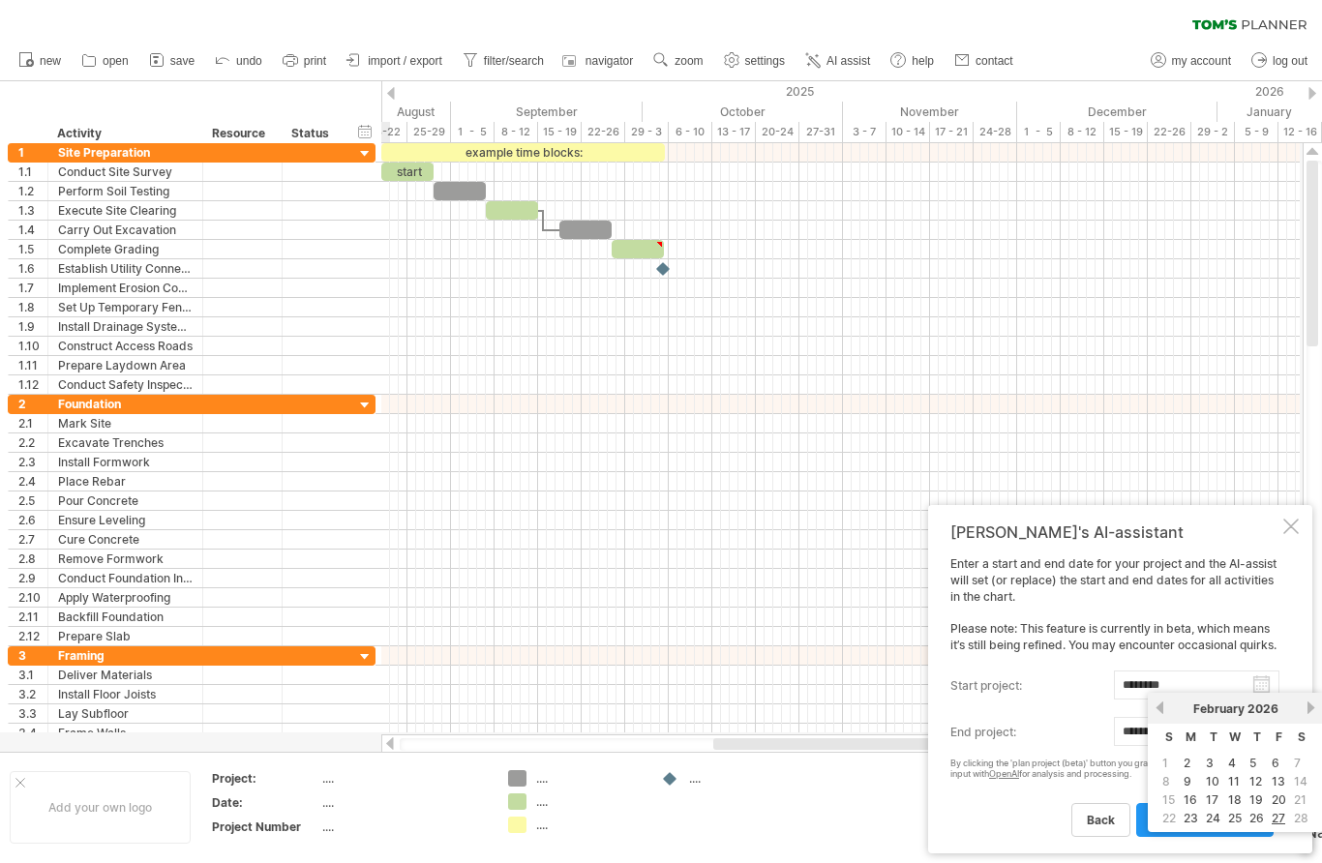
click at [1306, 705] on link "next" at bounding box center [1310, 707] width 15 height 15
click at [1300, 711] on div "[DATE]" at bounding box center [1236, 708] width 140 height 15
click at [1278, 817] on link "27" at bounding box center [1279, 818] width 17 height 18
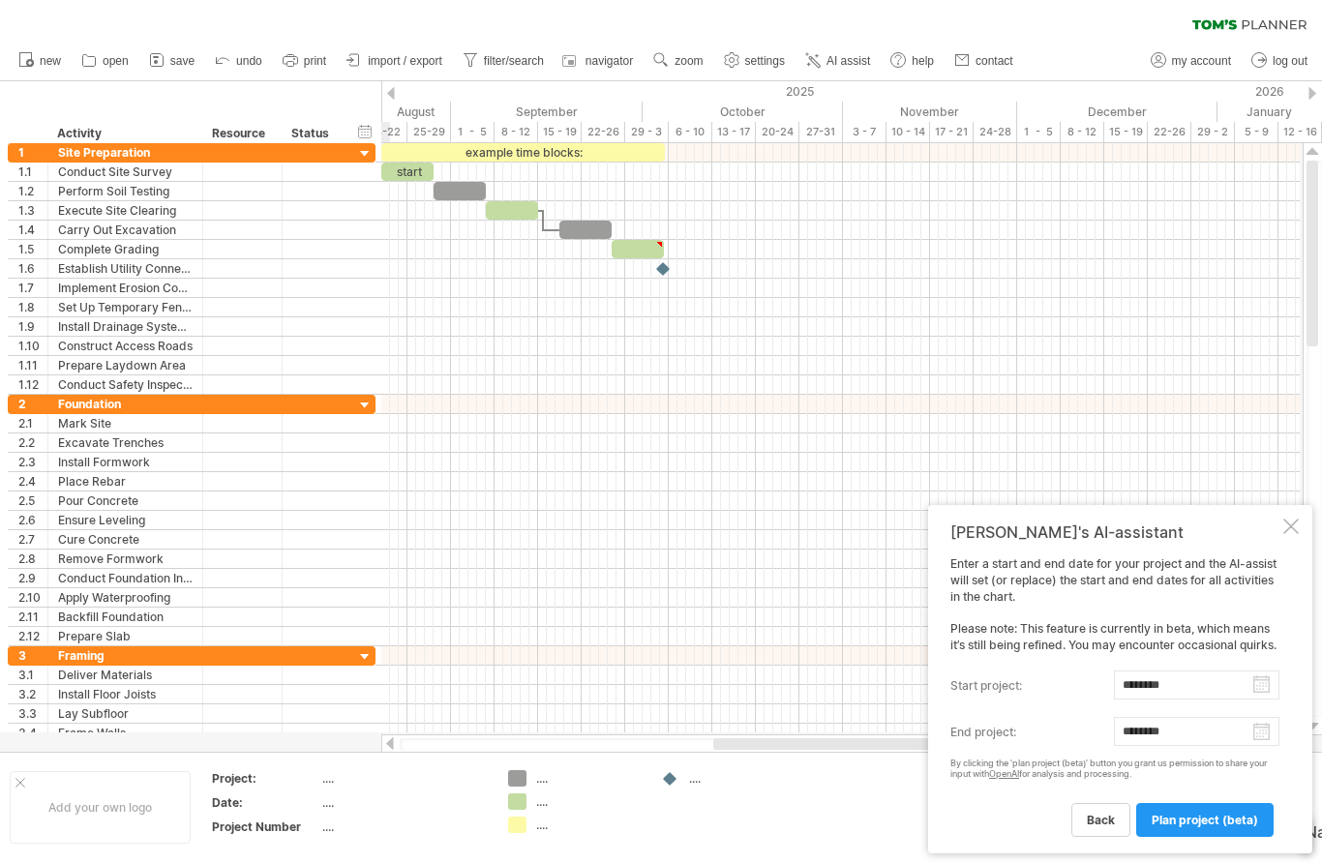
click at [1260, 733] on body "progress(100%) Trying to reach [DOMAIN_NAME] Connected again... 0% clear filter…" at bounding box center [661, 433] width 1322 height 867
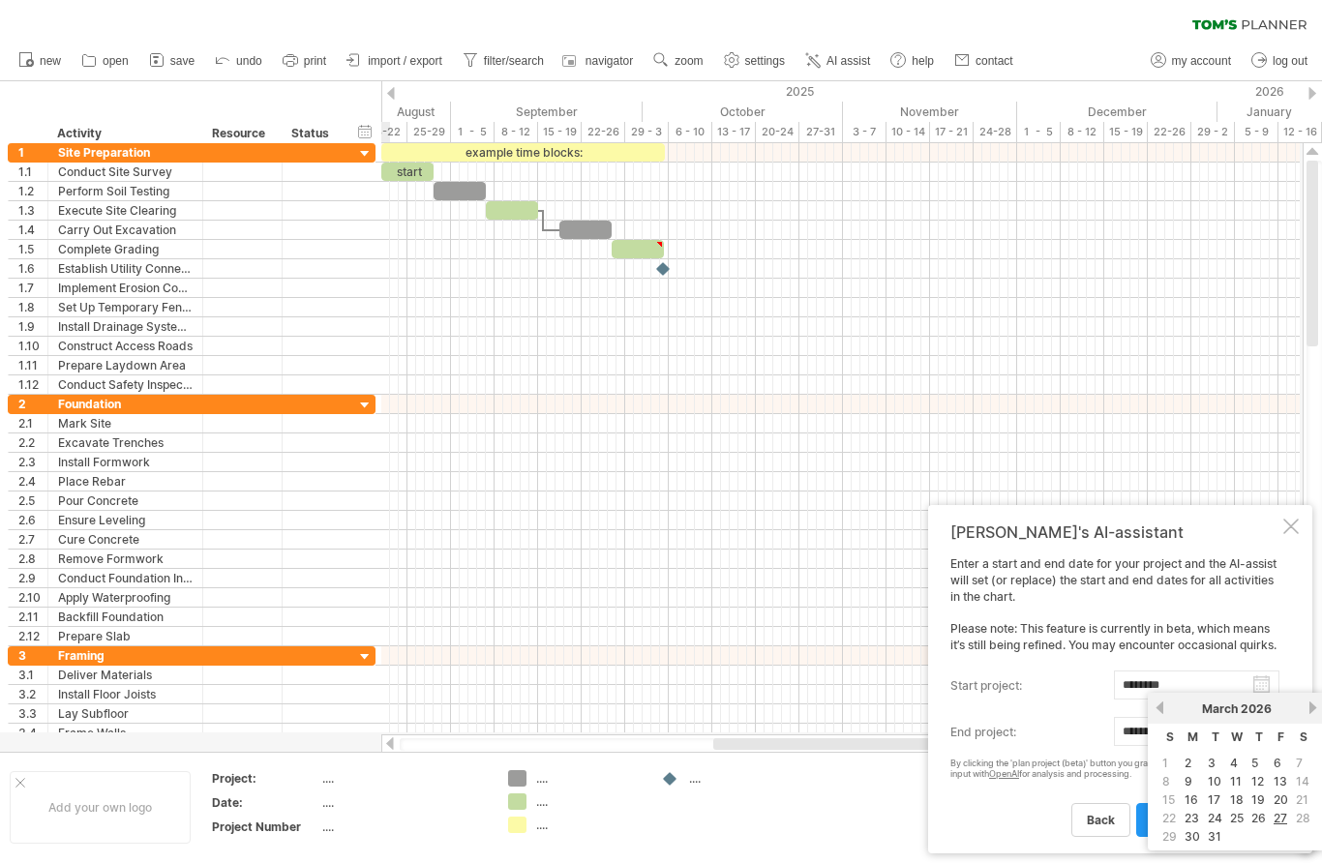
click at [1303, 711] on div "[DATE]" at bounding box center [1236, 708] width 140 height 15
click at [1308, 707] on link "next" at bounding box center [1312, 707] width 15 height 15
click at [1307, 713] on link "next" at bounding box center [1312, 707] width 15 height 15
click at [1298, 706] on div "[DATE]" at bounding box center [1236, 708] width 140 height 15
click at [1302, 703] on div "[DATE]" at bounding box center [1236, 708] width 140 height 15
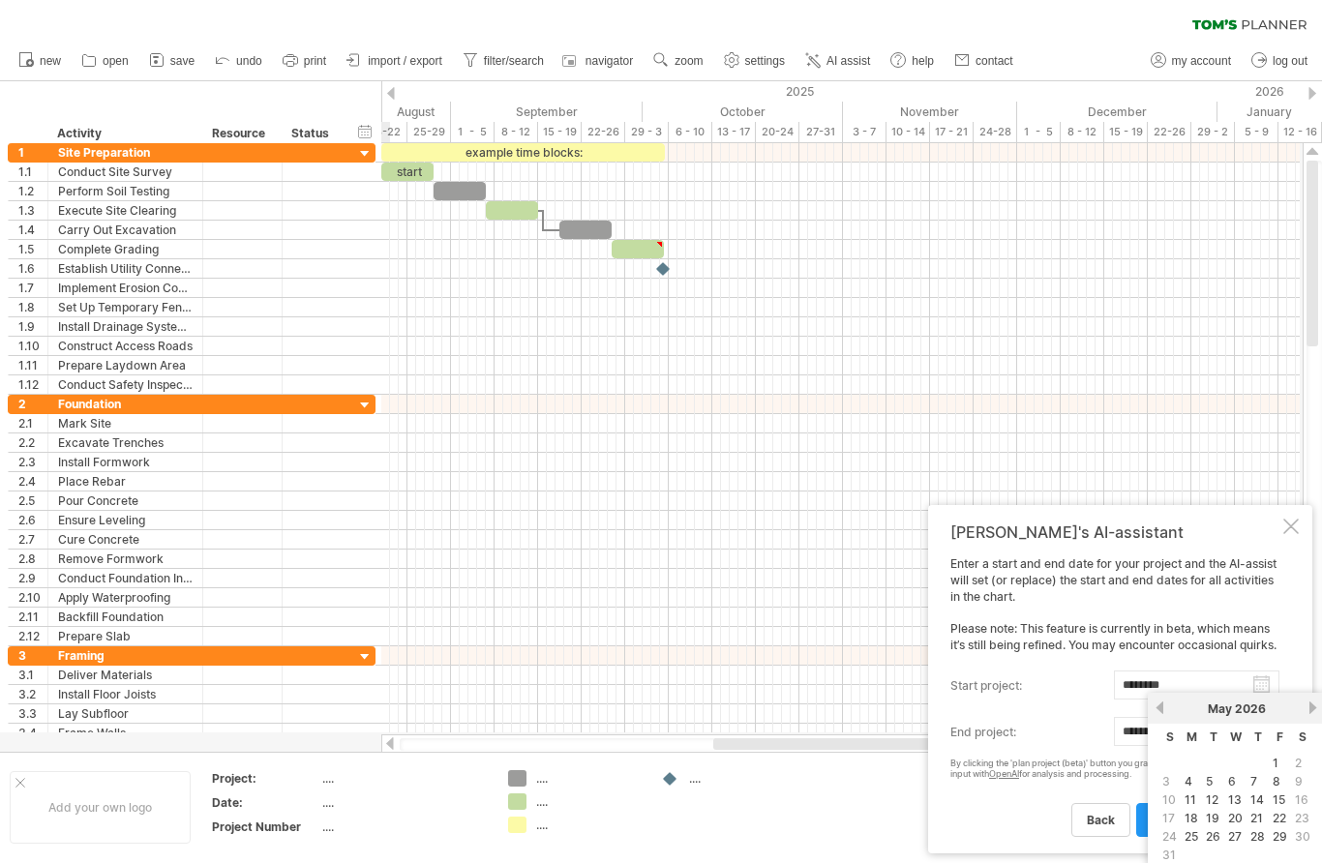
click at [1309, 707] on link "next" at bounding box center [1312, 707] width 15 height 15
click at [1284, 812] on link "26" at bounding box center [1280, 818] width 18 height 18
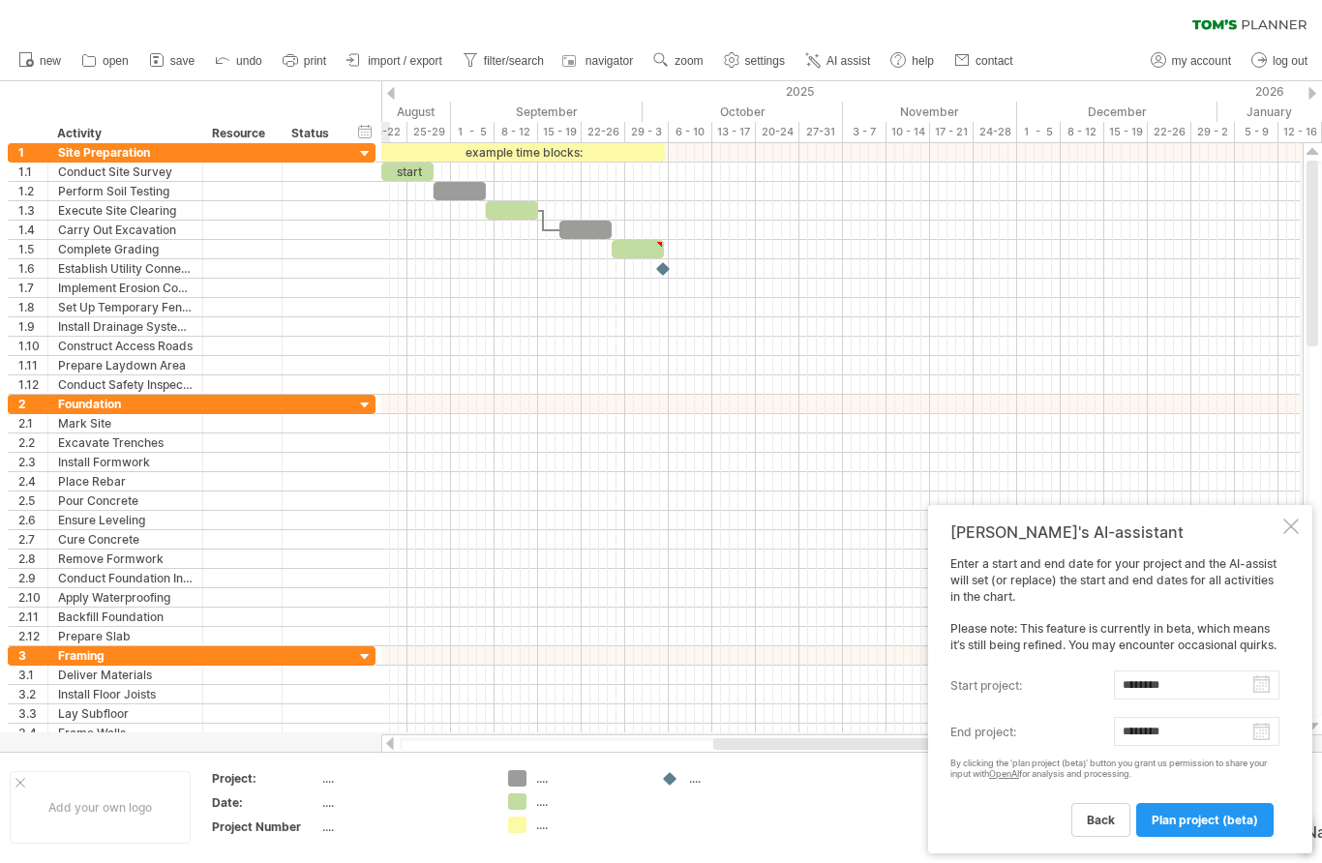
click at [1259, 735] on body "progress(100%) Trying to reach [DOMAIN_NAME] Connected again... 0% clear filter…" at bounding box center [661, 433] width 1322 height 867
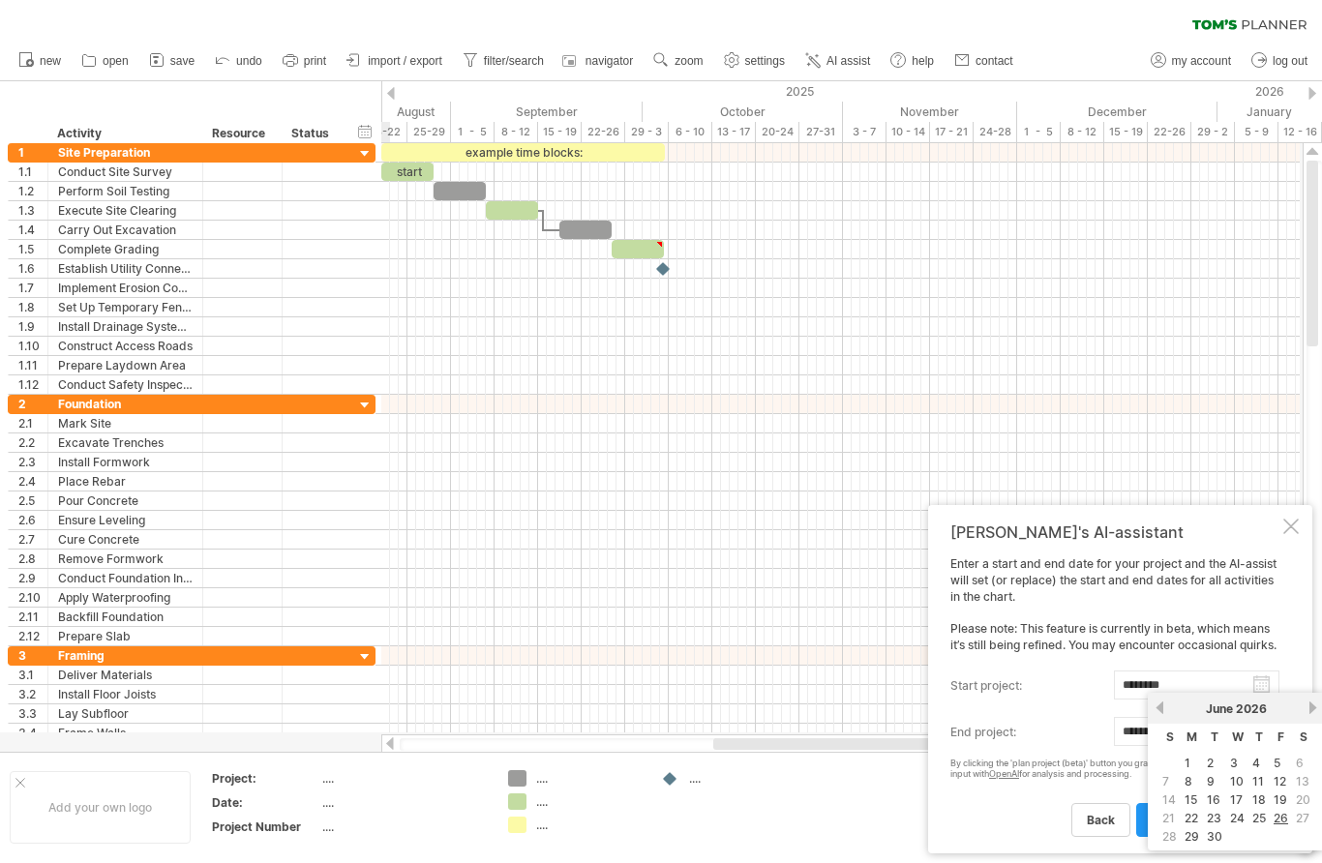
click at [1308, 706] on link "next" at bounding box center [1312, 707] width 15 height 15
click at [1307, 708] on link "next" at bounding box center [1312, 707] width 15 height 15
click at [1302, 702] on div "[DATE]" at bounding box center [1236, 708] width 140 height 15
click at [1308, 707] on link "next" at bounding box center [1312, 707] width 15 height 15
click at [1238, 822] on link "23" at bounding box center [1236, 818] width 18 height 18
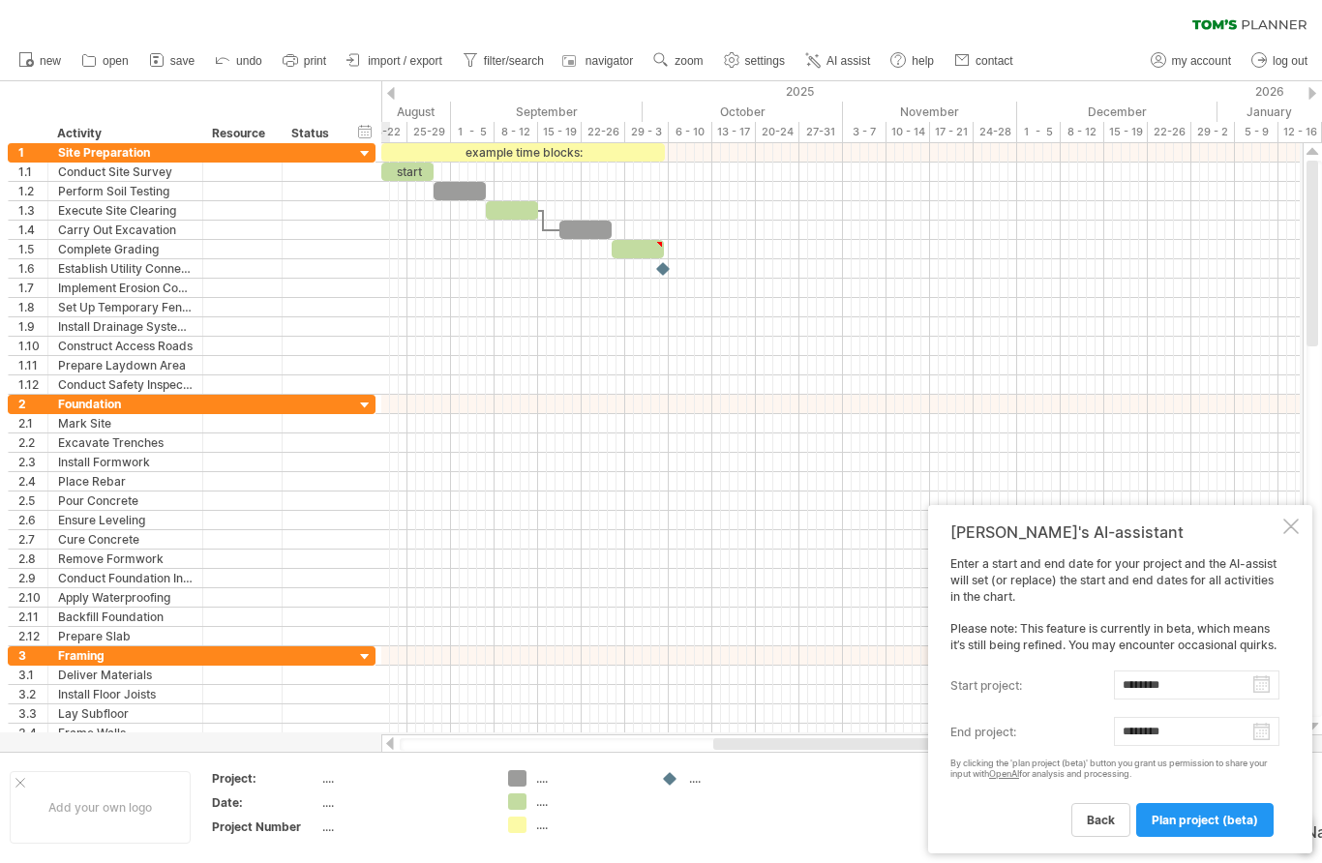
click at [1255, 739] on body "progress(100%) Trying to reach [DOMAIN_NAME] Connected again... 0% clear filter…" at bounding box center [661, 433] width 1322 height 867
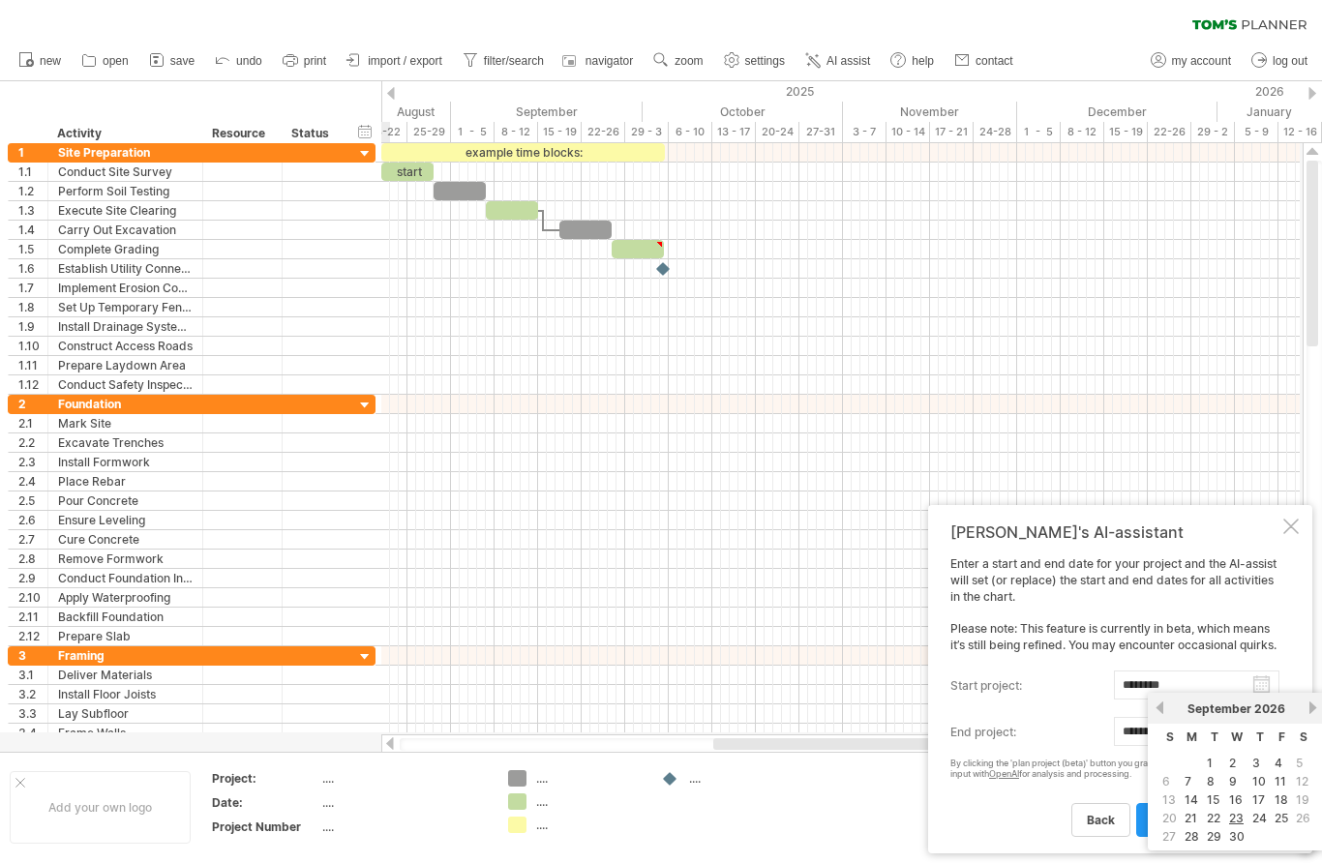
click at [1300, 708] on div "[DATE]" at bounding box center [1236, 708] width 140 height 15
click at [1307, 709] on link "next" at bounding box center [1312, 707] width 15 height 15
click at [1285, 824] on link "23" at bounding box center [1279, 818] width 18 height 18
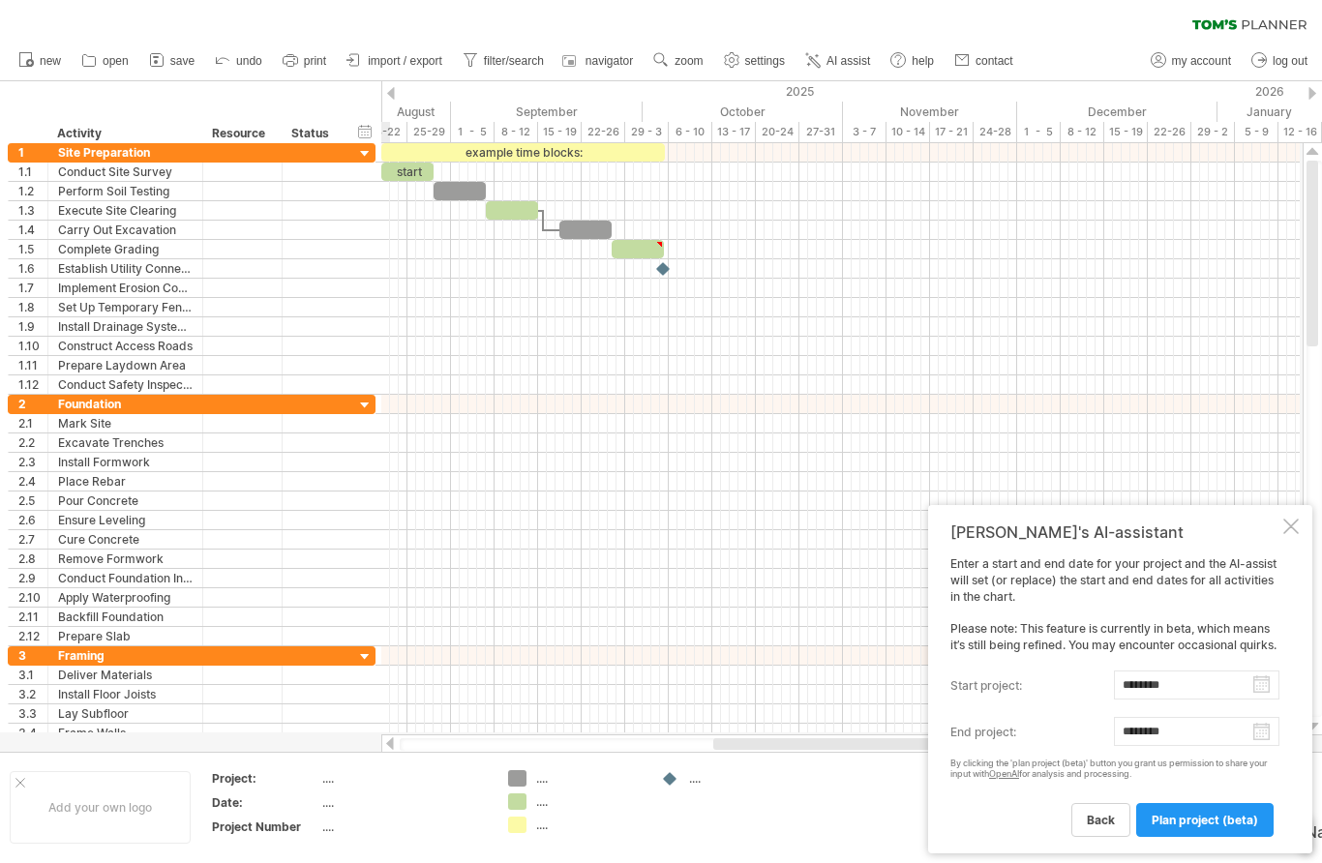
click at [1254, 739] on body "progress(100%) Trying to reach [DOMAIN_NAME] Connected again... 0% clear filter…" at bounding box center [661, 433] width 1322 height 867
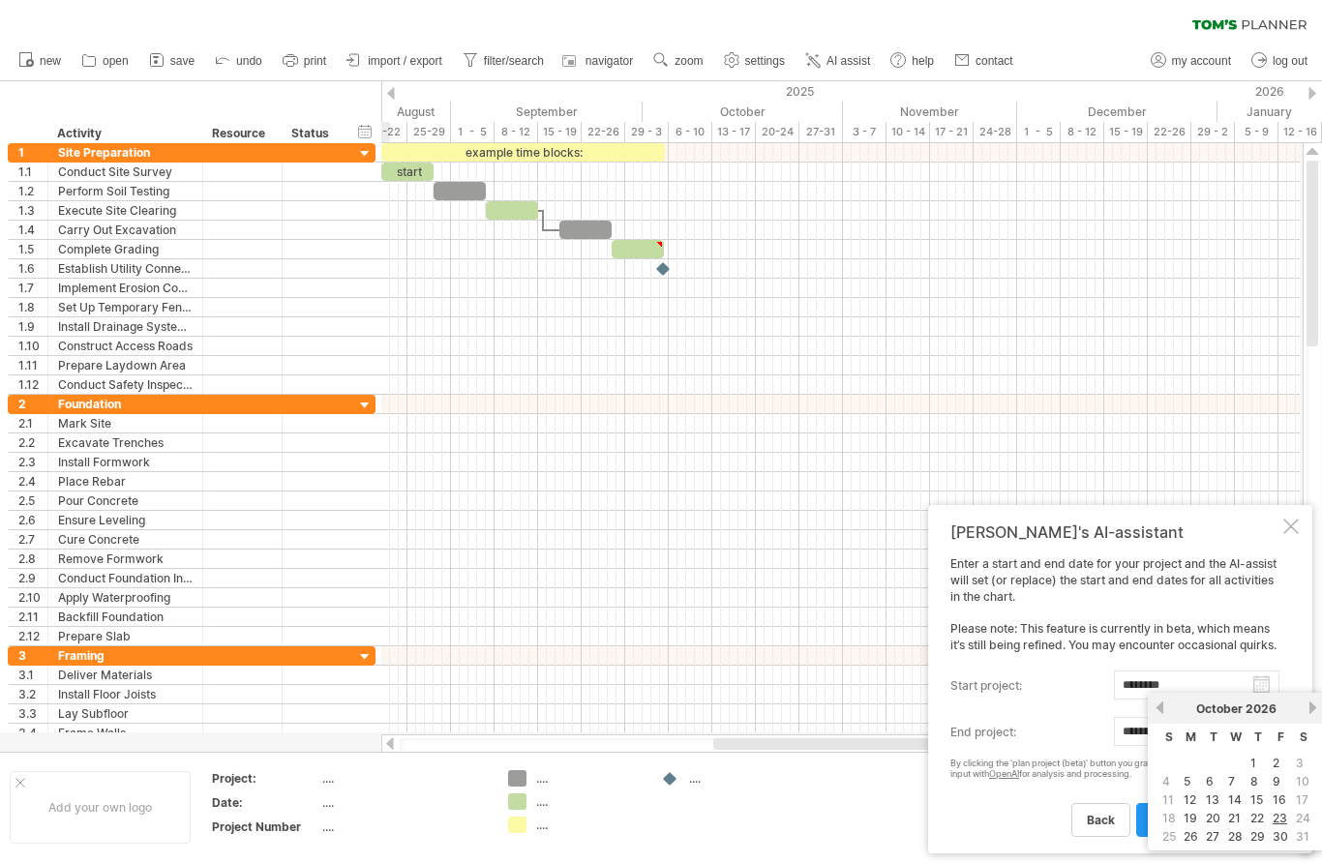
click at [1307, 703] on link "next" at bounding box center [1312, 707] width 15 height 15
click at [1279, 816] on link "27" at bounding box center [1279, 818] width 17 height 18
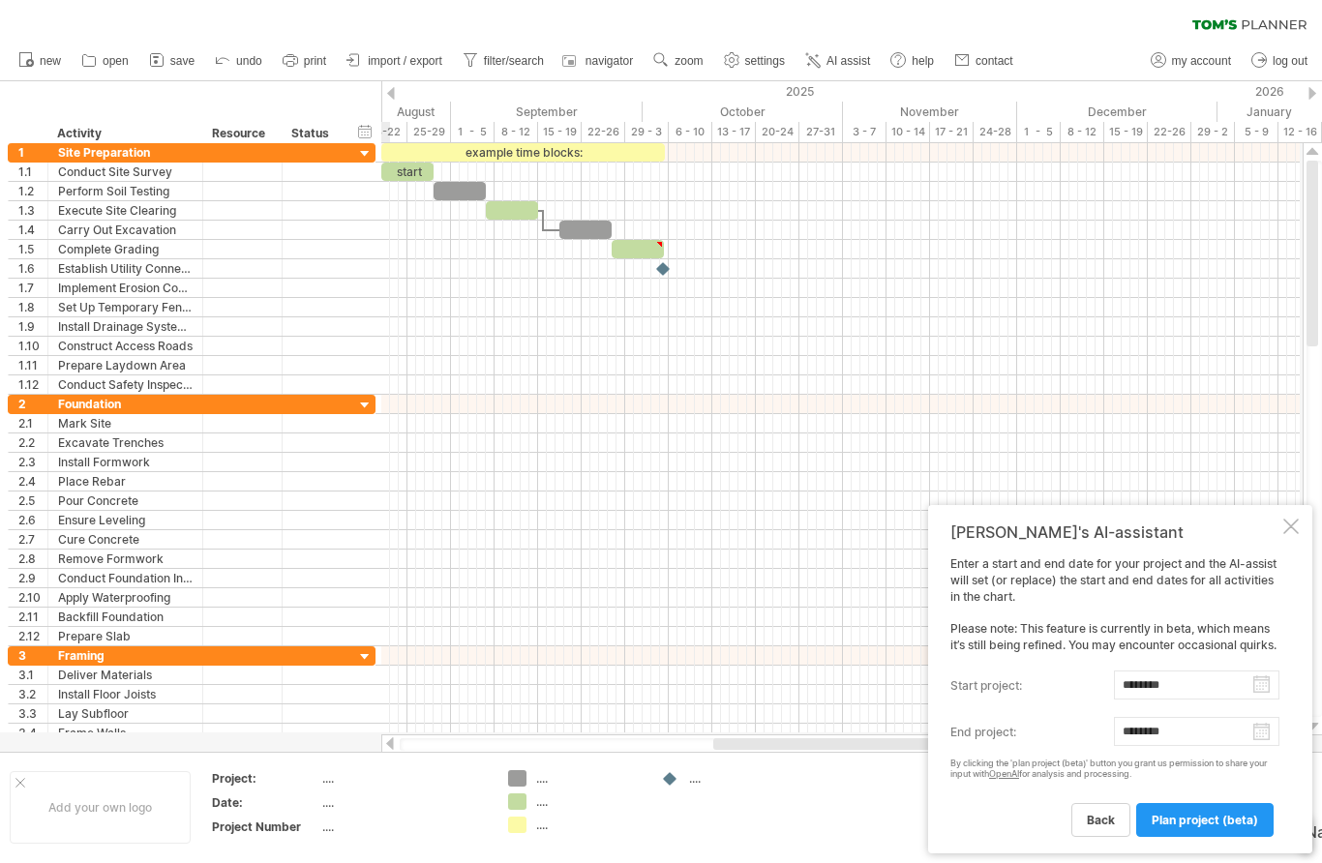
click at [1262, 734] on body "progress(100%) Trying to reach [DOMAIN_NAME] Connected again... 0% clear filter…" at bounding box center [661, 433] width 1322 height 867
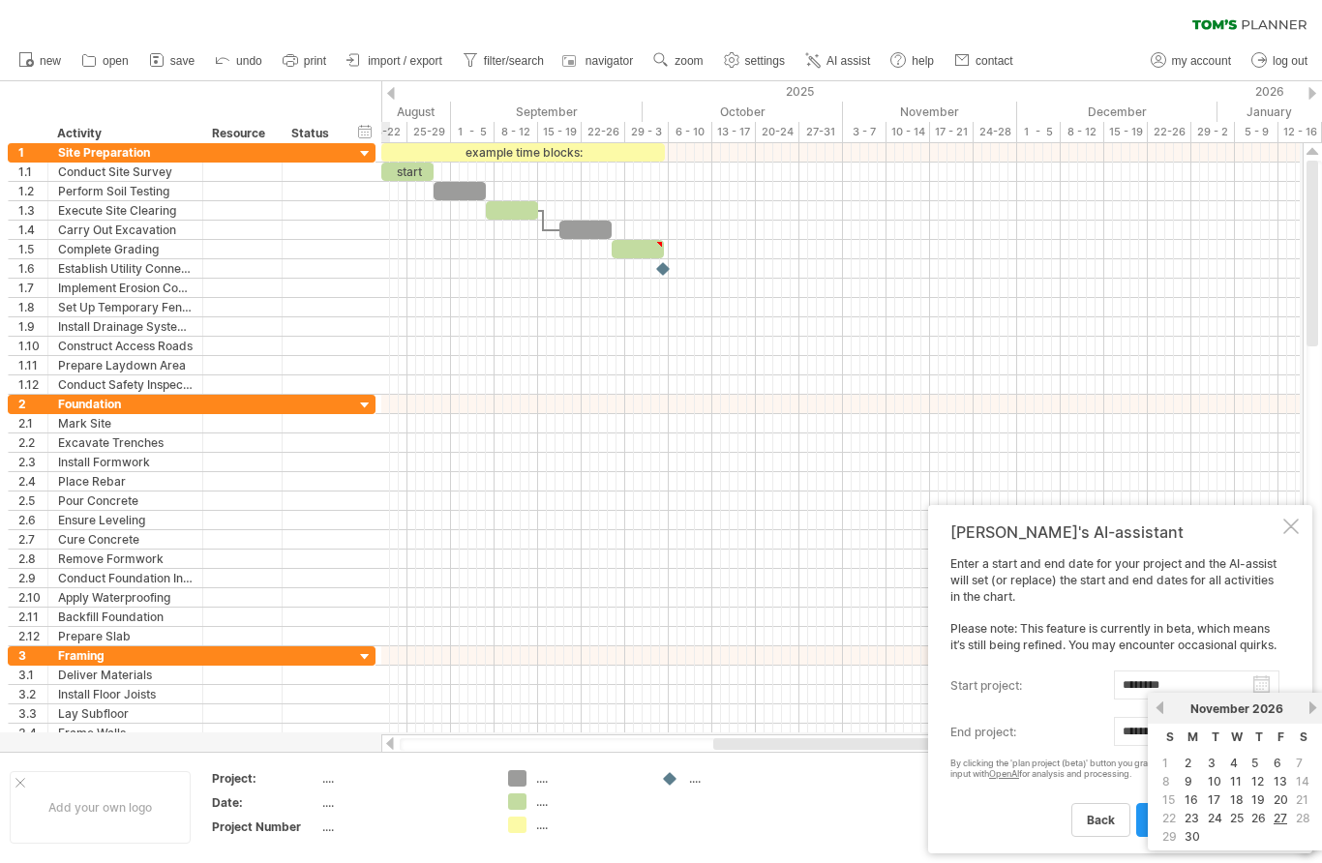
click at [1300, 712] on div "[DATE]" at bounding box center [1236, 708] width 140 height 15
click at [1305, 700] on link "next" at bounding box center [1312, 707] width 15 height 15
click at [1209, 762] on link "1" at bounding box center [1210, 763] width 10 height 18
type input "********"
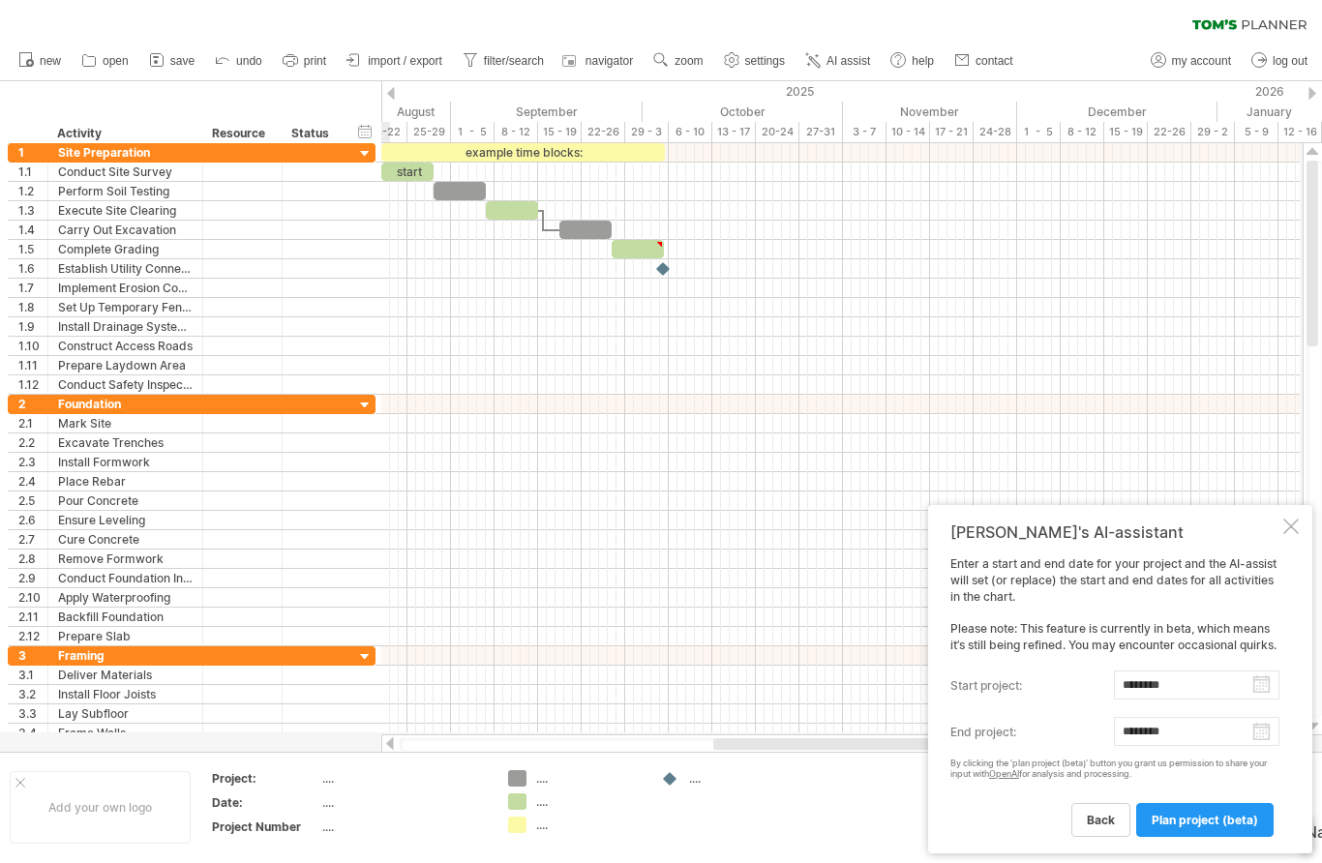
click at [1226, 815] on span "plan project (beta)" at bounding box center [1204, 820] width 106 height 15
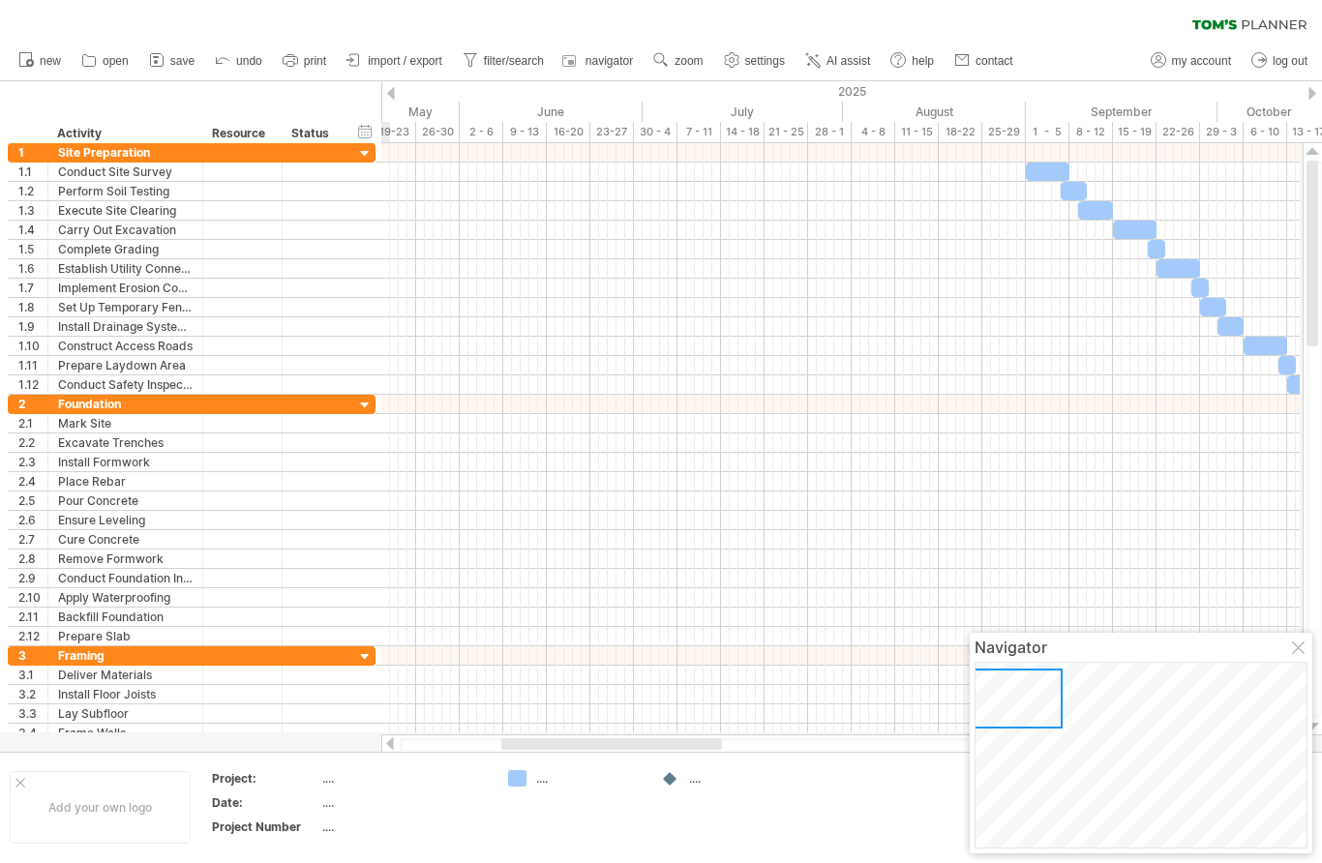
click at [382, 54] on span "import / export" at bounding box center [405, 61] width 74 height 14
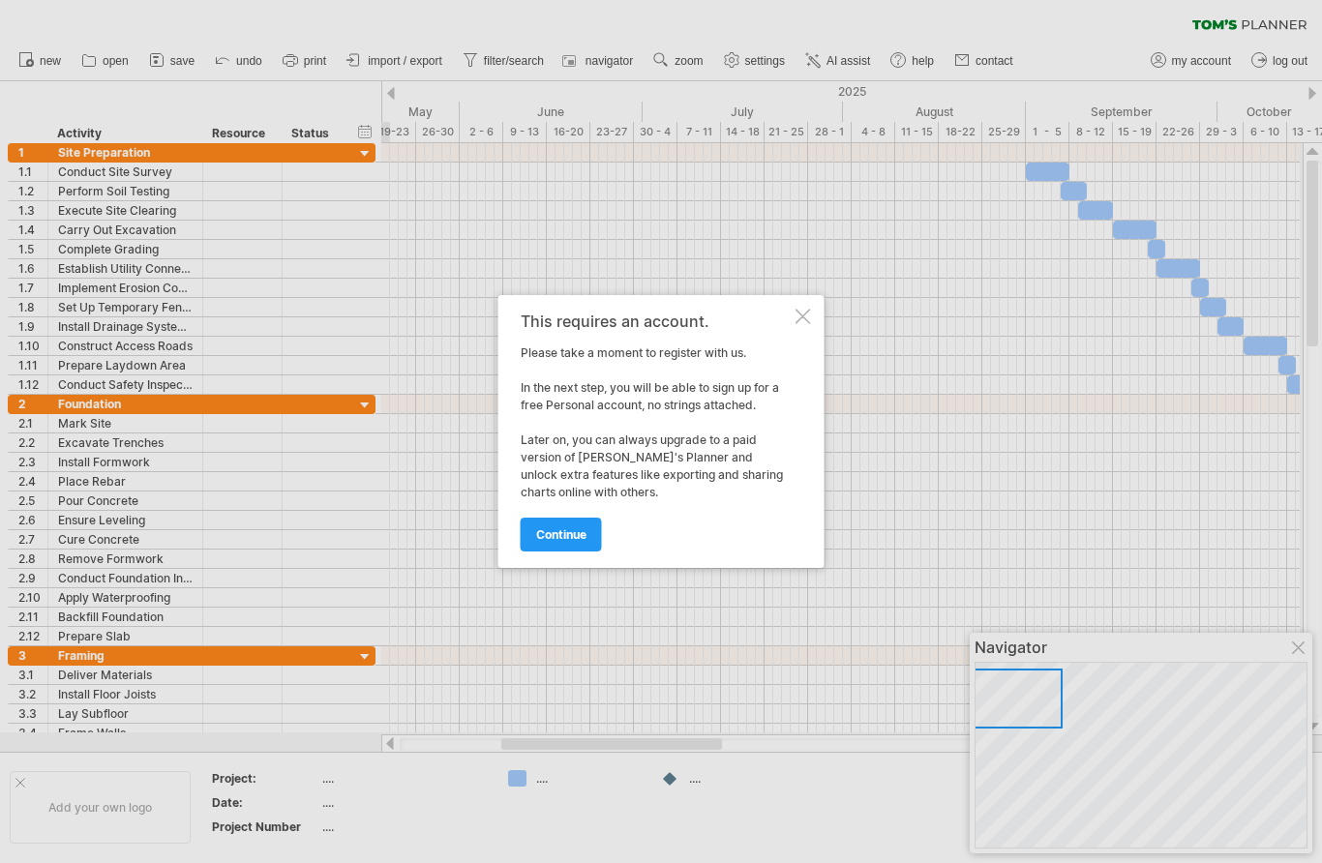
click at [571, 521] on link "continue" at bounding box center [561, 535] width 81 height 34
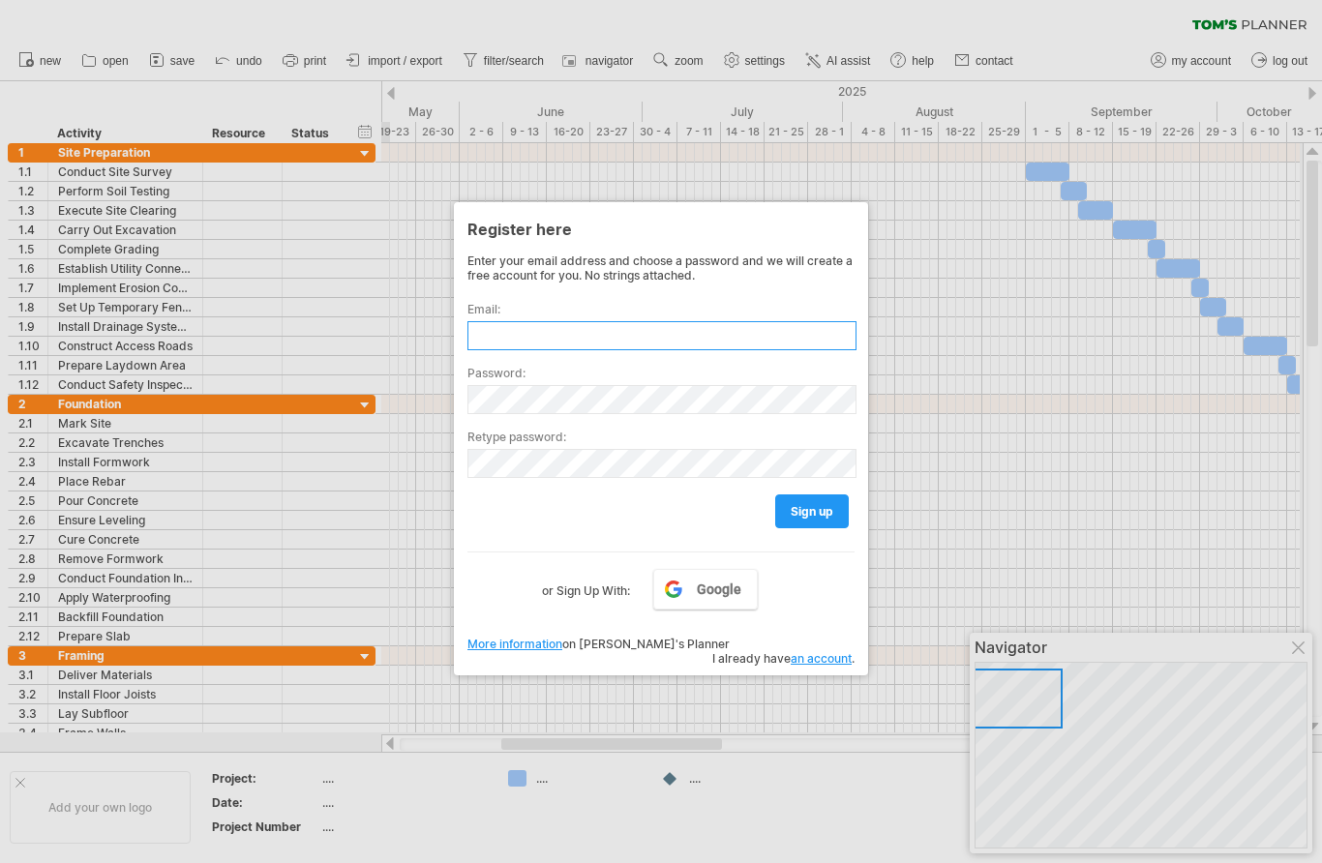
click at [698, 323] on input "text" at bounding box center [661, 335] width 389 height 29
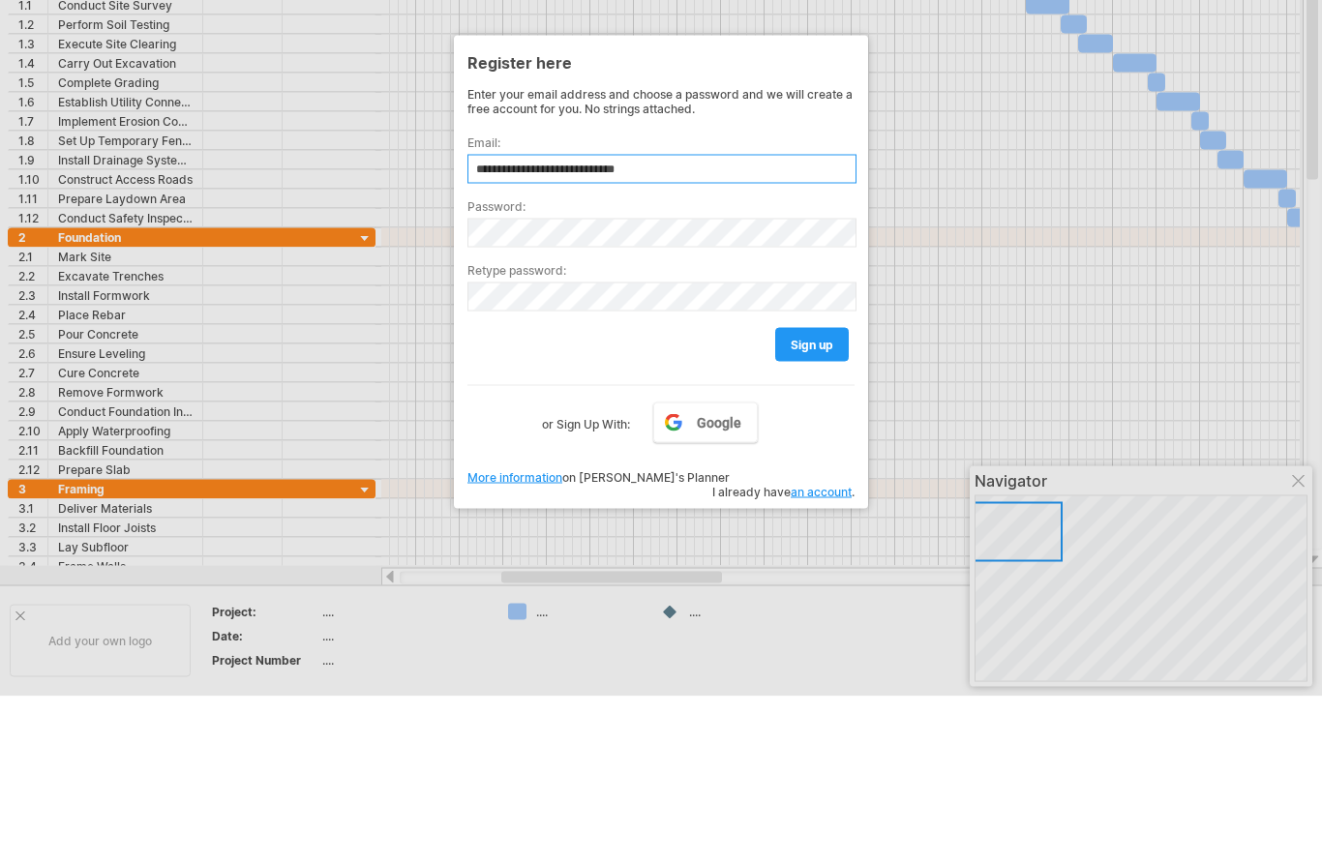
type input "**********"
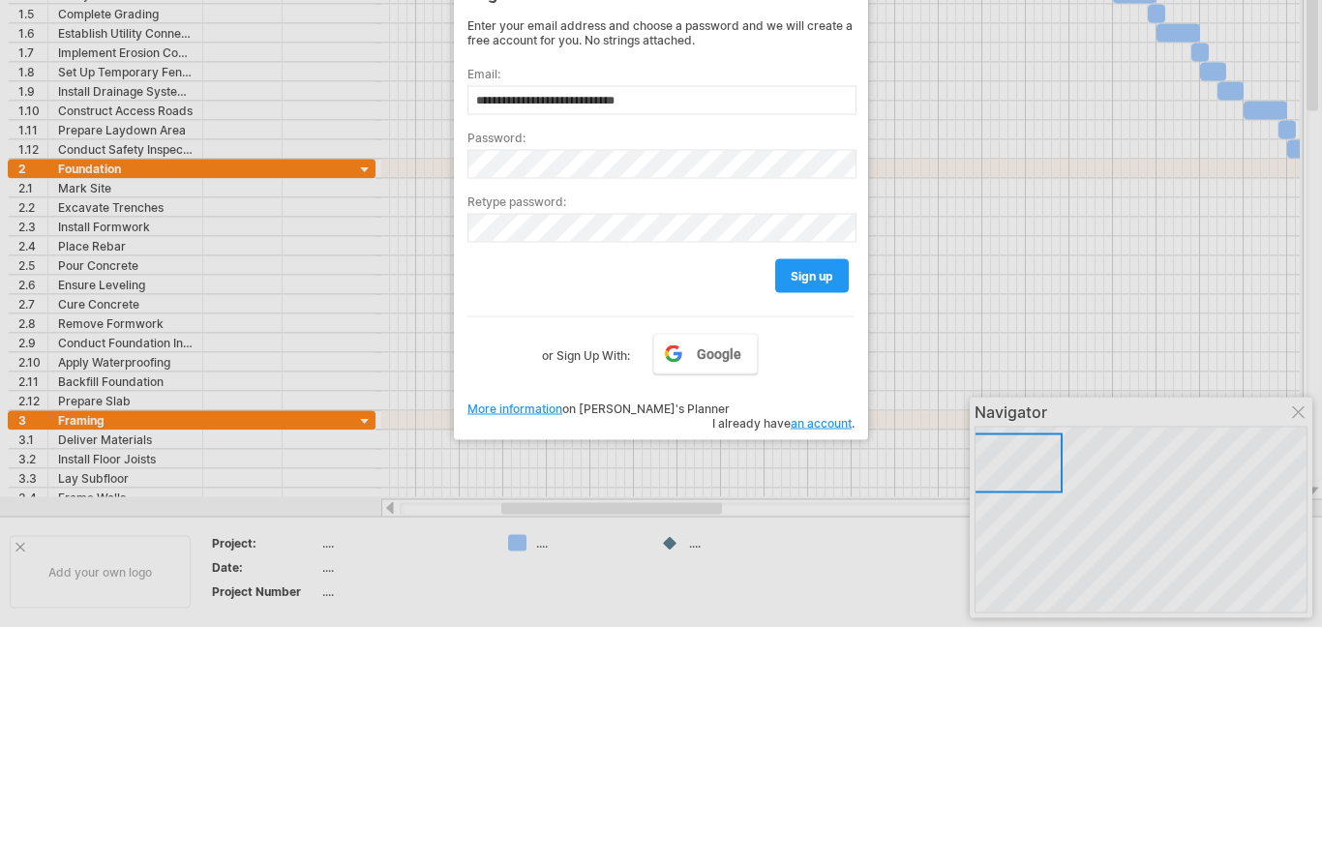
click at [721, 569] on link "Google" at bounding box center [705, 589] width 104 height 41
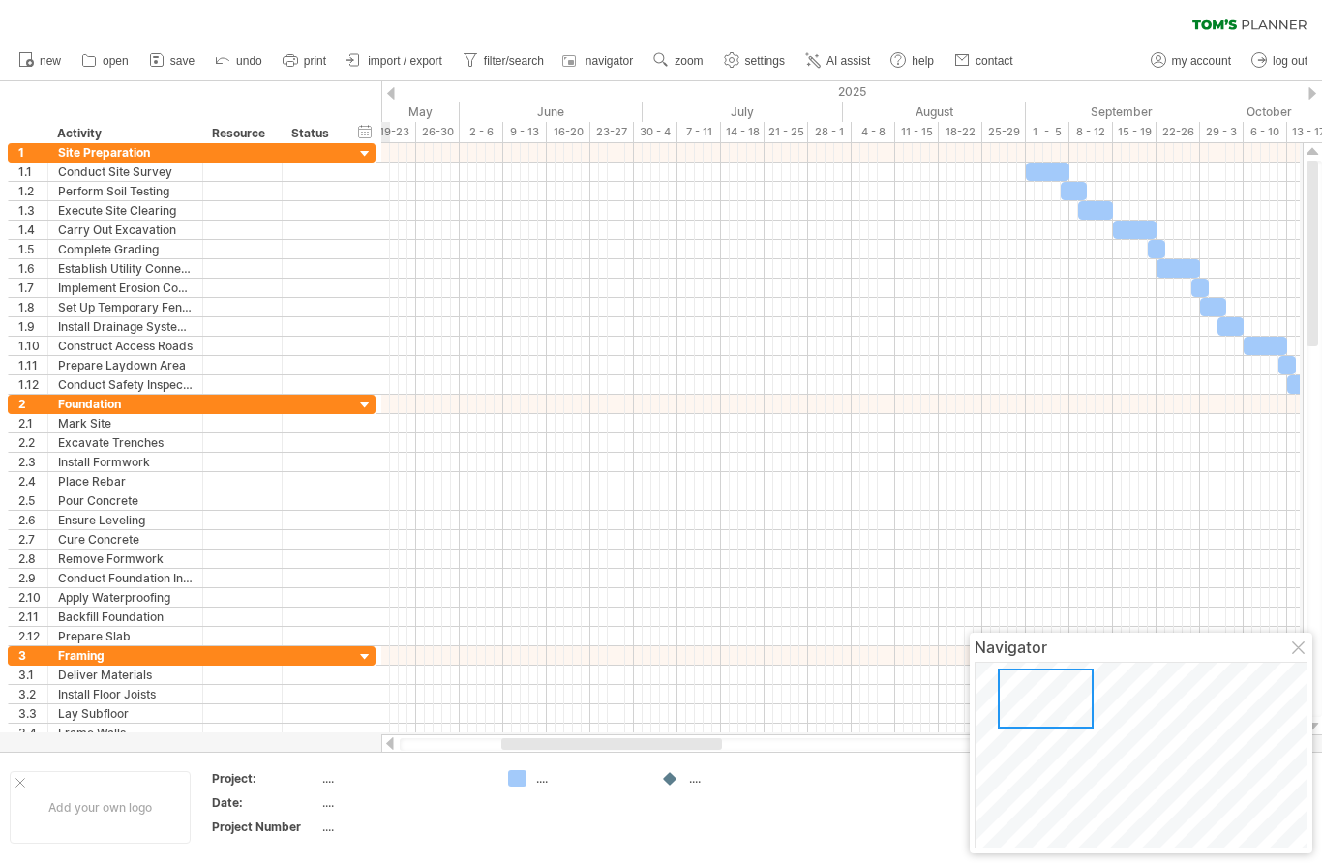
click at [389, 65] on span "import / export" at bounding box center [405, 61] width 74 height 14
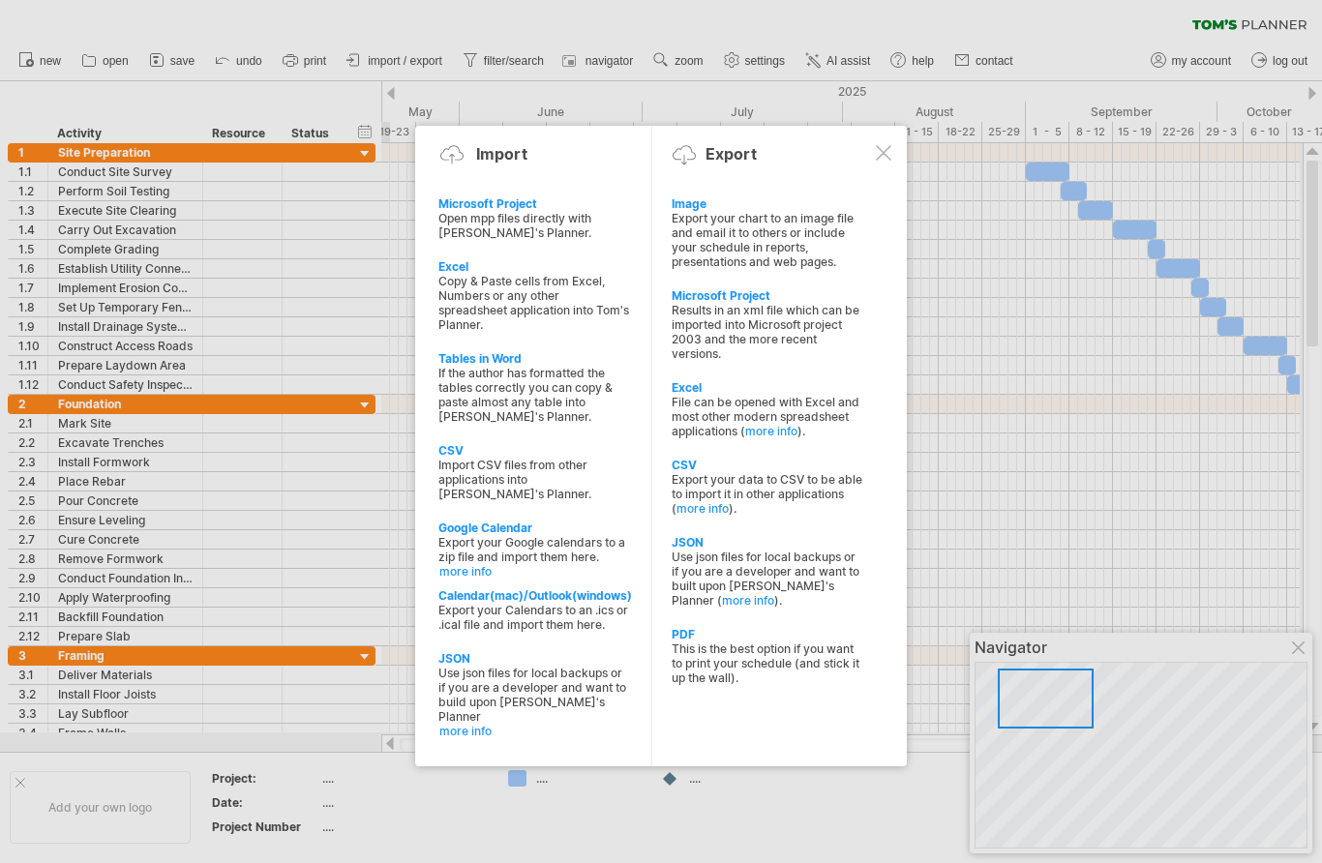
click at [749, 399] on div "File can be opened with Excel and most other modern spreadsheet applications ( …" at bounding box center [767, 417] width 192 height 44
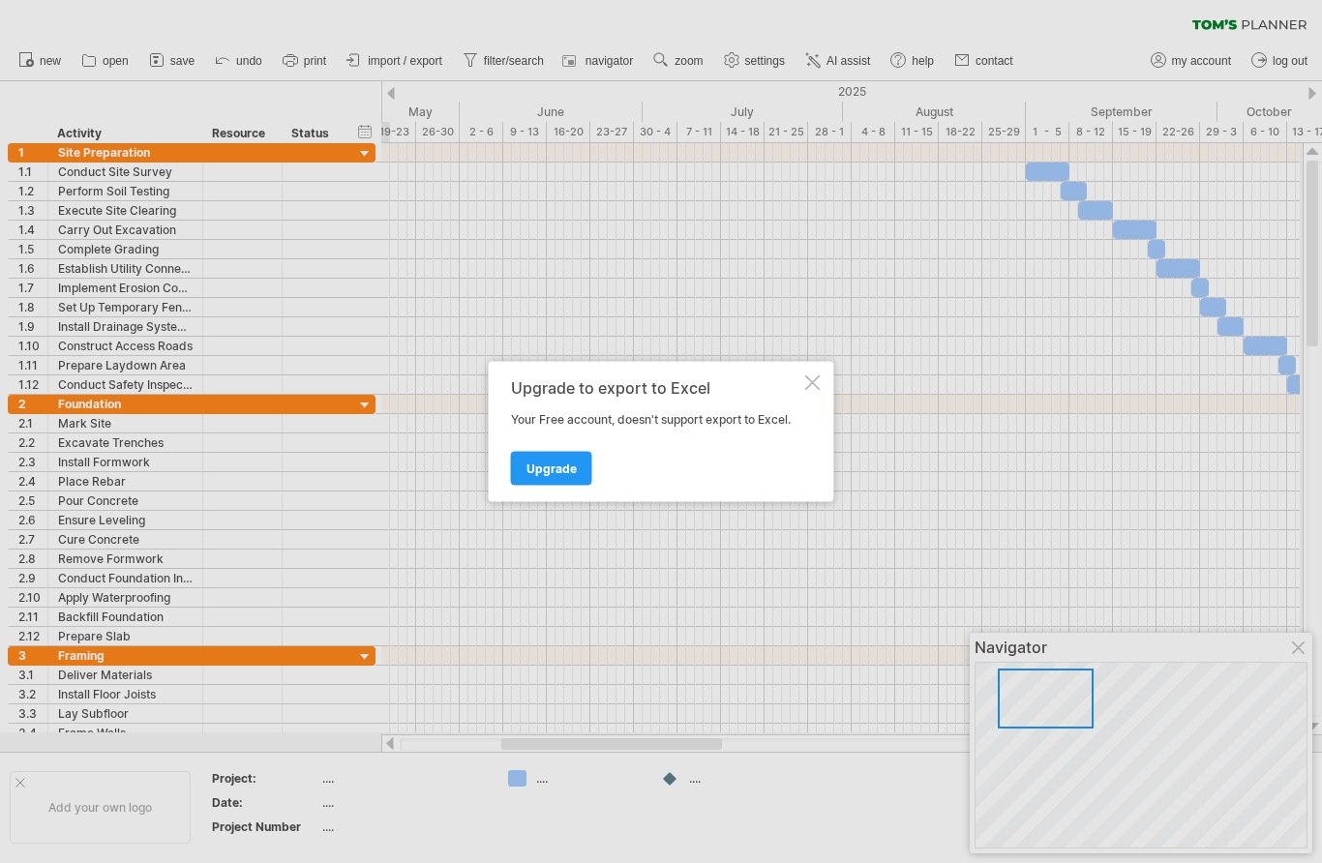
click at [817, 384] on div at bounding box center [812, 382] width 15 height 15
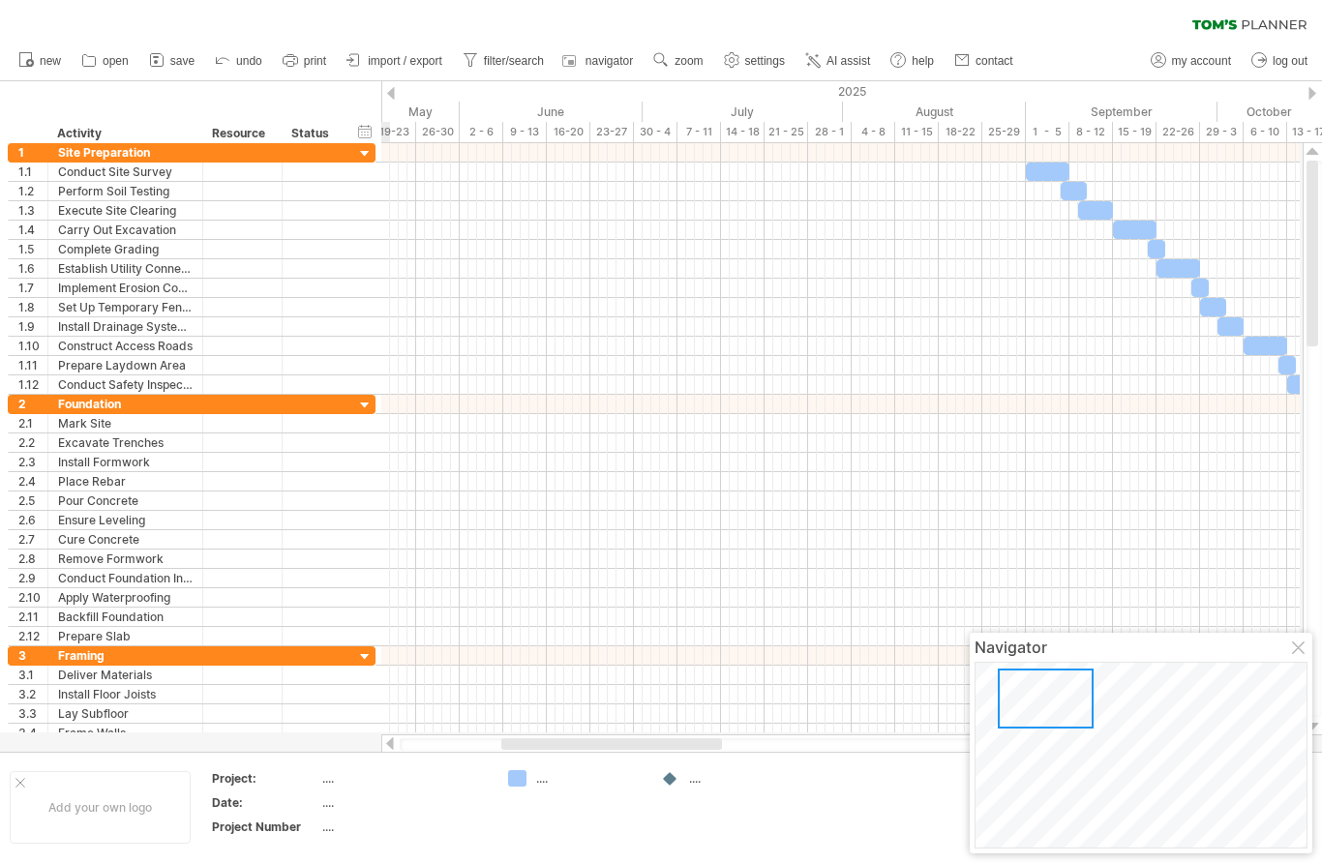
click at [411, 49] on link "import / export" at bounding box center [395, 60] width 106 height 25
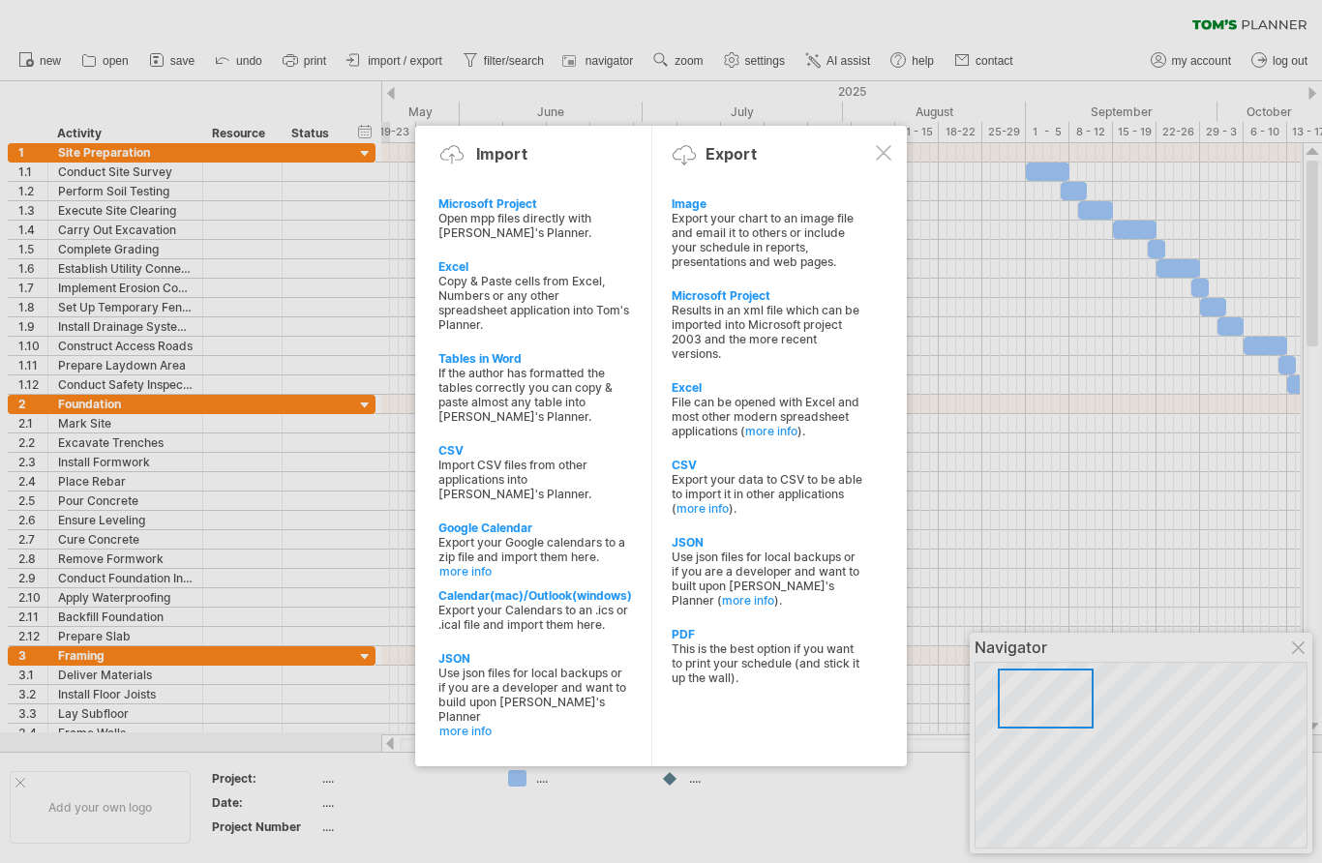
click at [739, 647] on div "This is the best option if you want to print your schedule (and stick it up the…" at bounding box center [767, 663] width 192 height 44
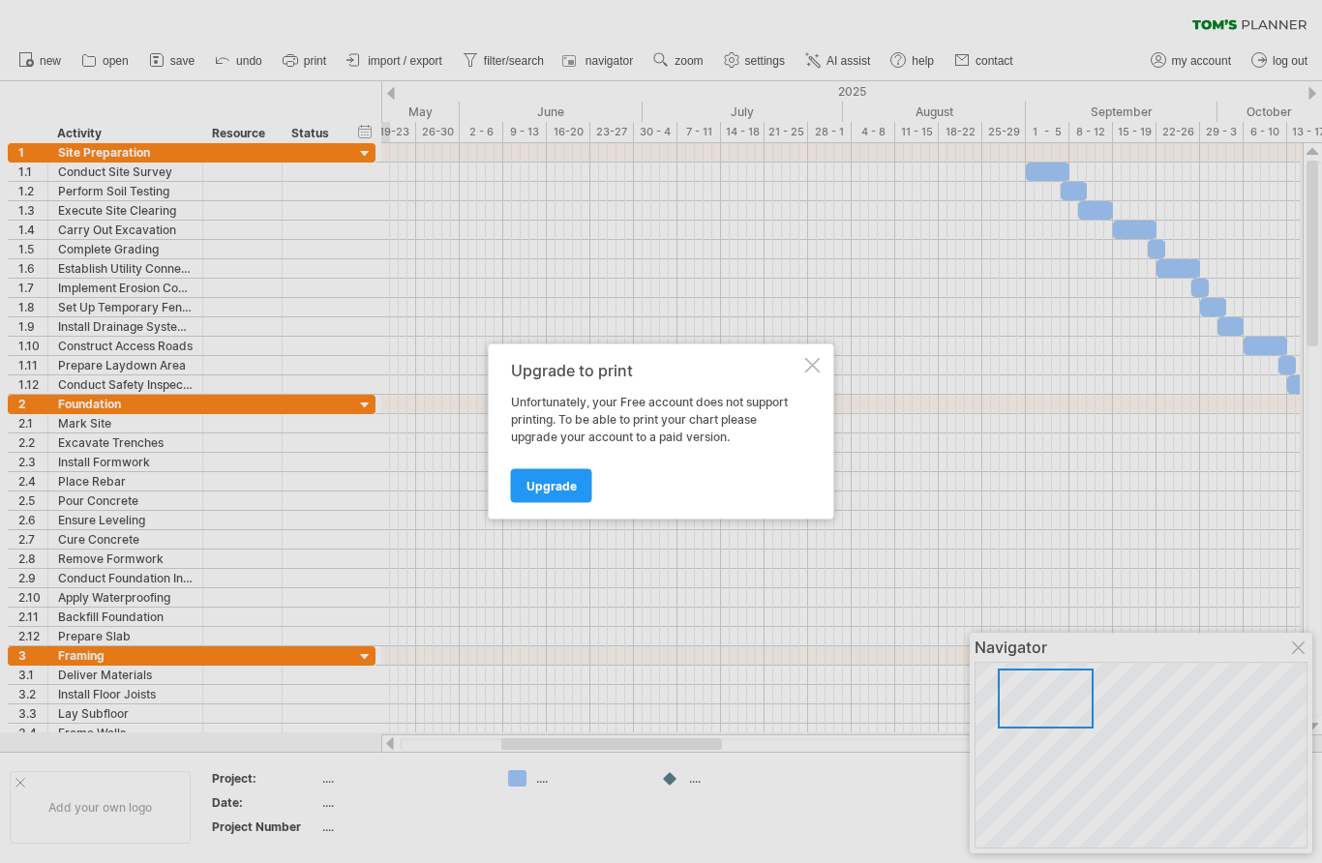
click at [830, 365] on div "Upgrade to print Unfortunately, your Free account does not support printing. To…" at bounding box center [661, 431] width 345 height 175
click at [819, 362] on div at bounding box center [812, 365] width 15 height 15
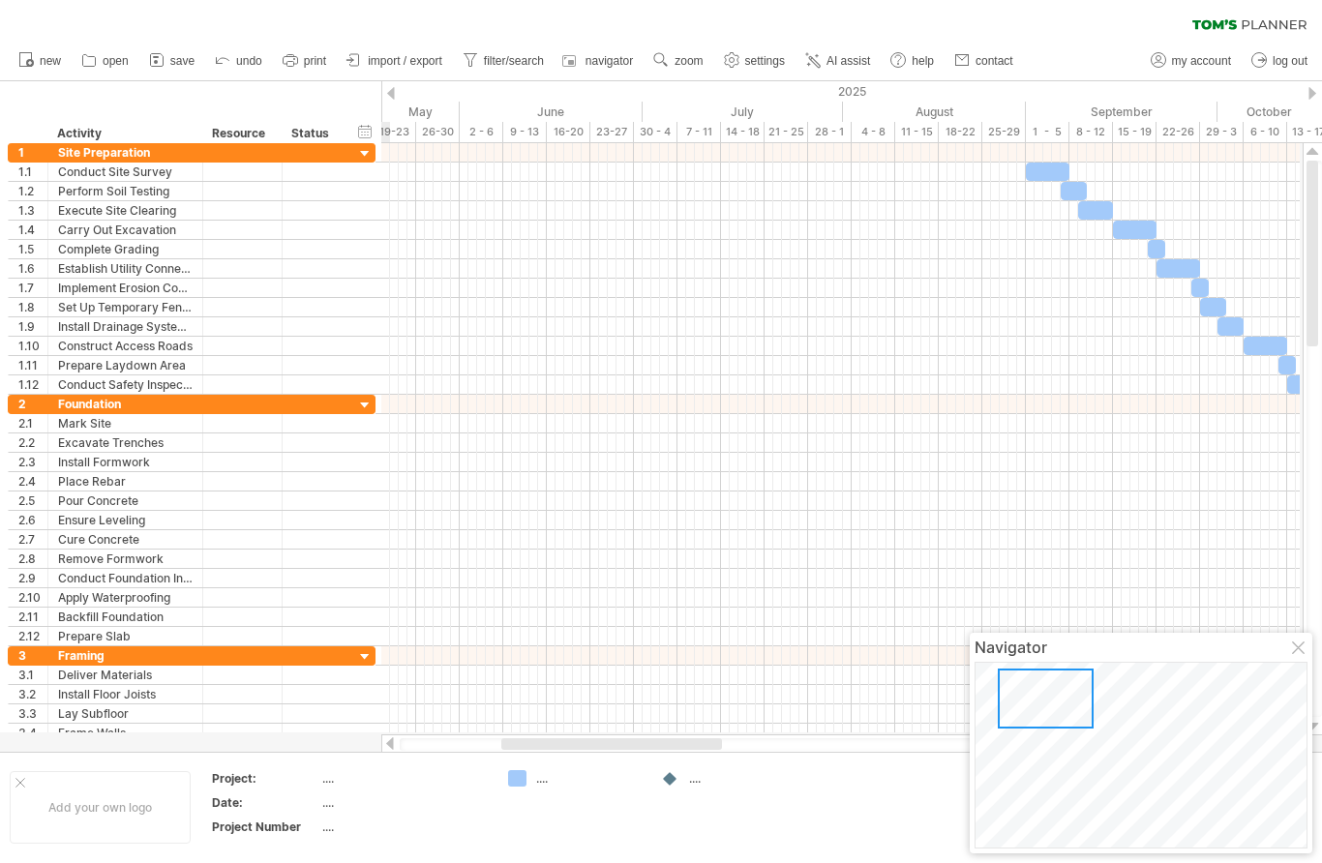
click at [409, 60] on span "import / export" at bounding box center [405, 61] width 74 height 14
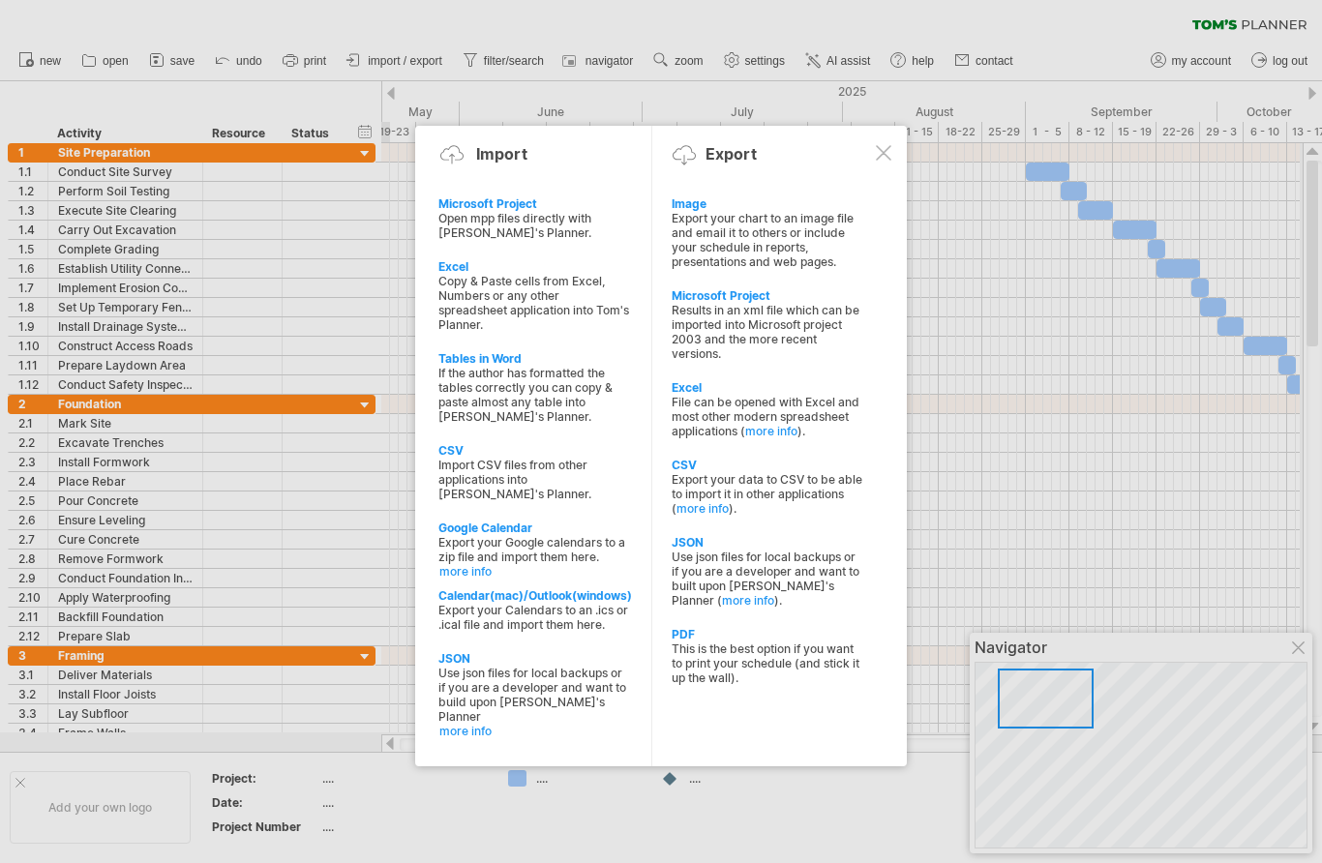
click at [798, 225] on div "Export your chart to an image file and email it to others or include your sched…" at bounding box center [767, 240] width 192 height 58
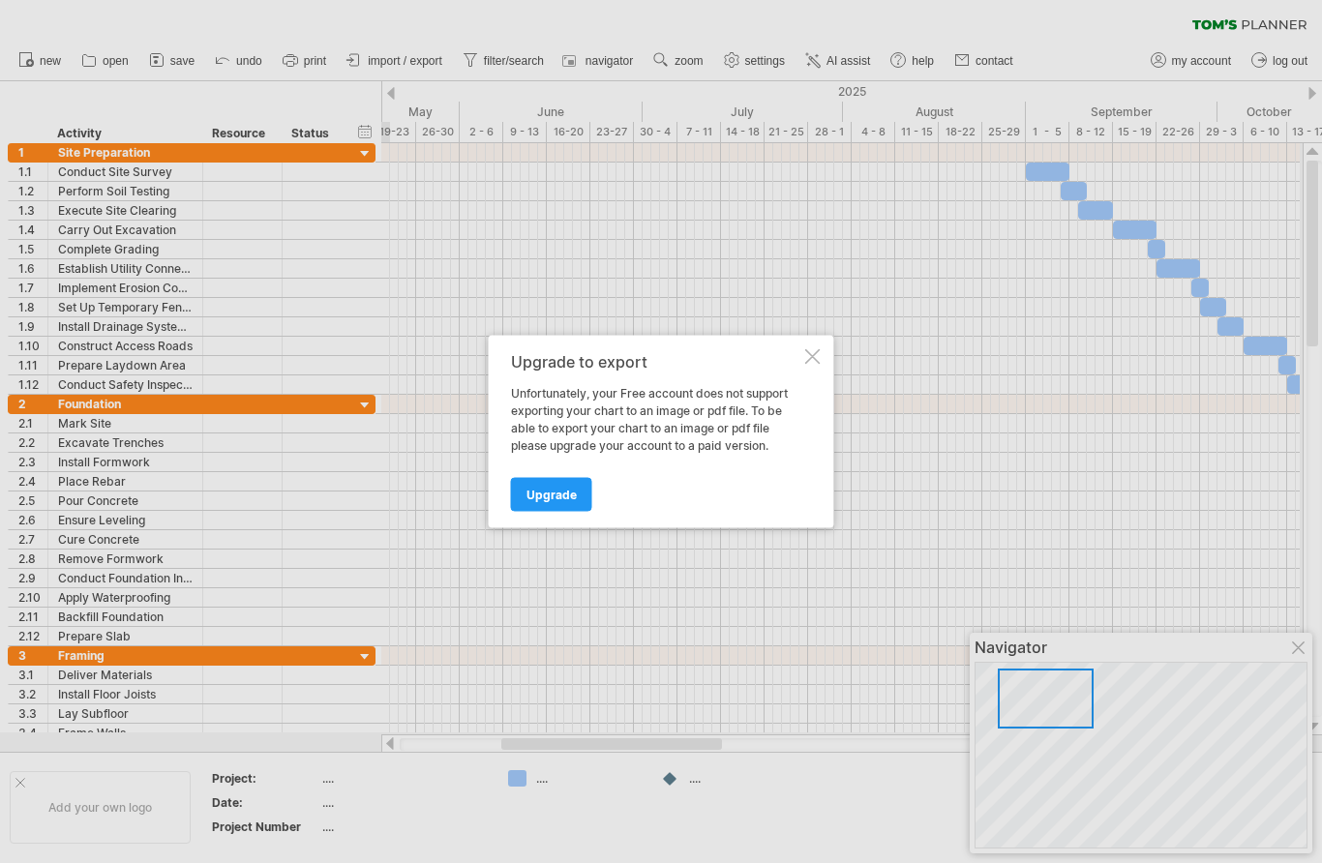
click at [819, 357] on div at bounding box center [812, 356] width 15 height 15
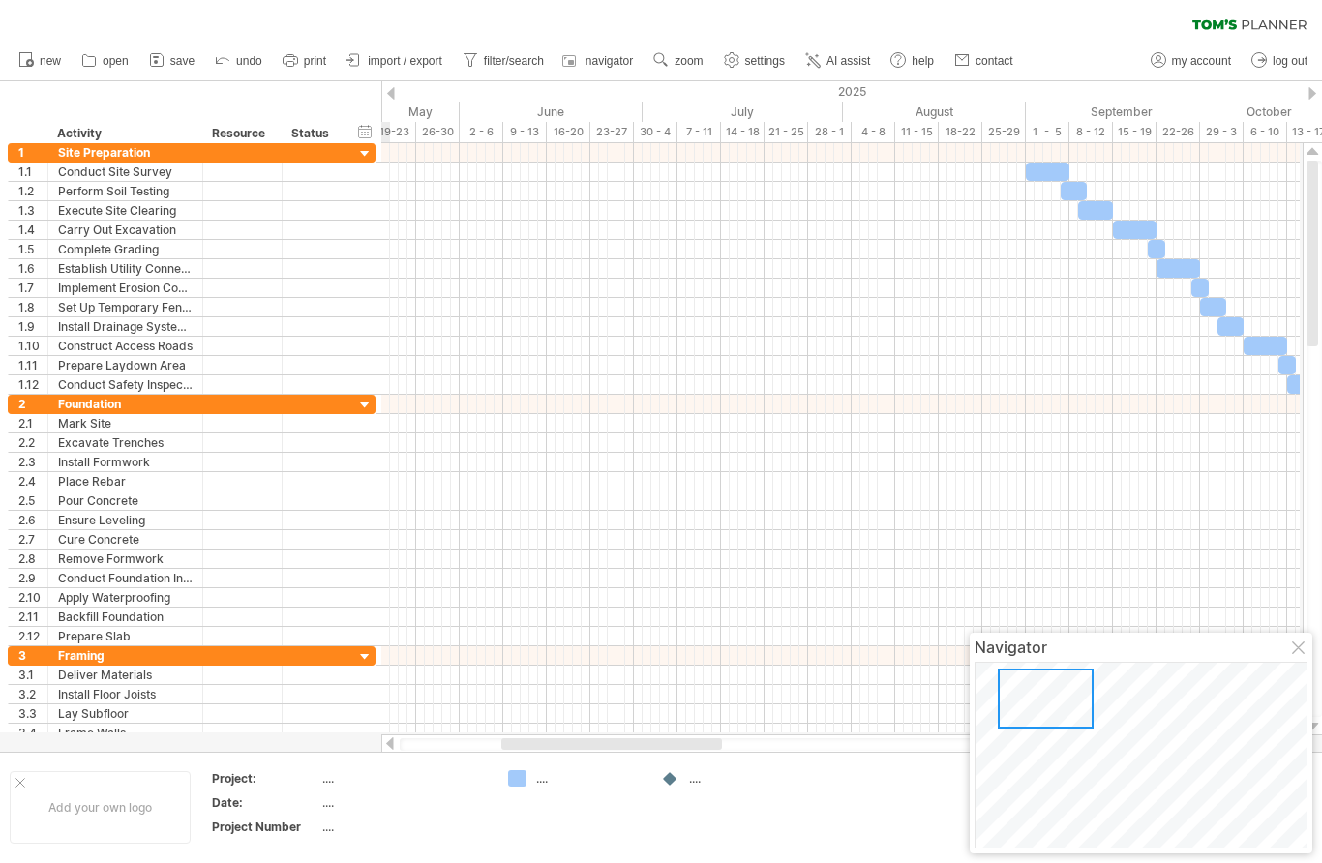
click at [406, 54] on span "import / export" at bounding box center [405, 61] width 74 height 14
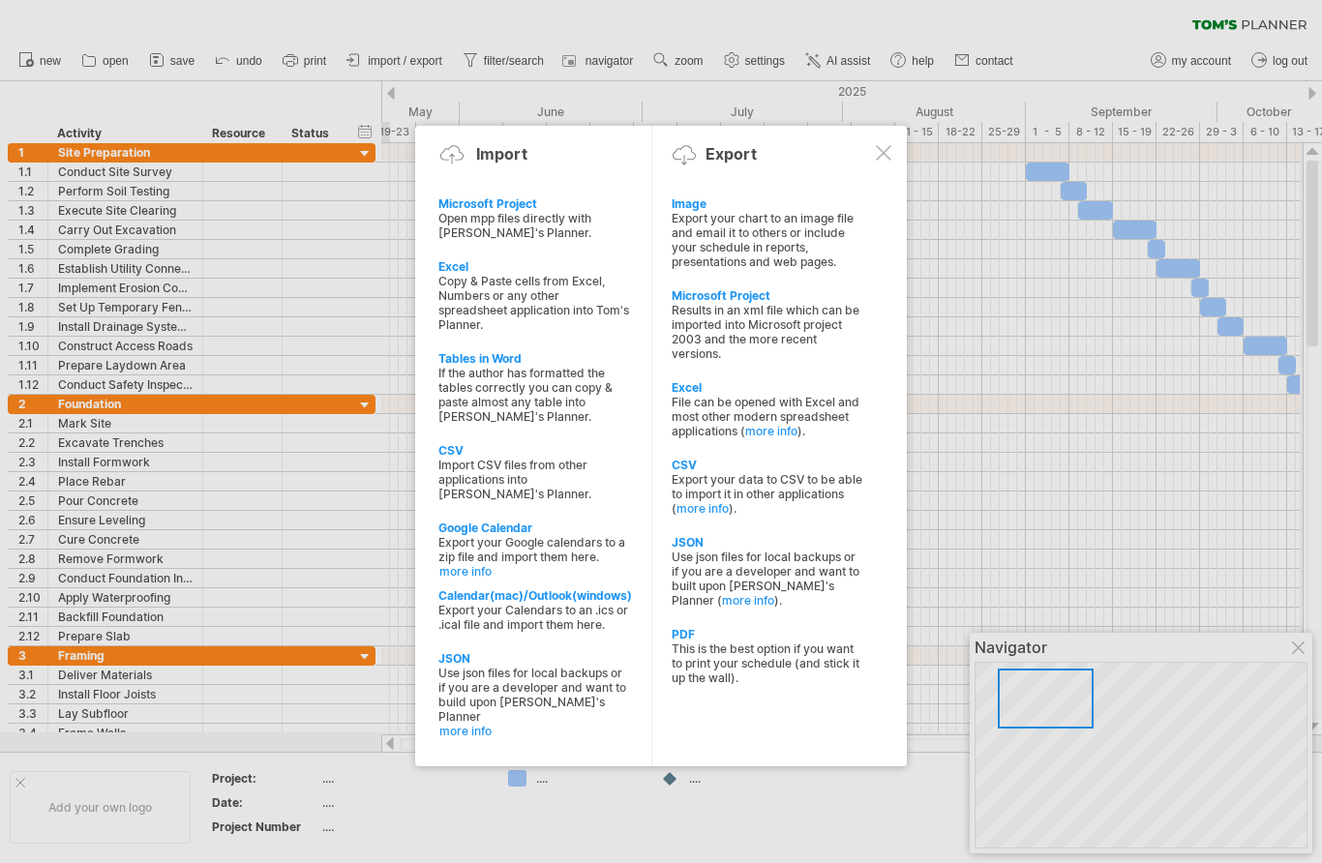
click at [308, 52] on div at bounding box center [661, 431] width 1322 height 863
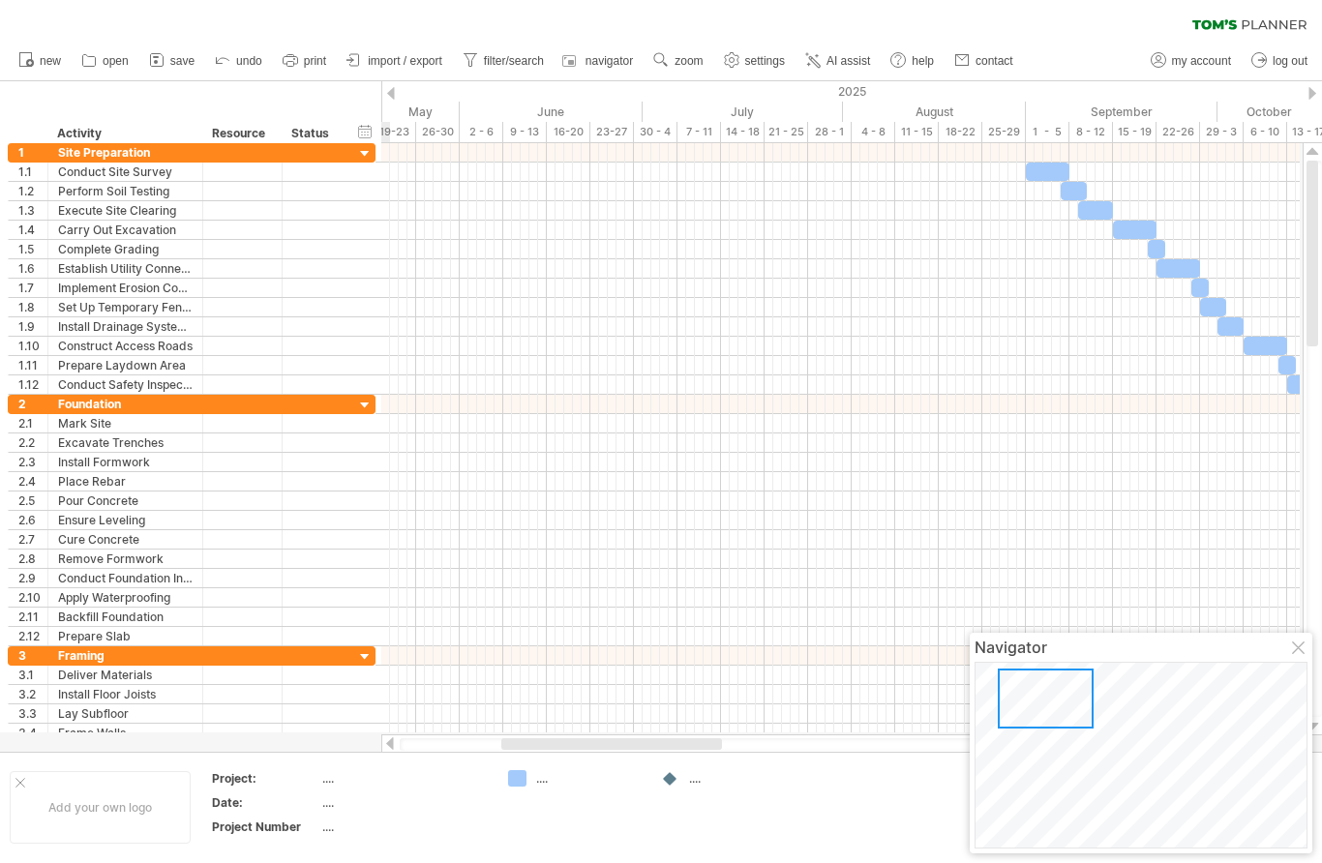
click at [306, 69] on link "print" at bounding box center [305, 60] width 54 height 25
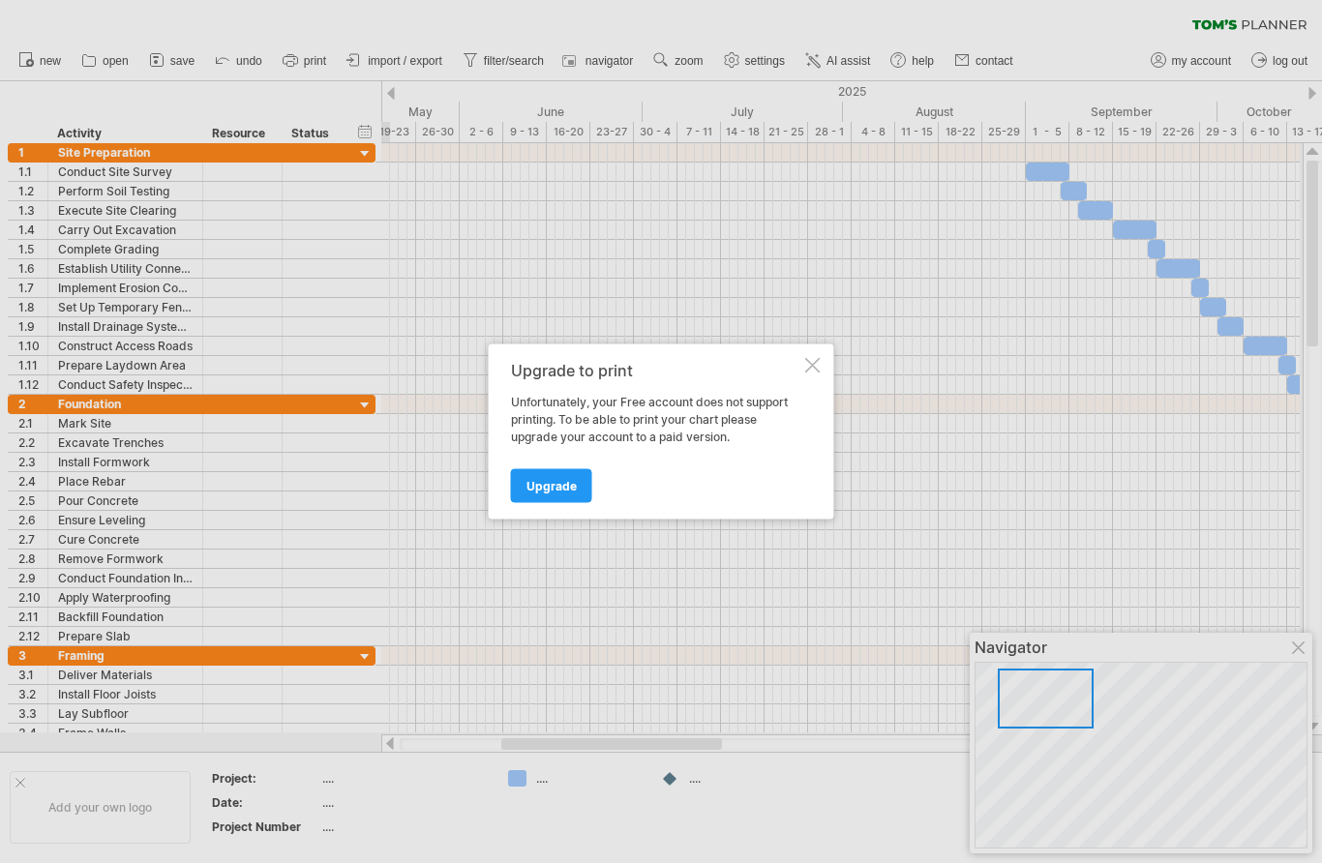
click at [569, 486] on span "Upgrade" at bounding box center [551, 486] width 50 height 15
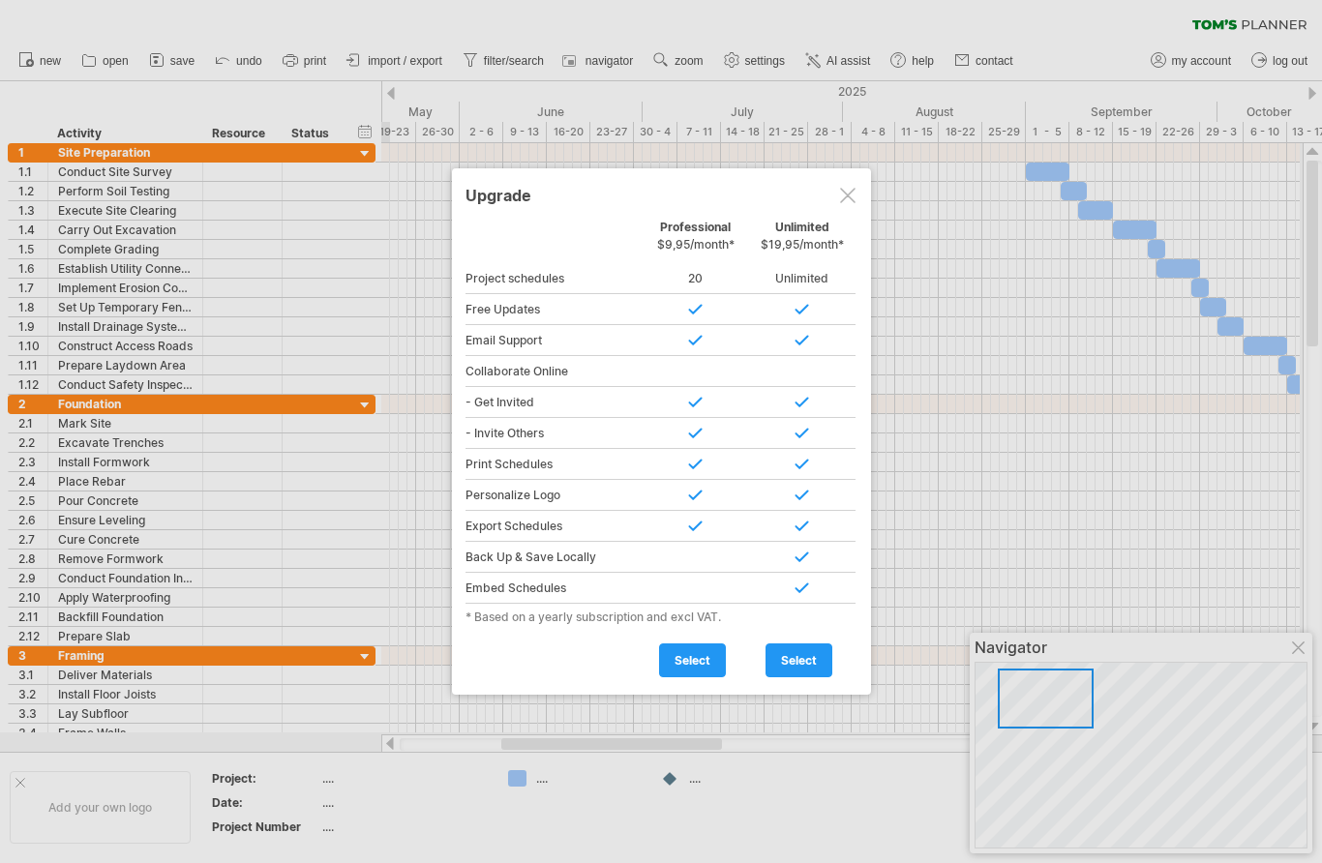
click at [854, 189] on div at bounding box center [847, 195] width 15 height 15
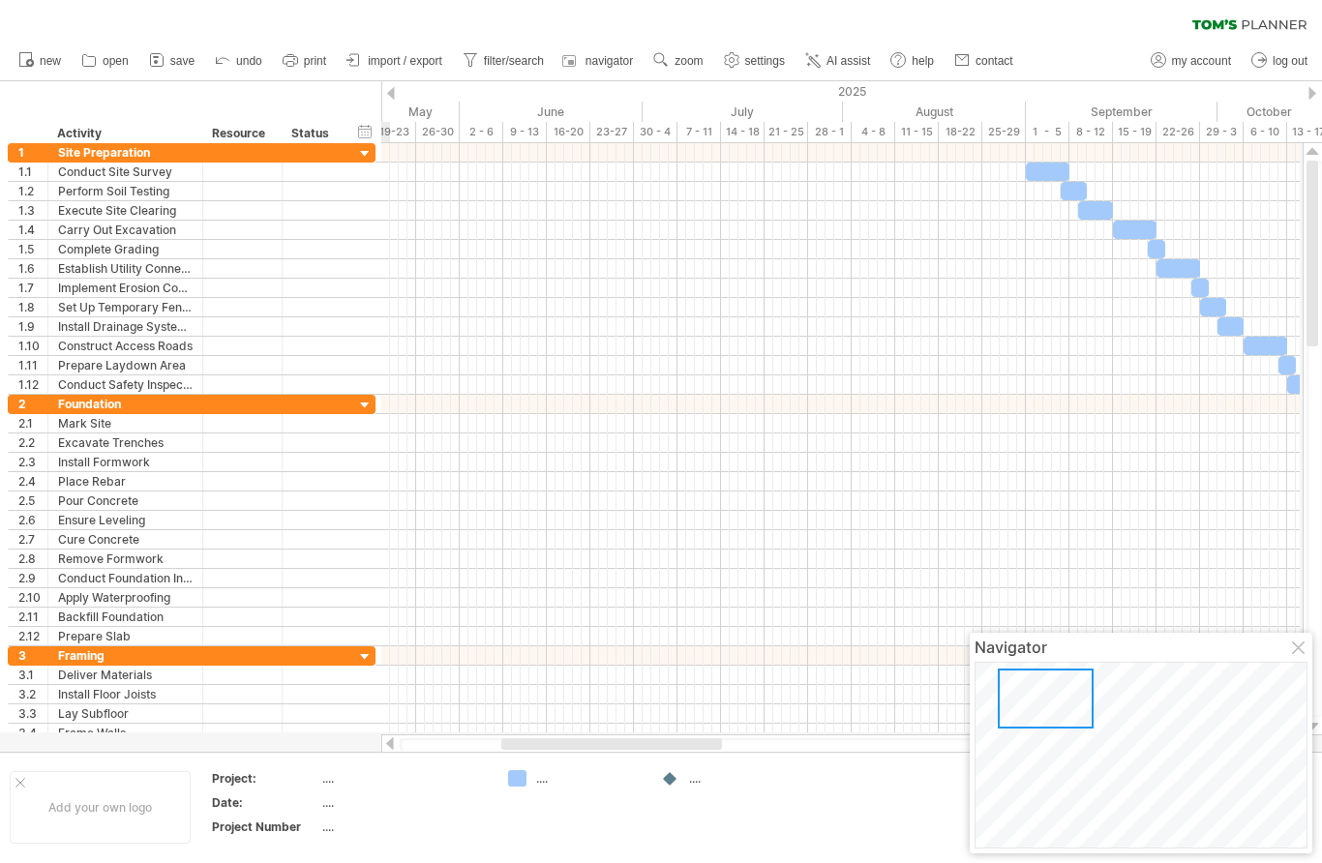
click at [422, 55] on span "import / export" at bounding box center [405, 61] width 74 height 14
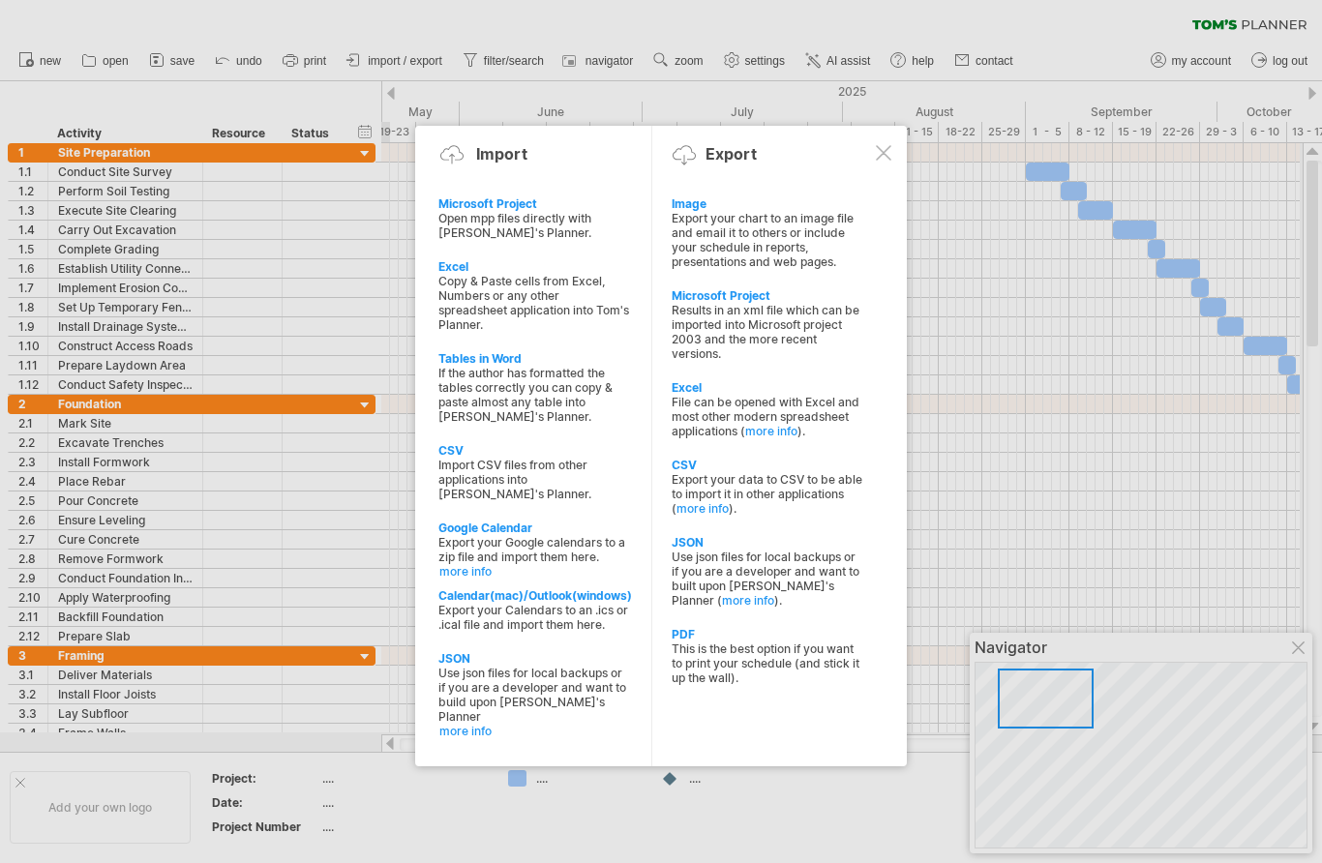
click at [743, 407] on div "File can be opened with Excel and most other modern spreadsheet applications ( …" at bounding box center [767, 417] width 192 height 44
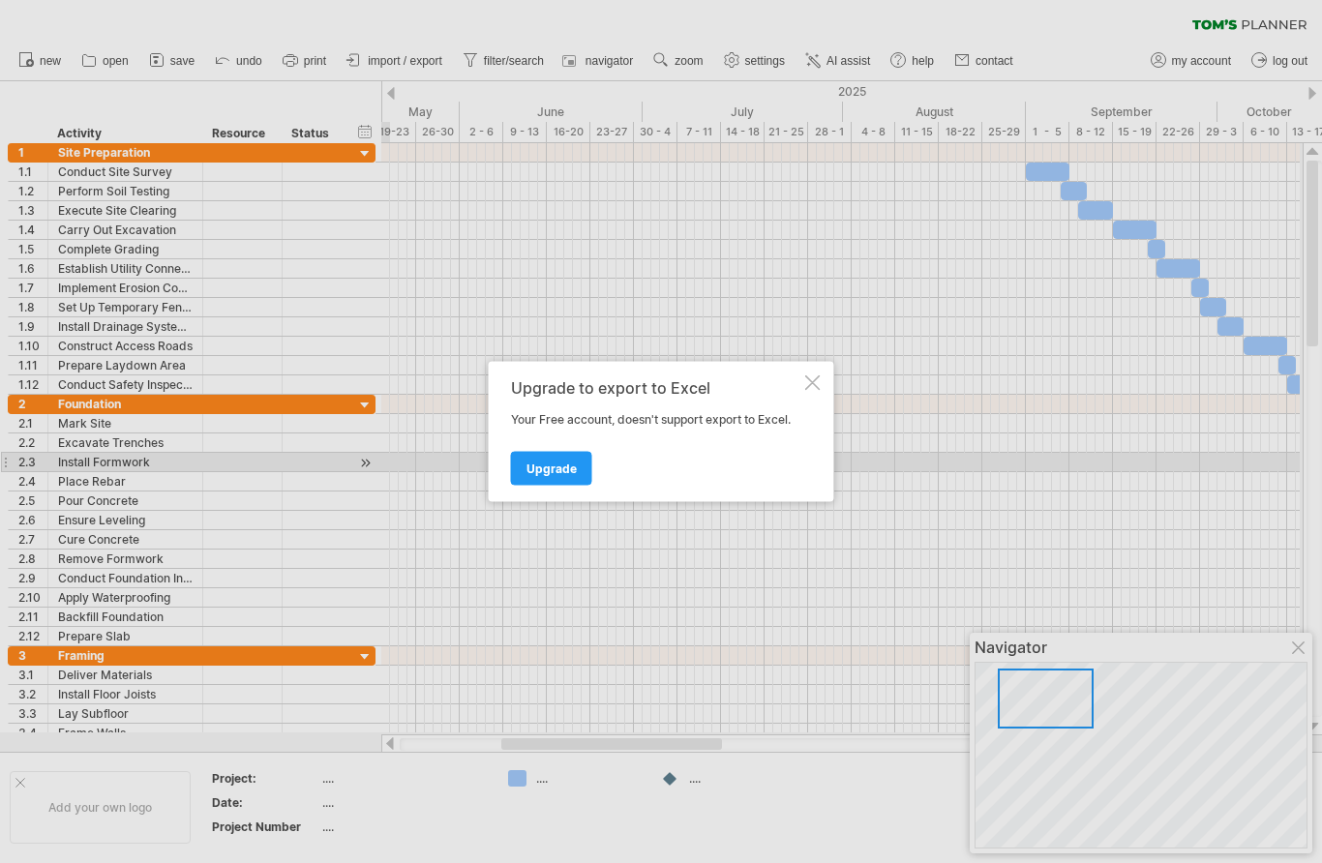
click at [570, 471] on span "Upgrade" at bounding box center [551, 468] width 50 height 15
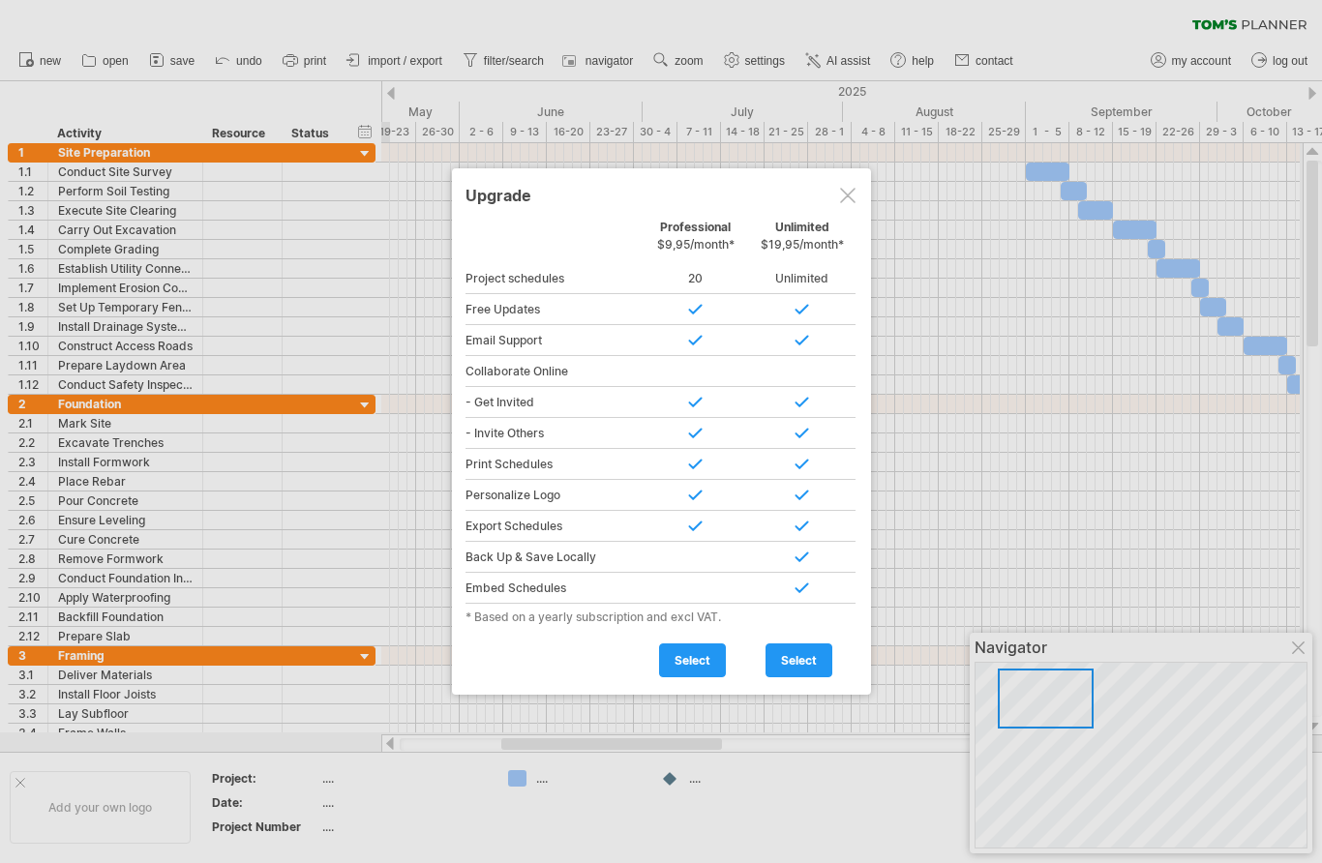
click at [847, 191] on div at bounding box center [847, 195] width 15 height 15
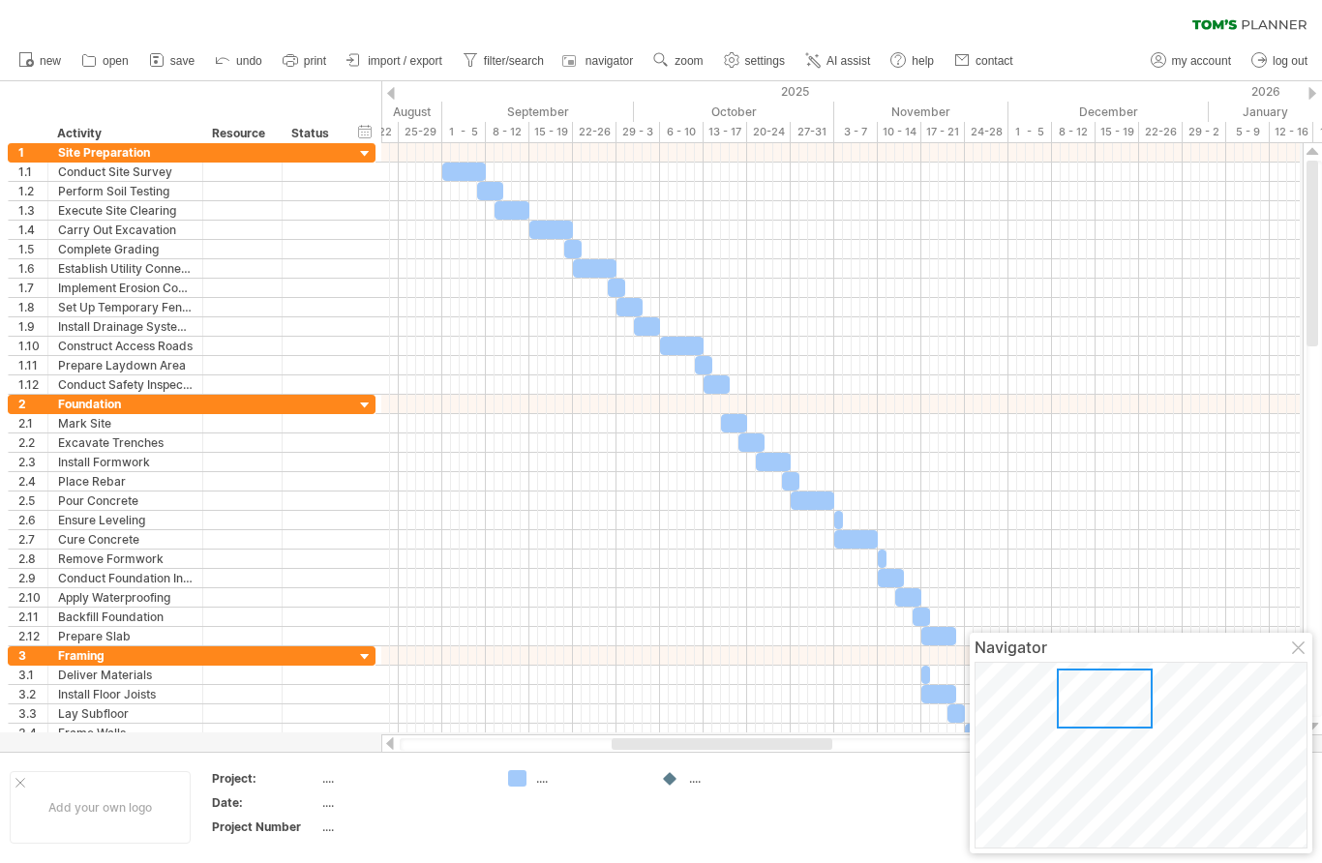
click at [172, 62] on span "save" at bounding box center [182, 61] width 24 height 14
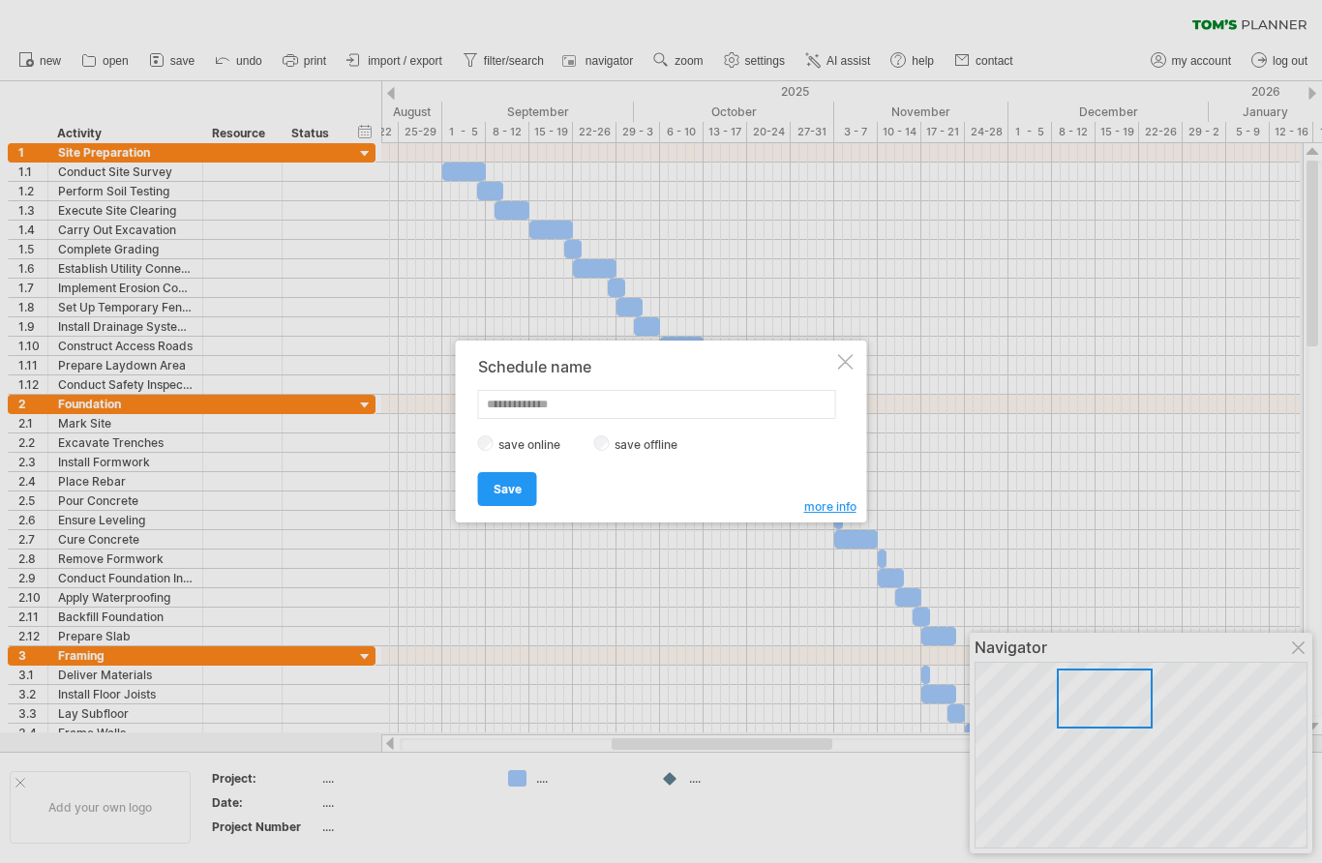
click at [848, 356] on div at bounding box center [845, 361] width 15 height 15
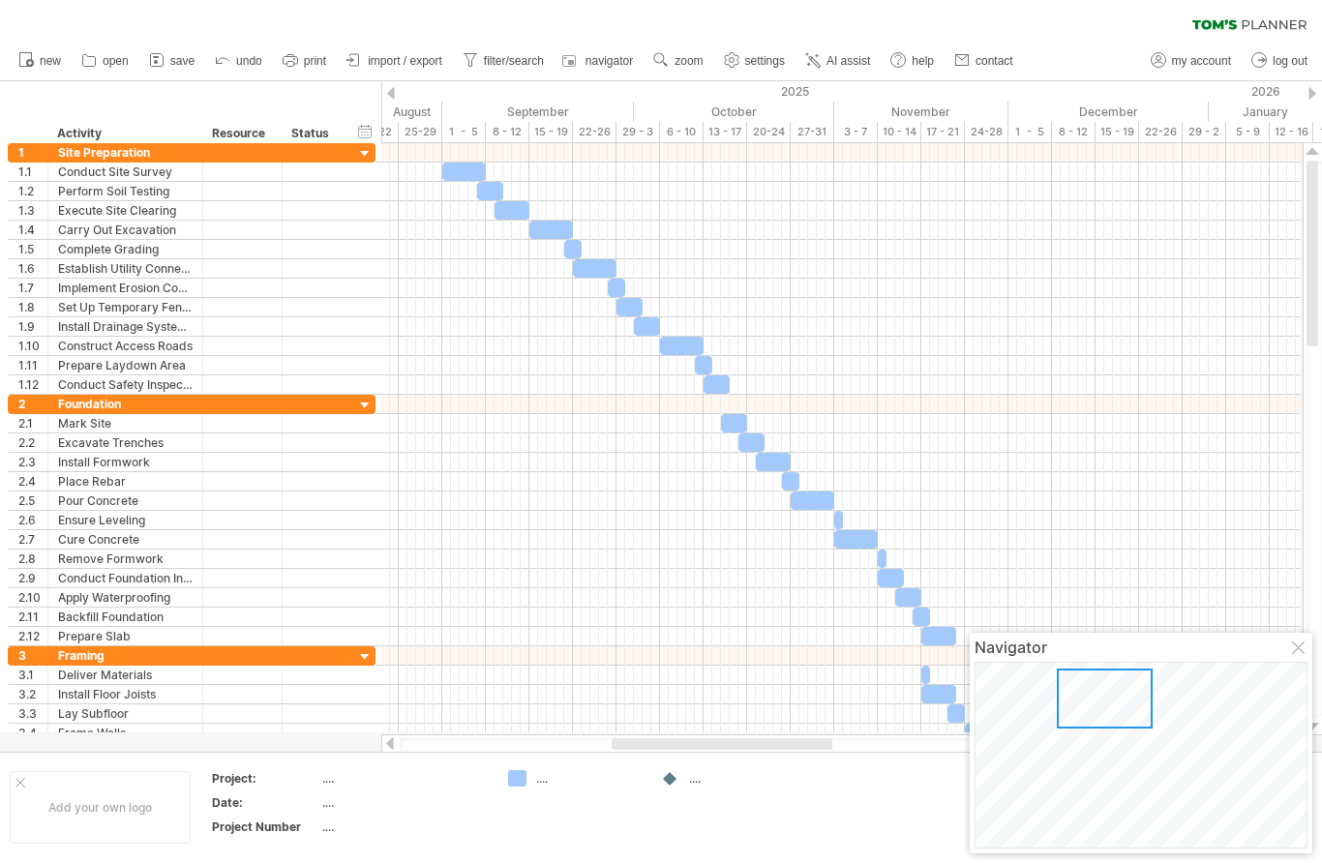
click at [688, 55] on span "zoom" at bounding box center [688, 61] width 28 height 14
click at [957, 29] on div "clear filter reapply filter" at bounding box center [661, 20] width 1322 height 41
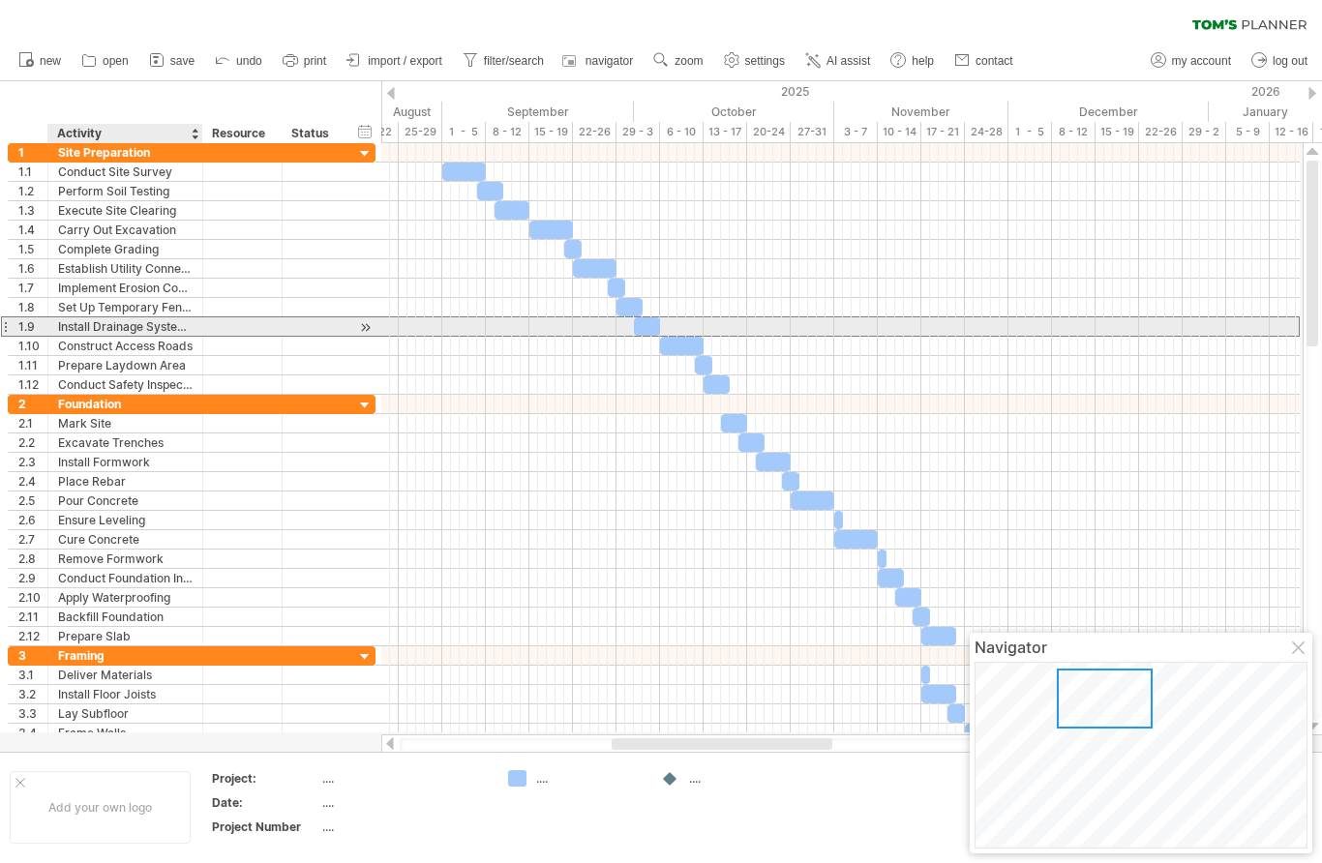
click at [167, 318] on div "Install Drainage Systems" at bounding box center [125, 326] width 134 height 18
